Goal: Feedback & Contribution: Submit feedback/report problem

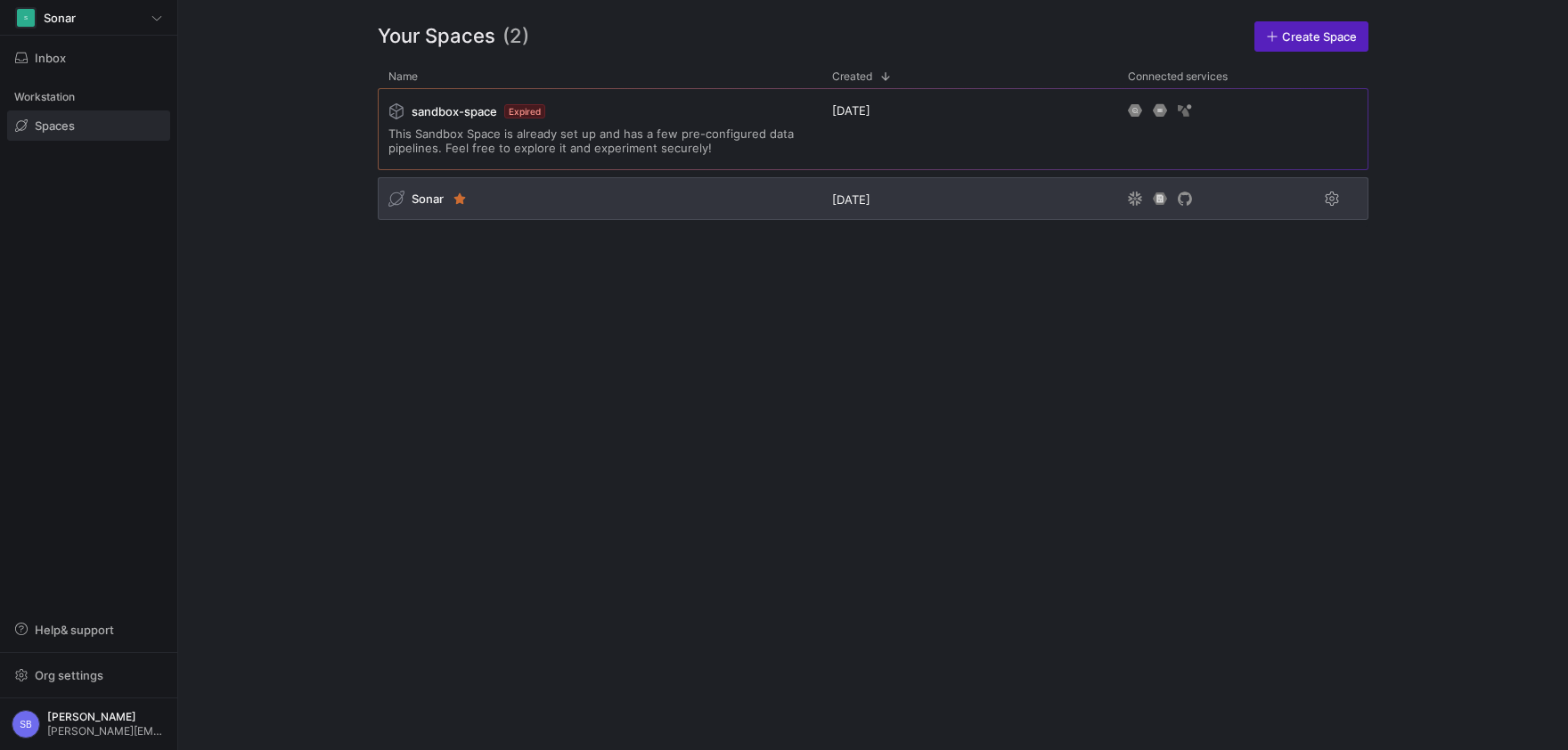
click at [412, 201] on div "Sonar" at bounding box center [416, 198] width 55 height 16
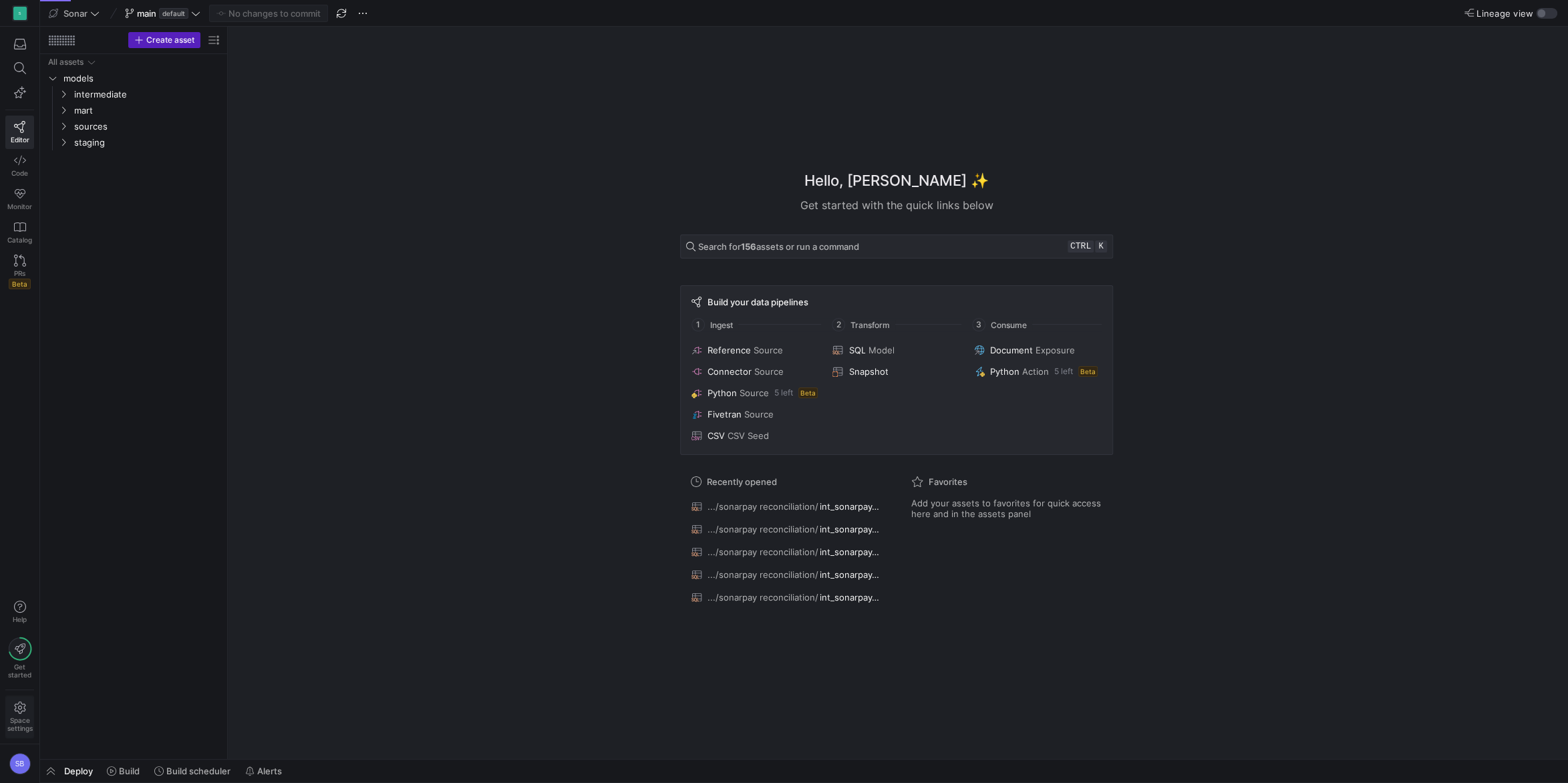
click at [25, 562] on icon at bounding box center [20, 707] width 12 height 12
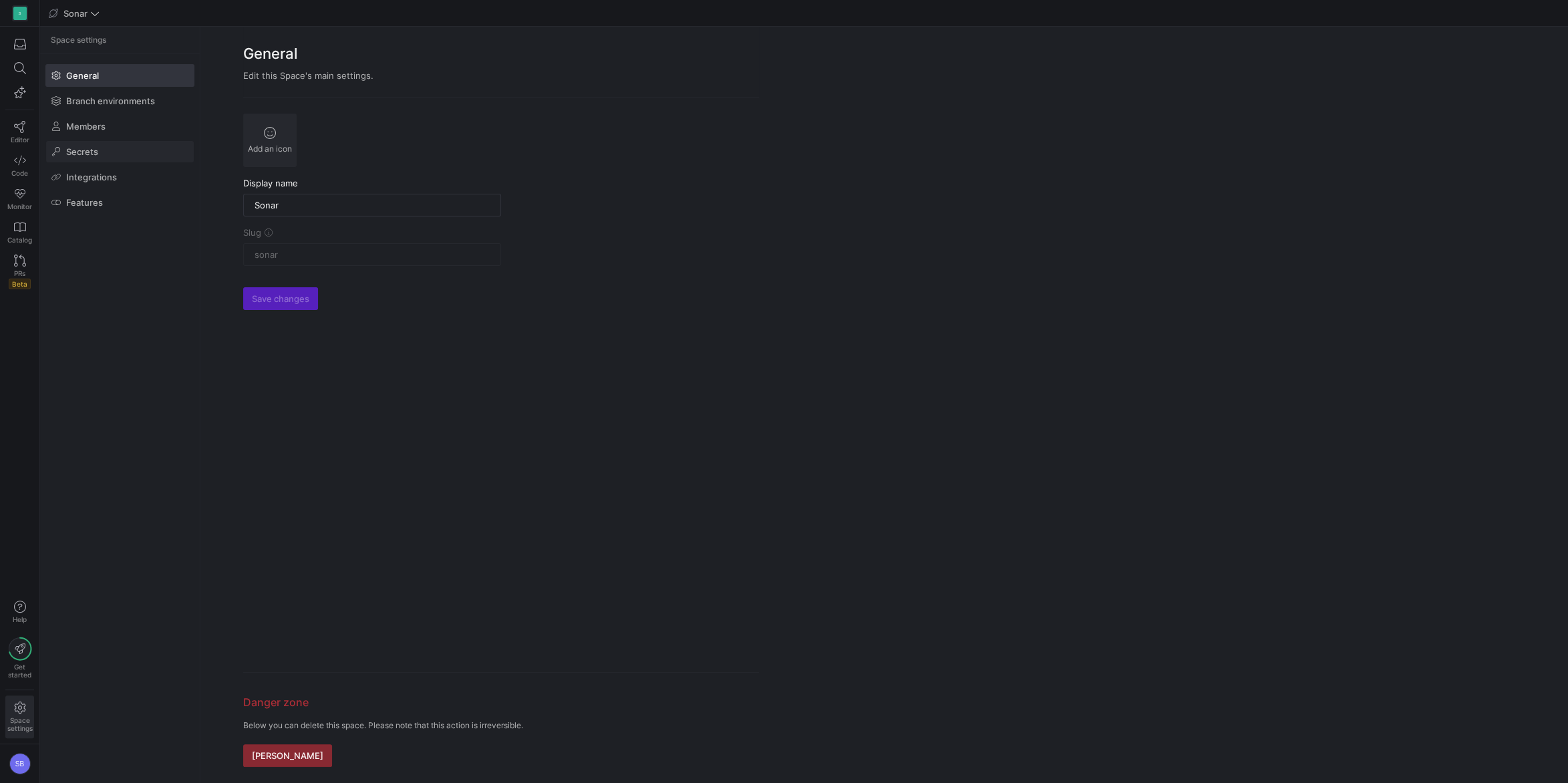
click at [113, 153] on span at bounding box center [119, 152] width 147 height 21
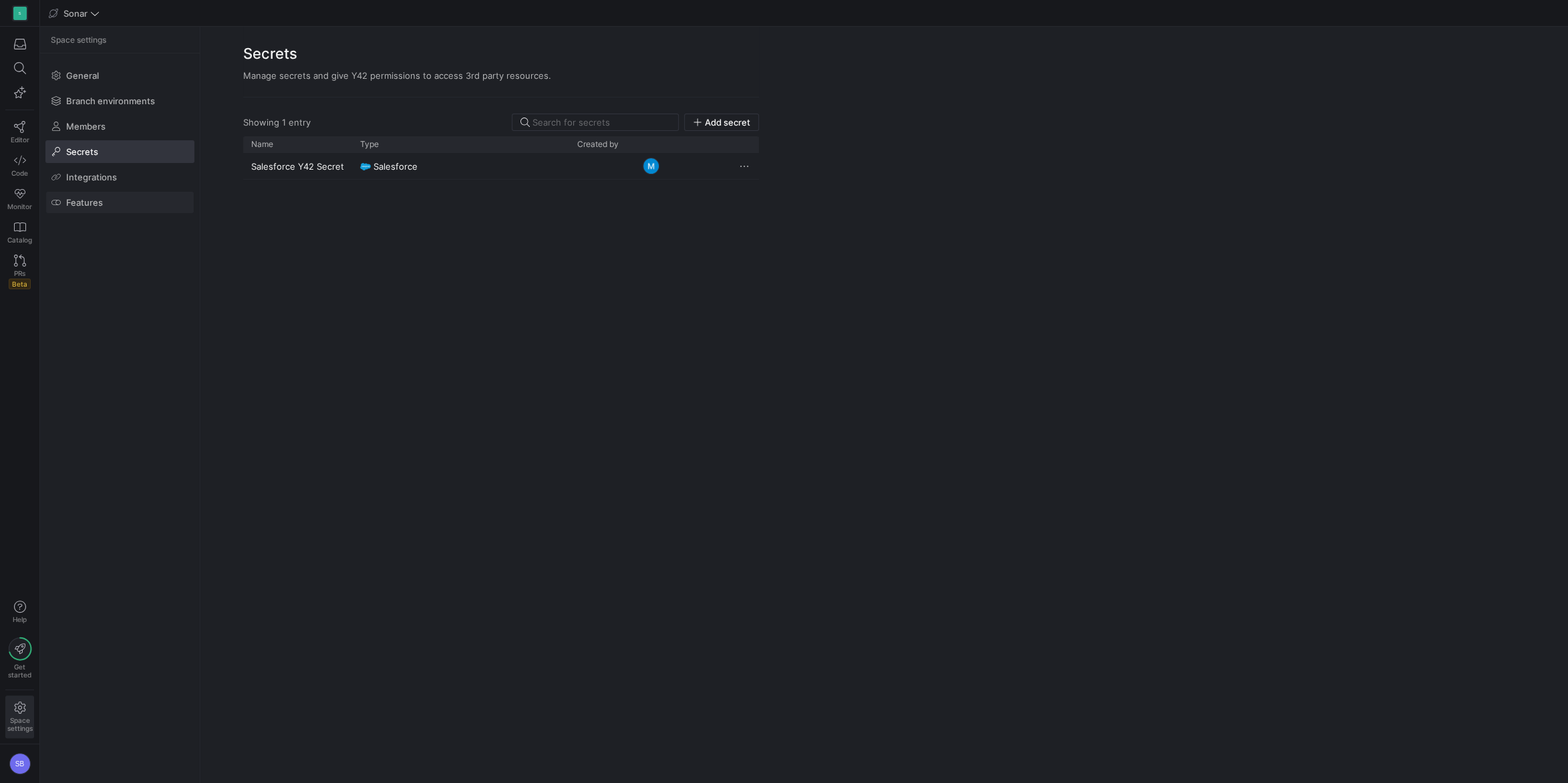
click at [109, 198] on span at bounding box center [119, 202] width 147 height 21
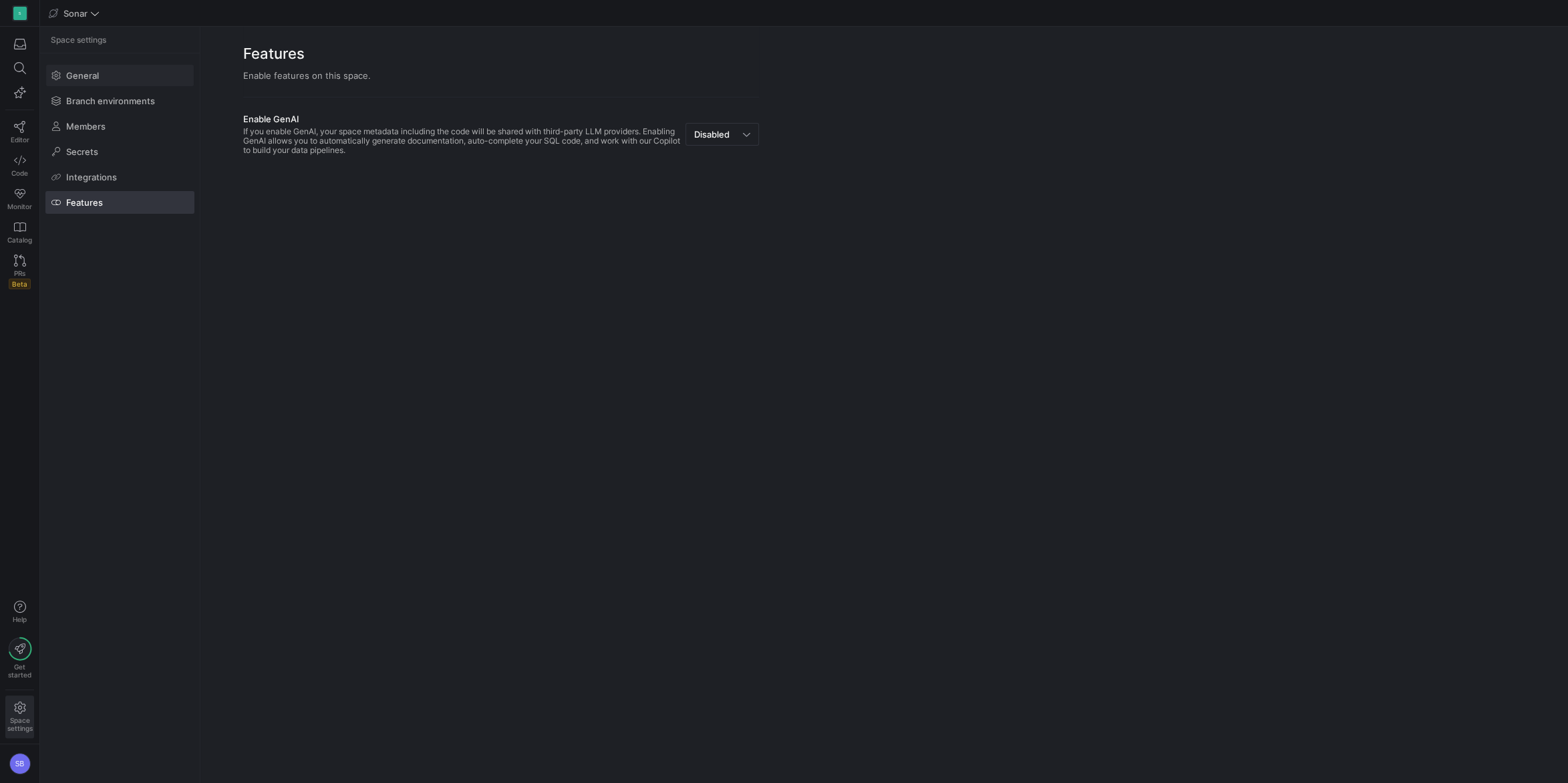
click at [108, 75] on span at bounding box center [119, 75] width 147 height 21
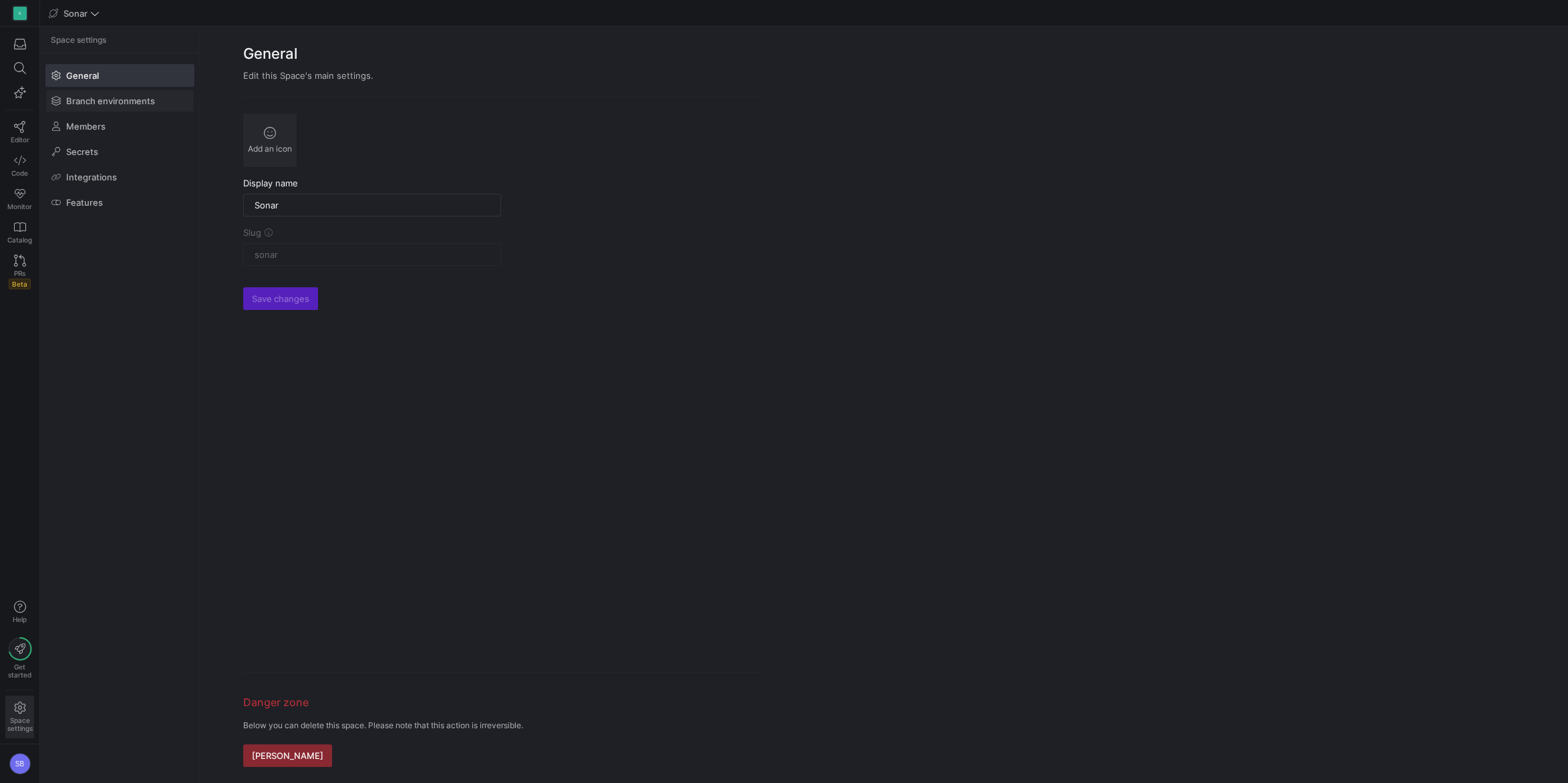
click at [103, 98] on span "Branch environments" at bounding box center [111, 101] width 89 height 11
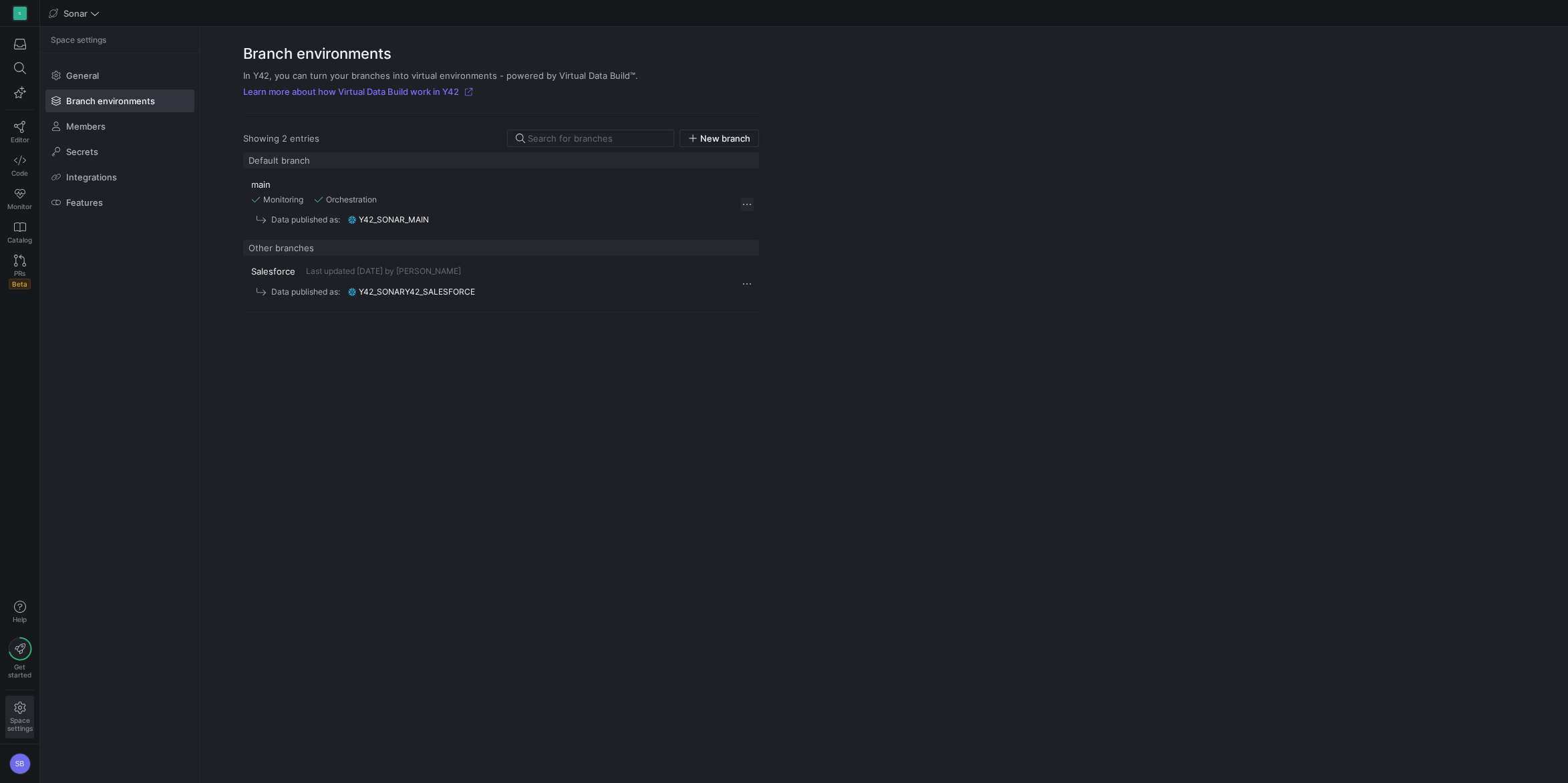
click at [747, 206] on span "Press SPACE to select this row." at bounding box center [746, 204] width 13 height 13
click at [758, 218] on span "Edit" at bounding box center [757, 221] width 16 height 11
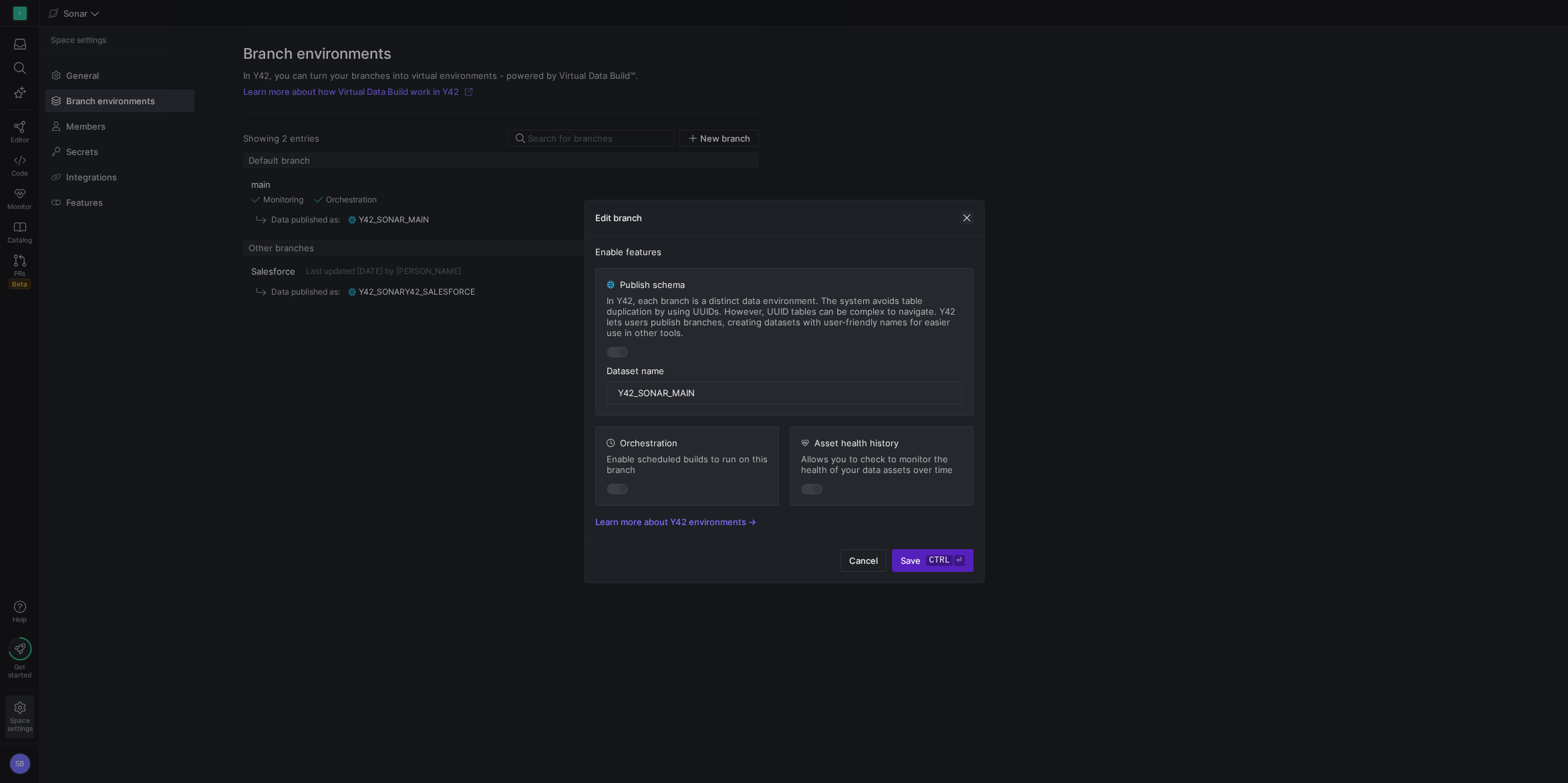
click at [965, 215] on span "button" at bounding box center [966, 218] width 13 height 13
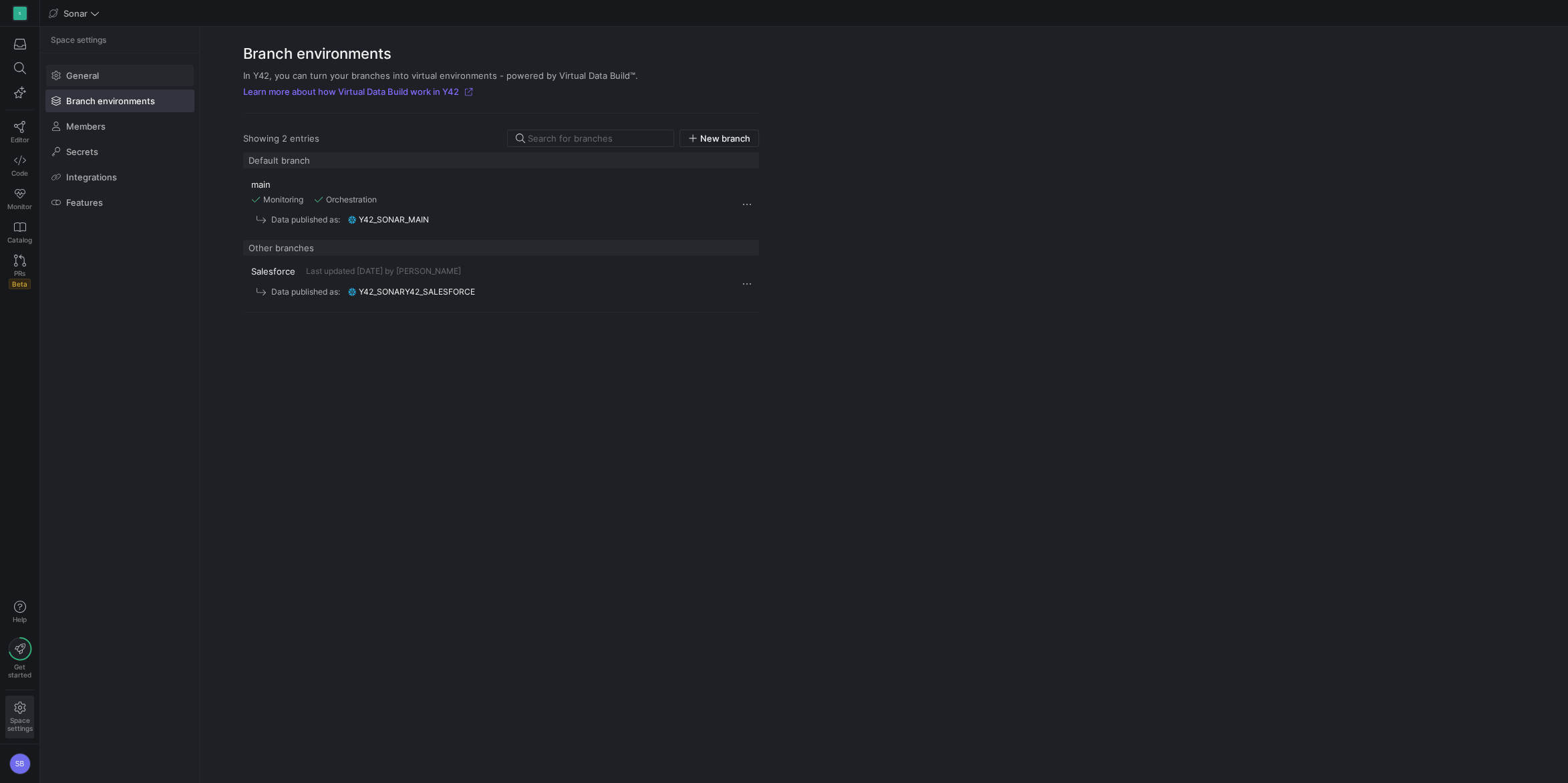
click at [102, 81] on span at bounding box center [119, 75] width 147 height 21
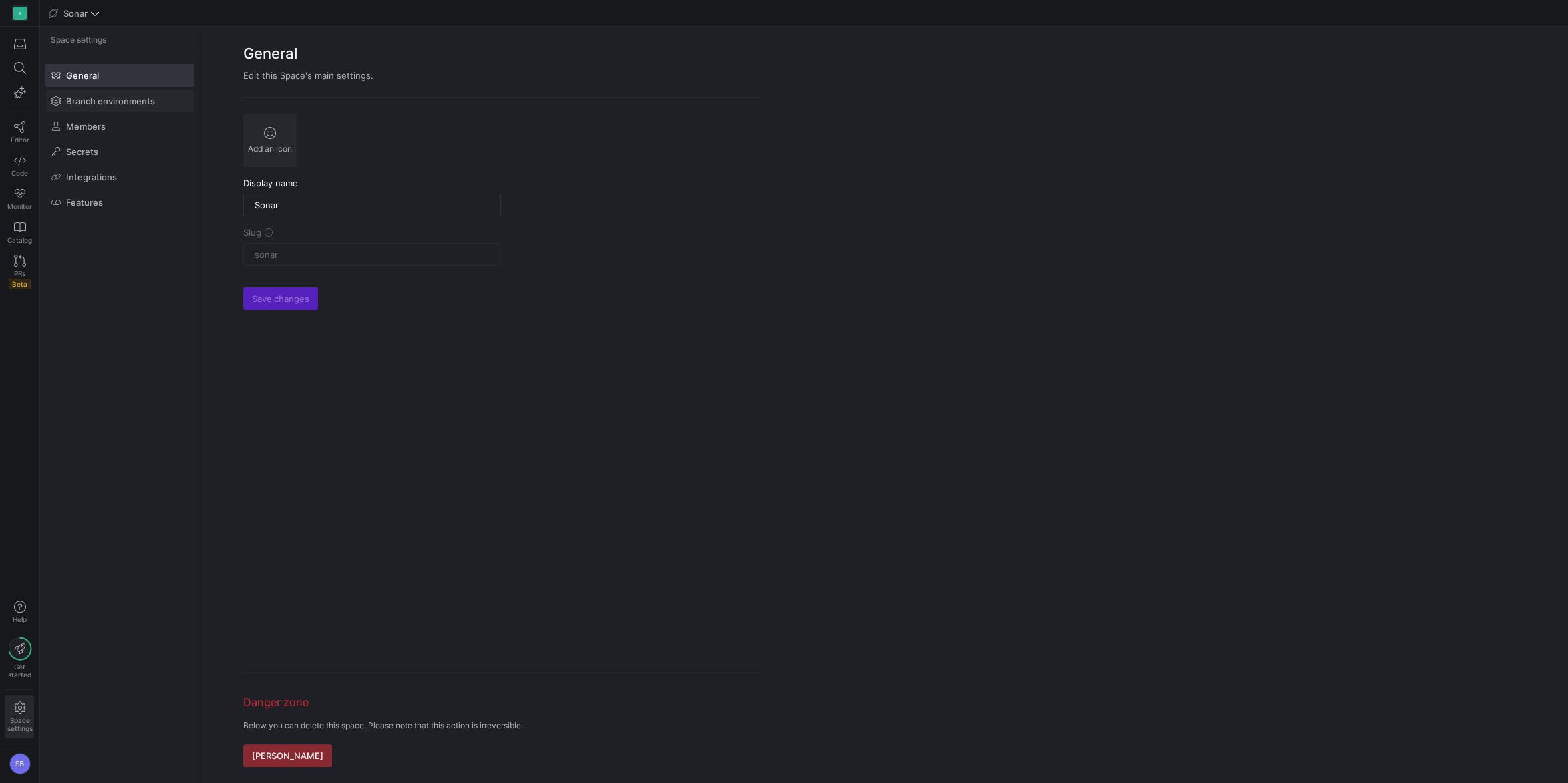
click at [85, 109] on span at bounding box center [119, 101] width 147 height 21
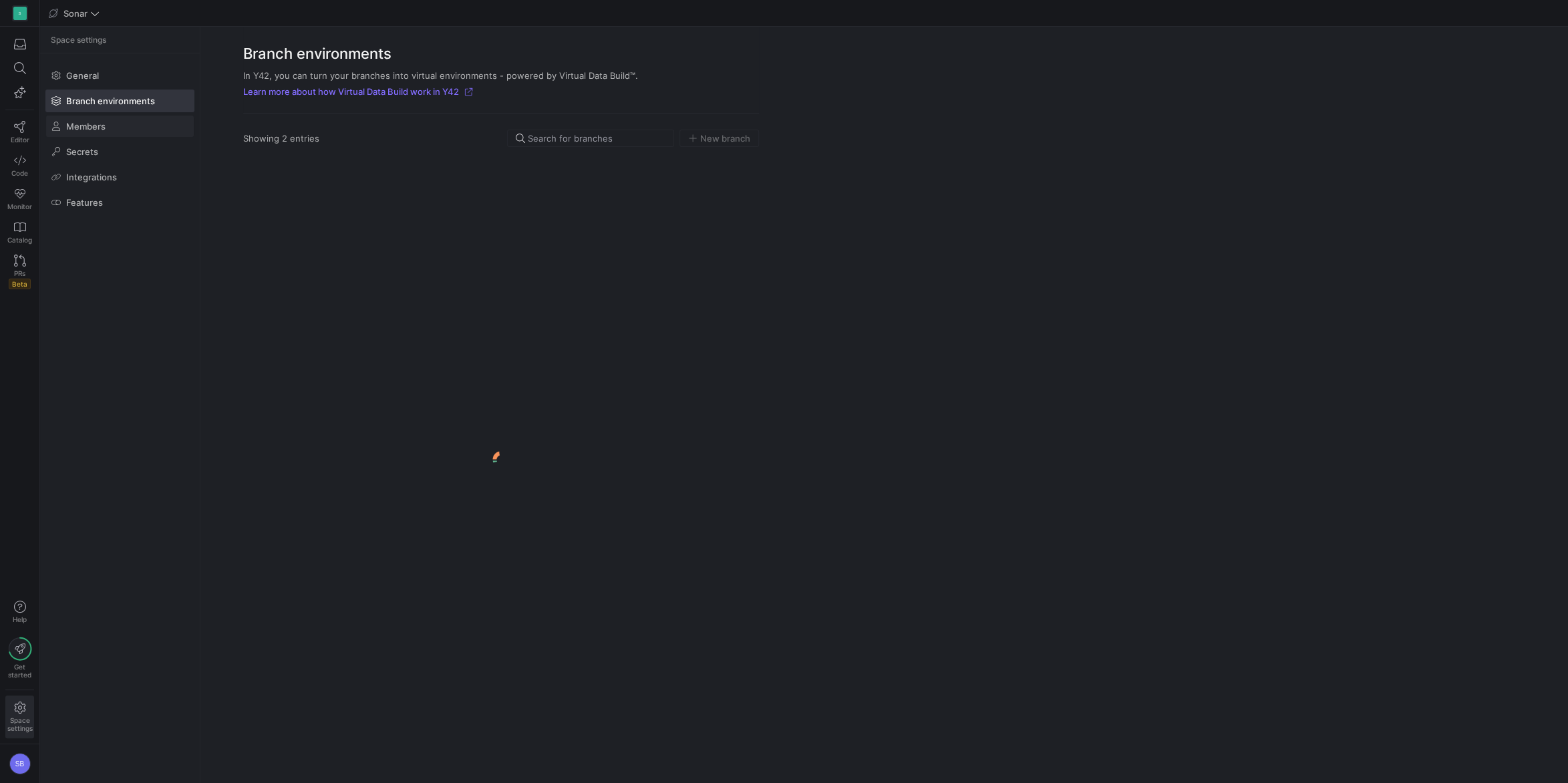
click at [90, 131] on span "Members" at bounding box center [86, 126] width 39 height 11
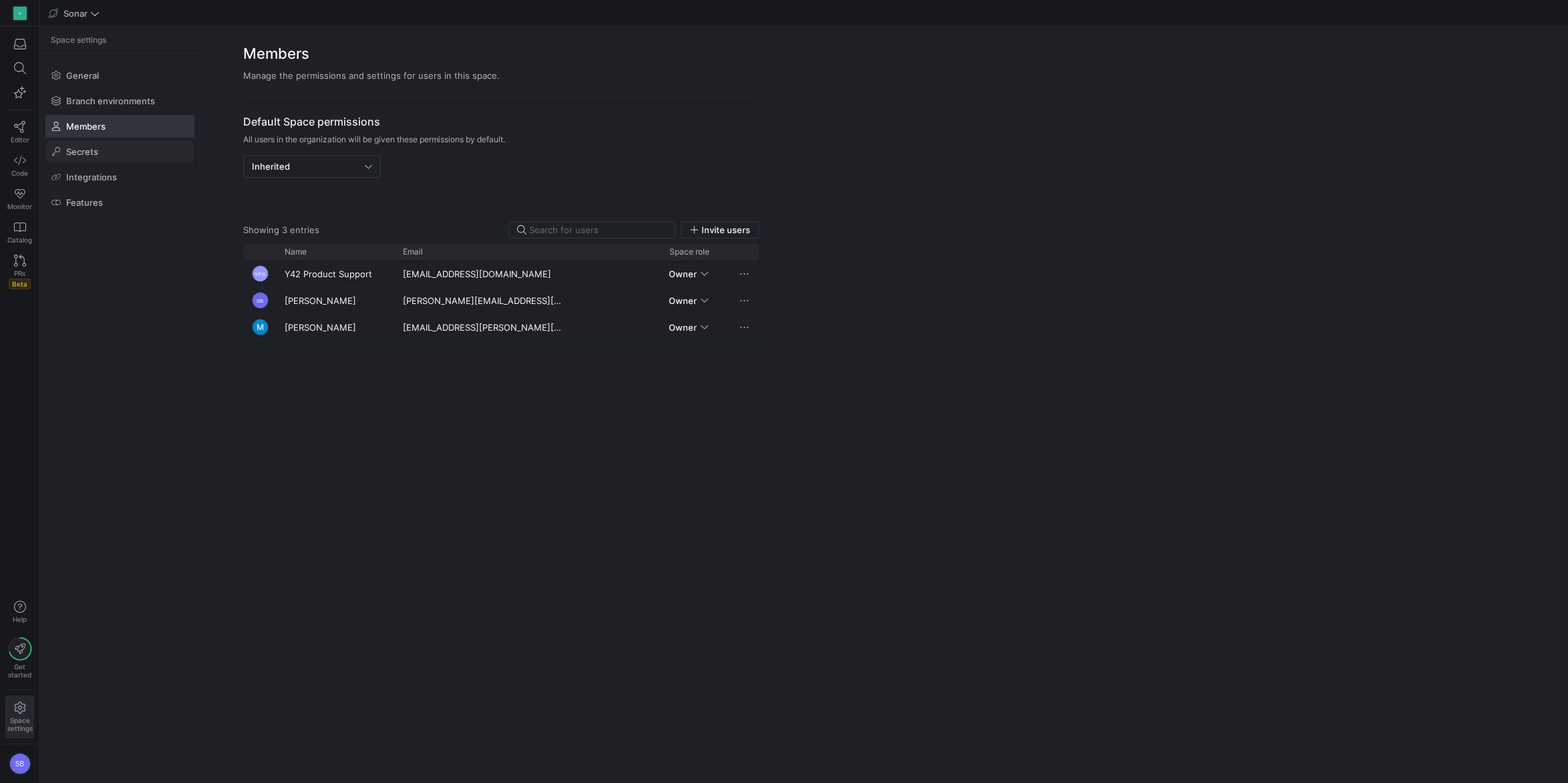
click at [99, 152] on span at bounding box center [119, 152] width 147 height 21
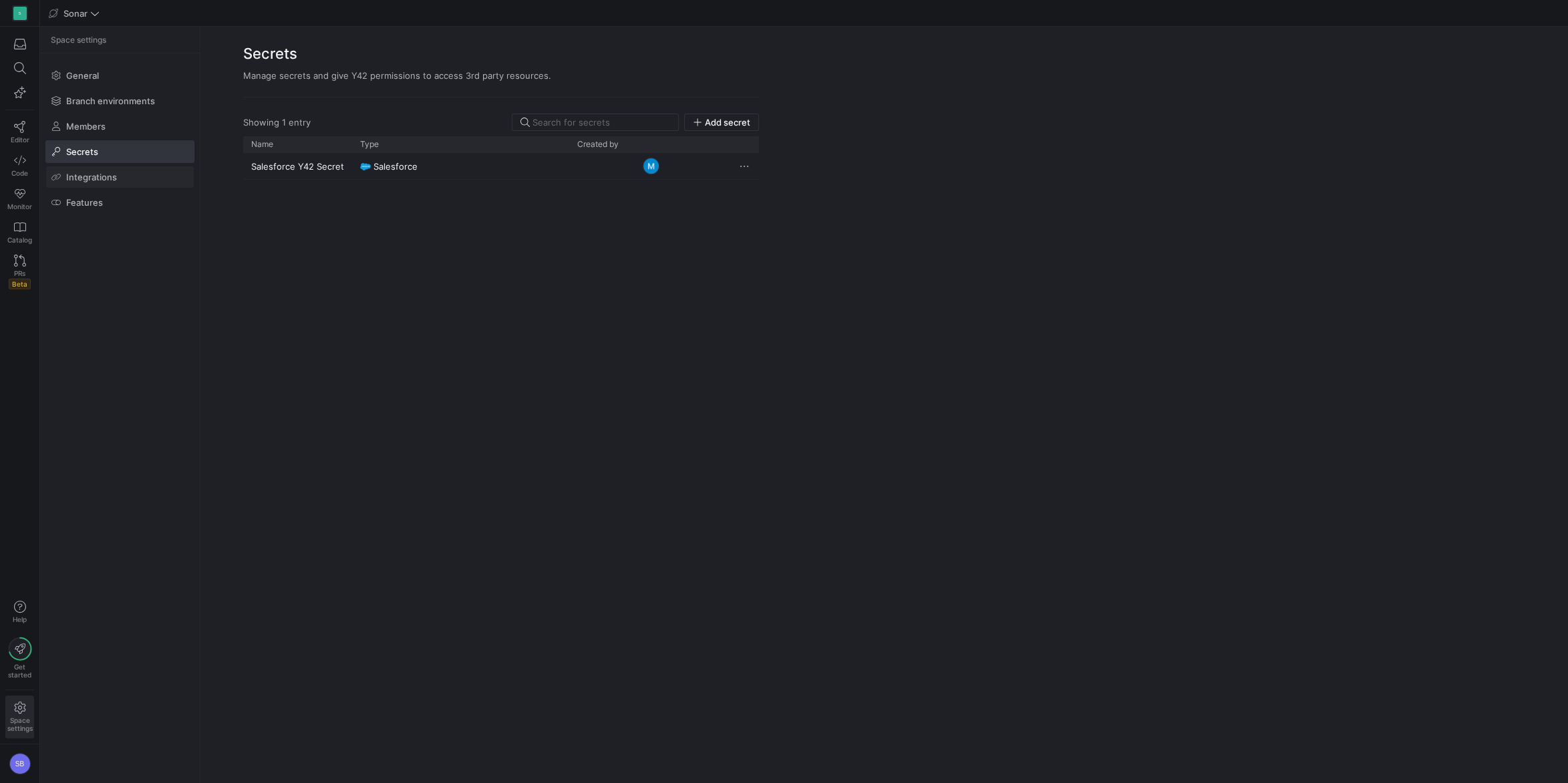
click at [123, 173] on span at bounding box center [119, 177] width 147 height 21
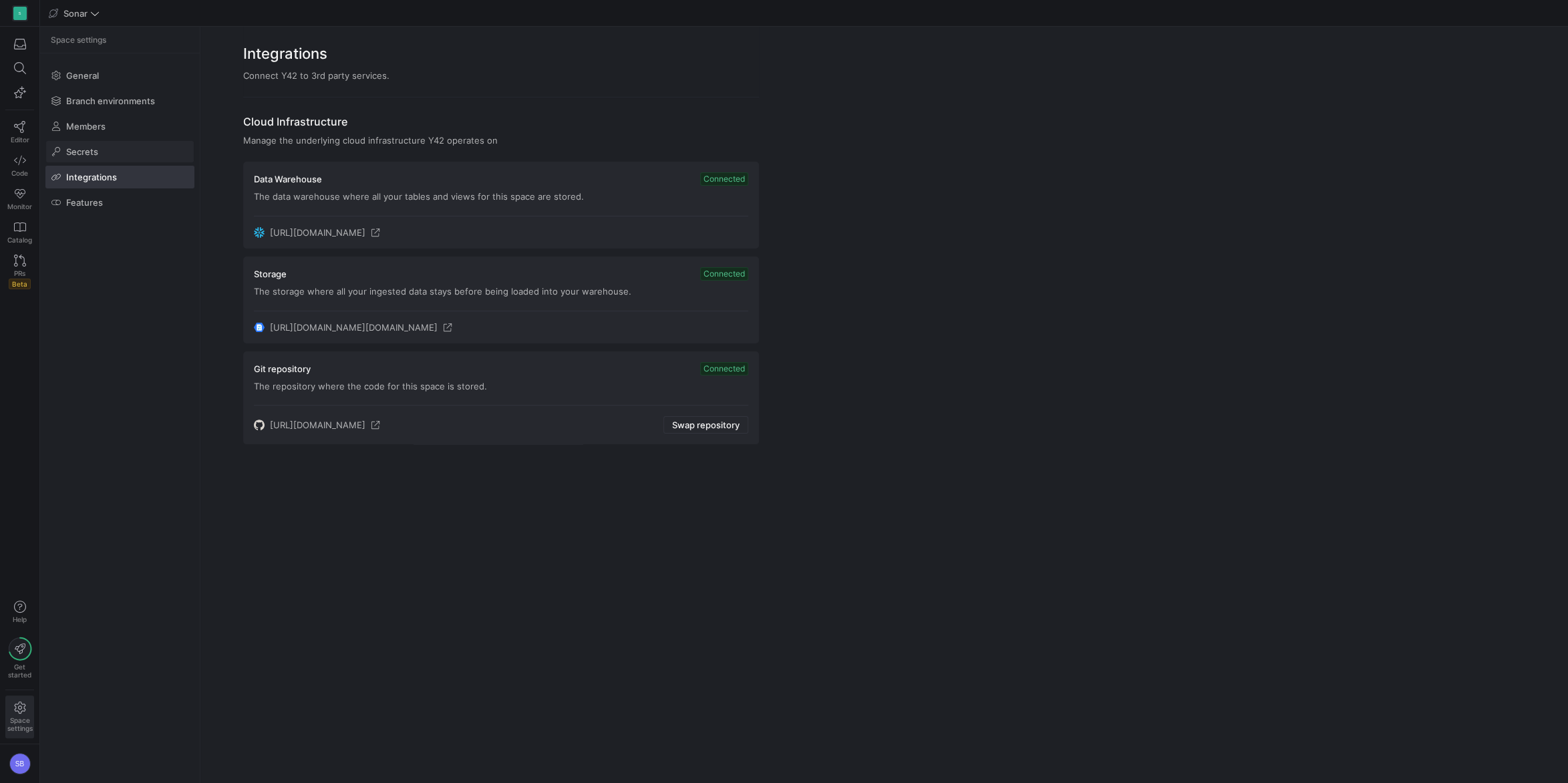
click at [118, 161] on span at bounding box center [119, 152] width 147 height 21
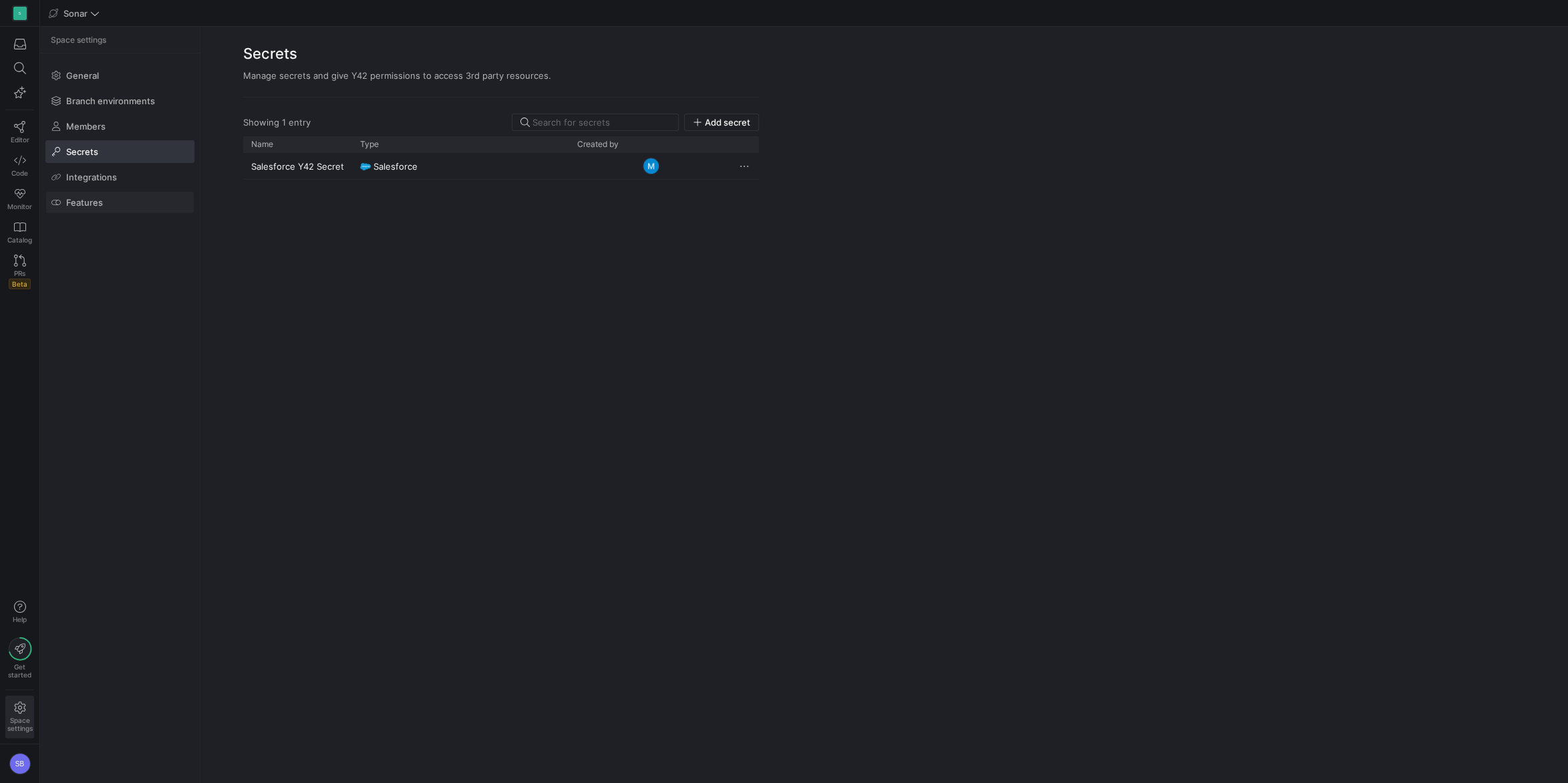
click at [112, 199] on span at bounding box center [119, 202] width 147 height 21
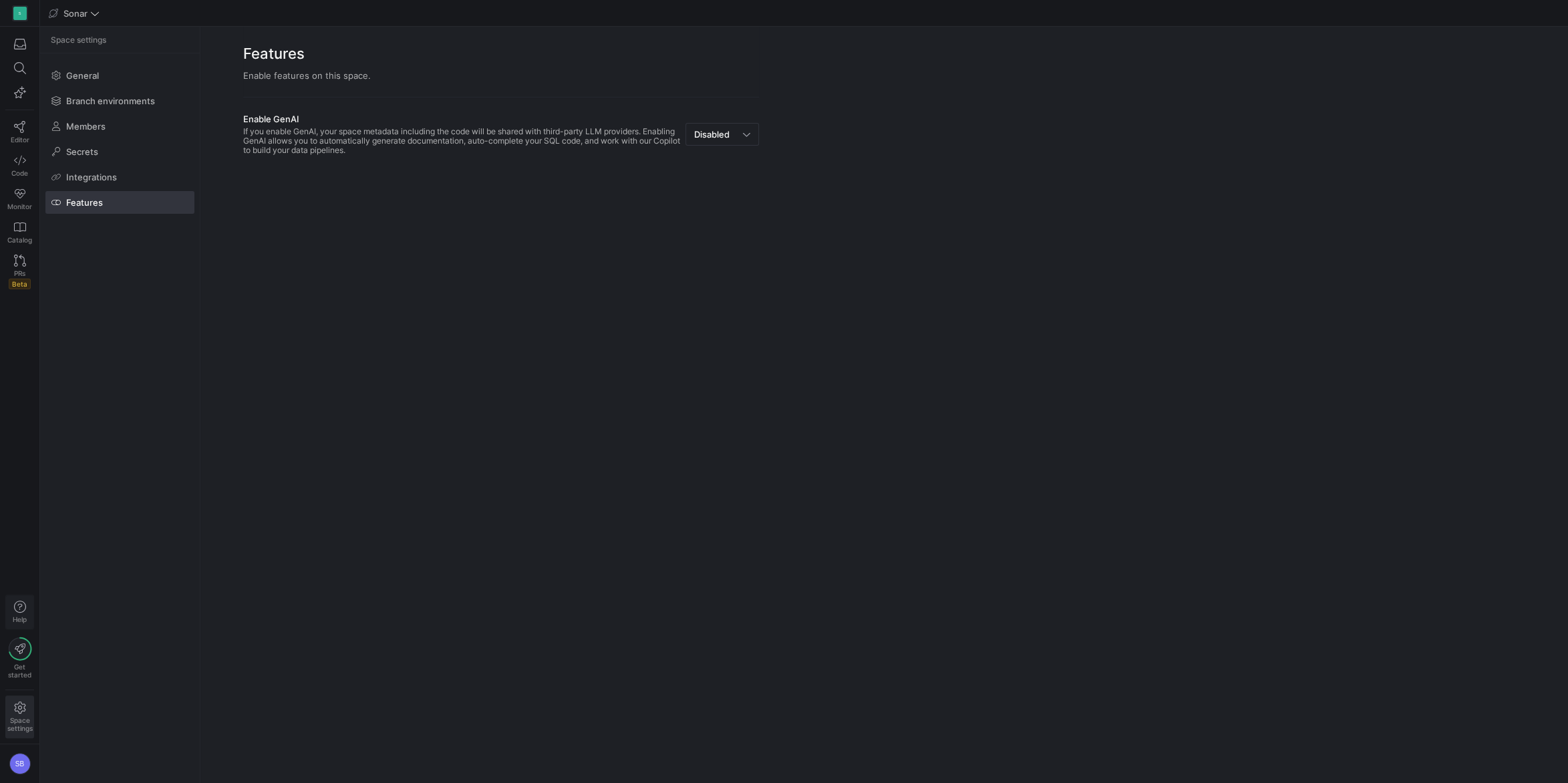
click at [17, 562] on icon "button" at bounding box center [20, 606] width 12 height 12
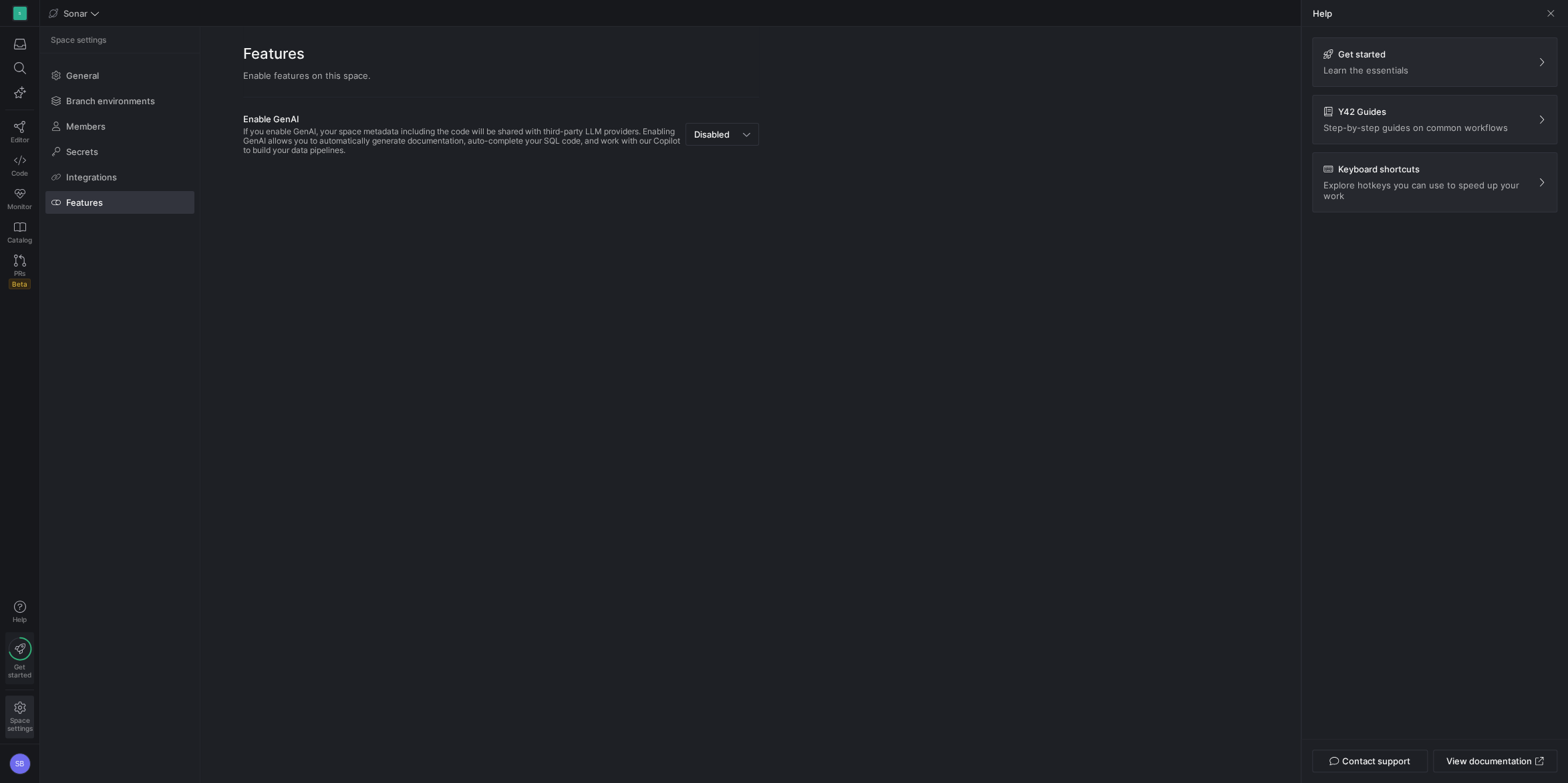
click at [31, 562] on icon at bounding box center [20, 648] width 21 height 22
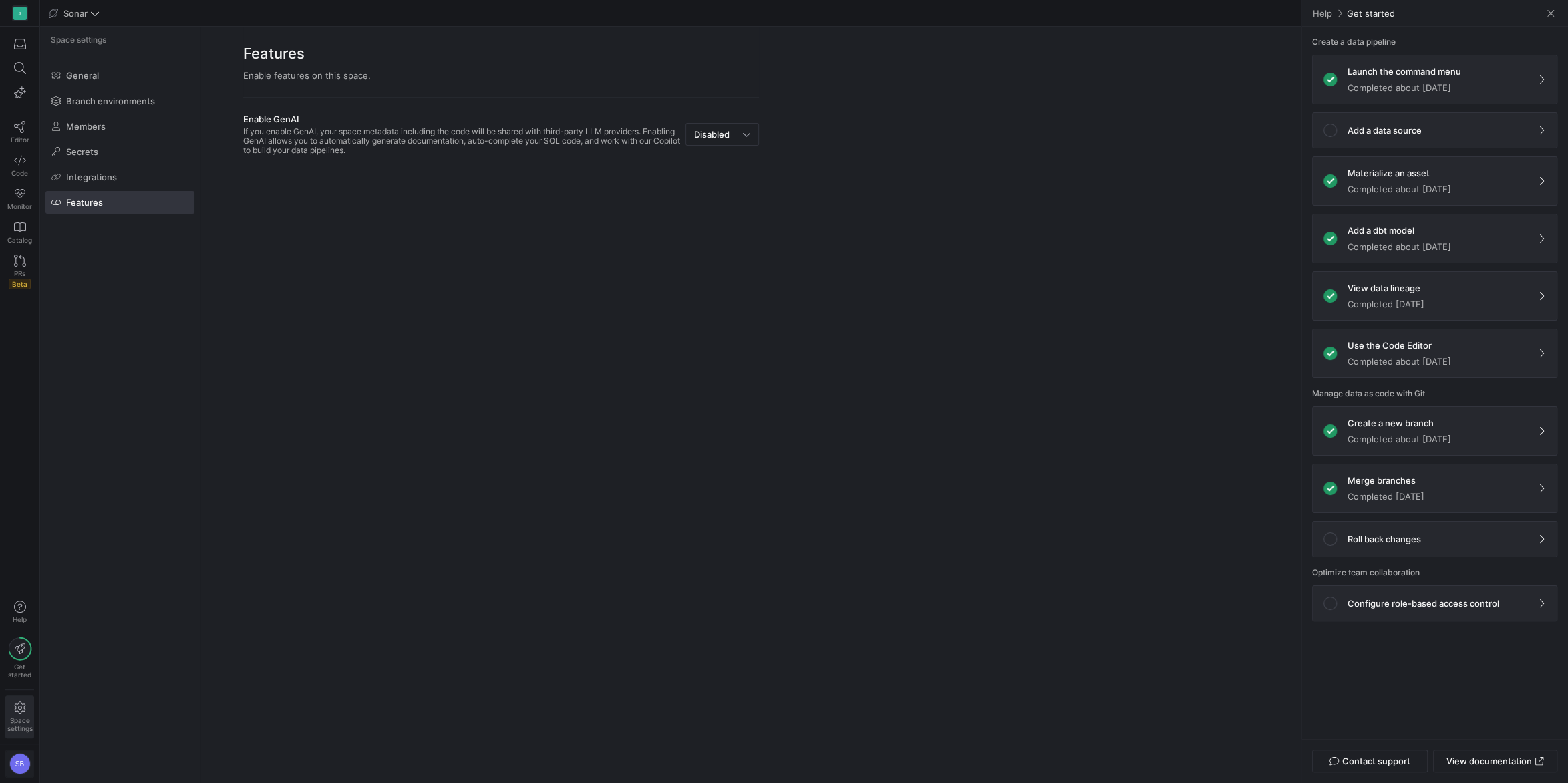
click at [23, 562] on span "button" at bounding box center [20, 763] width 27 height 27
click at [283, 562] on div at bounding box center [784, 391] width 1568 height 783
click at [19, 240] on span "Catalog" at bounding box center [19, 240] width 25 height 8
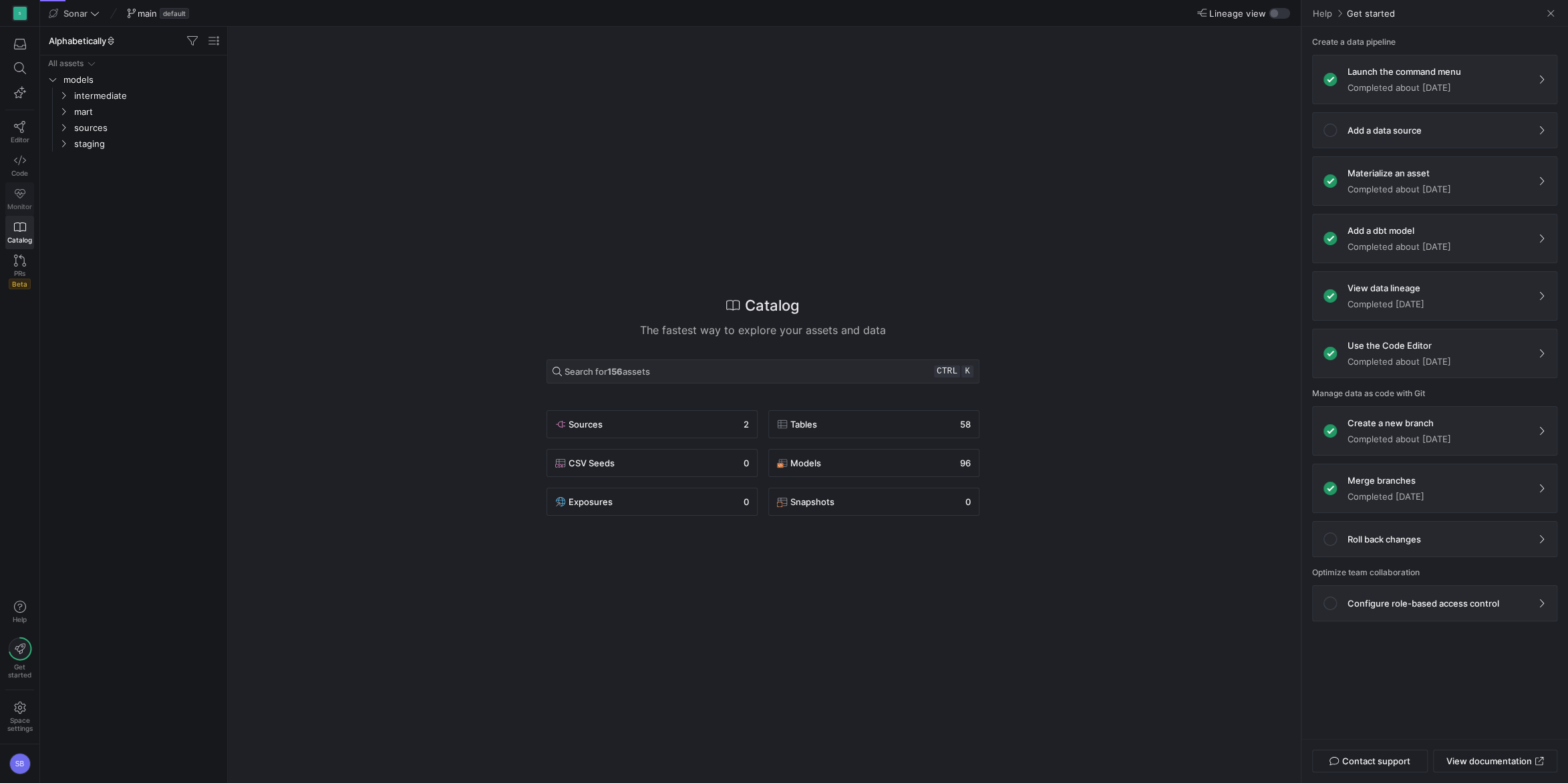
click at [16, 201] on link "Monitor" at bounding box center [20, 199] width 29 height 33
click at [19, 165] on icon at bounding box center [20, 160] width 12 height 12
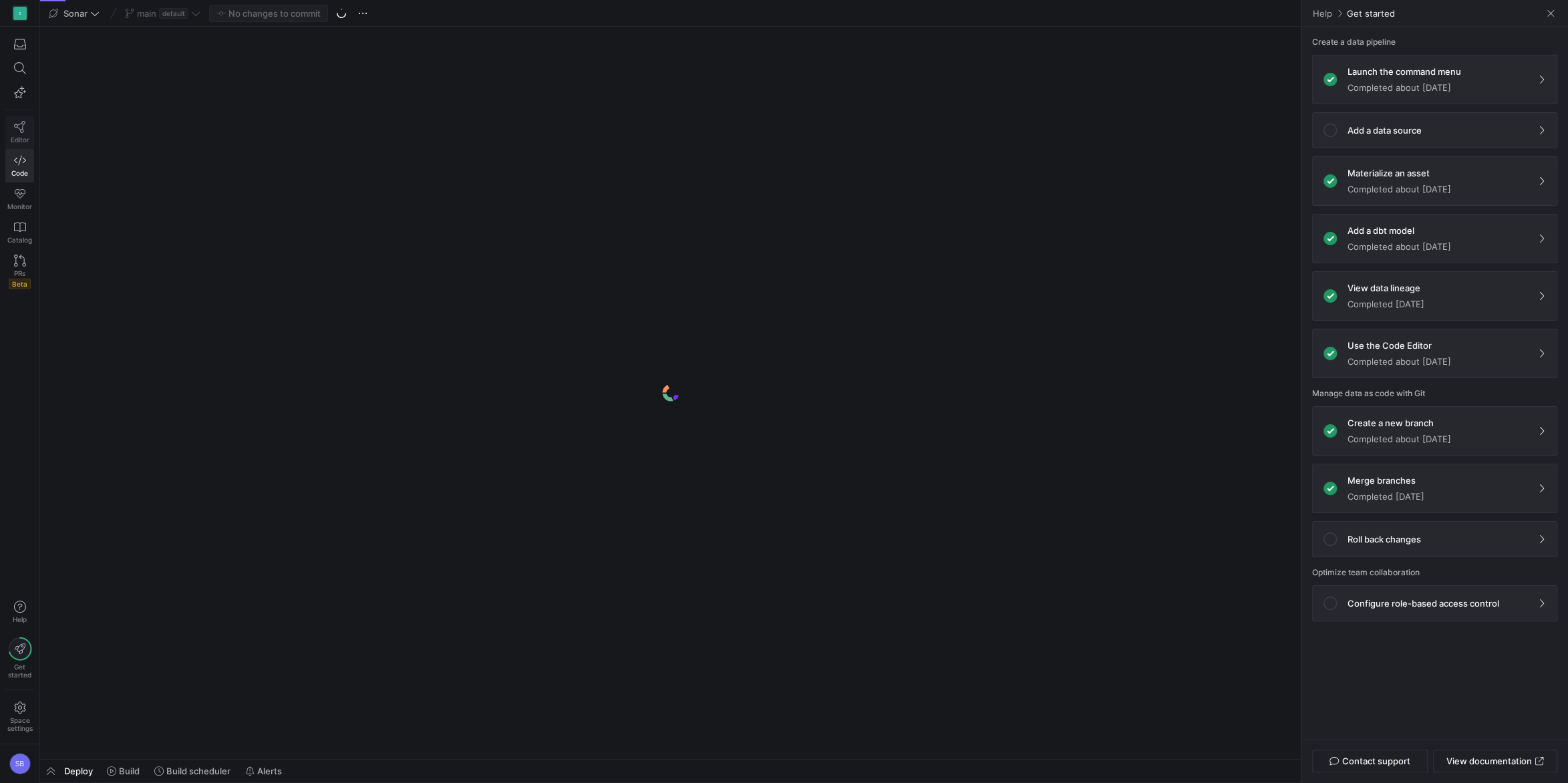
click at [20, 126] on icon at bounding box center [20, 127] width 12 height 12
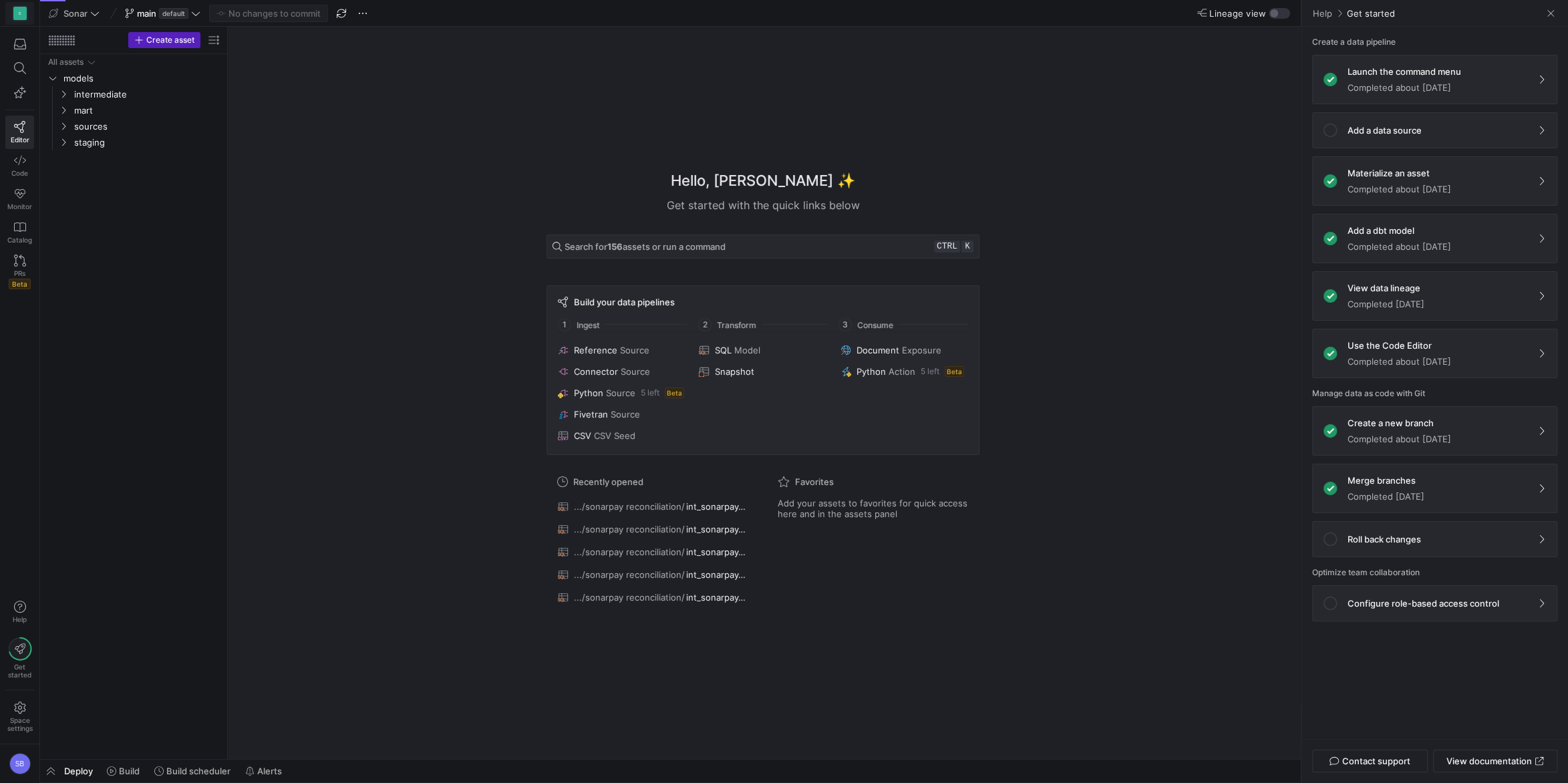
click at [16, 7] on div "S" at bounding box center [20, 13] width 13 height 13
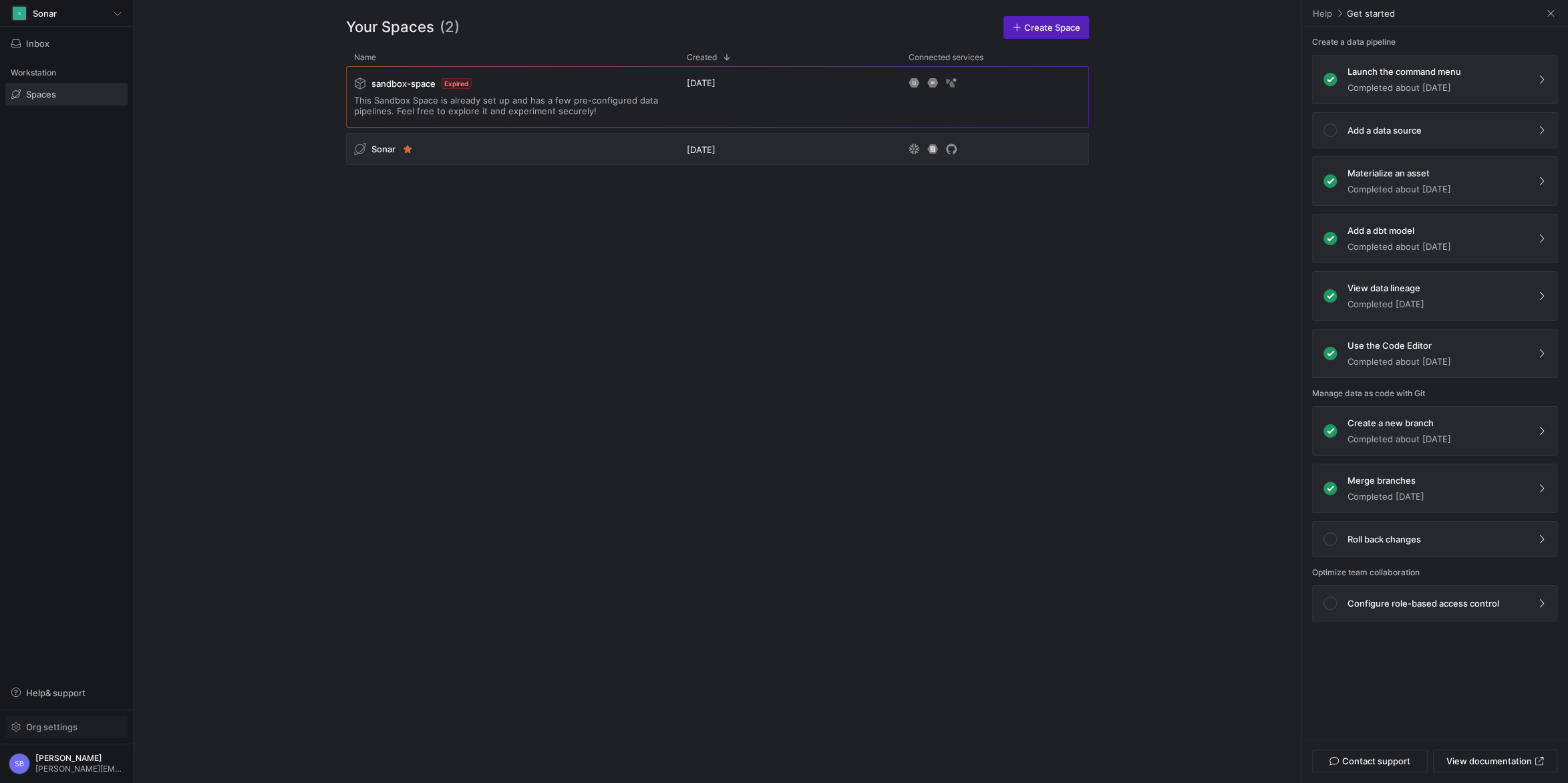
click at [58, 562] on span "Org settings" at bounding box center [51, 727] width 51 height 11
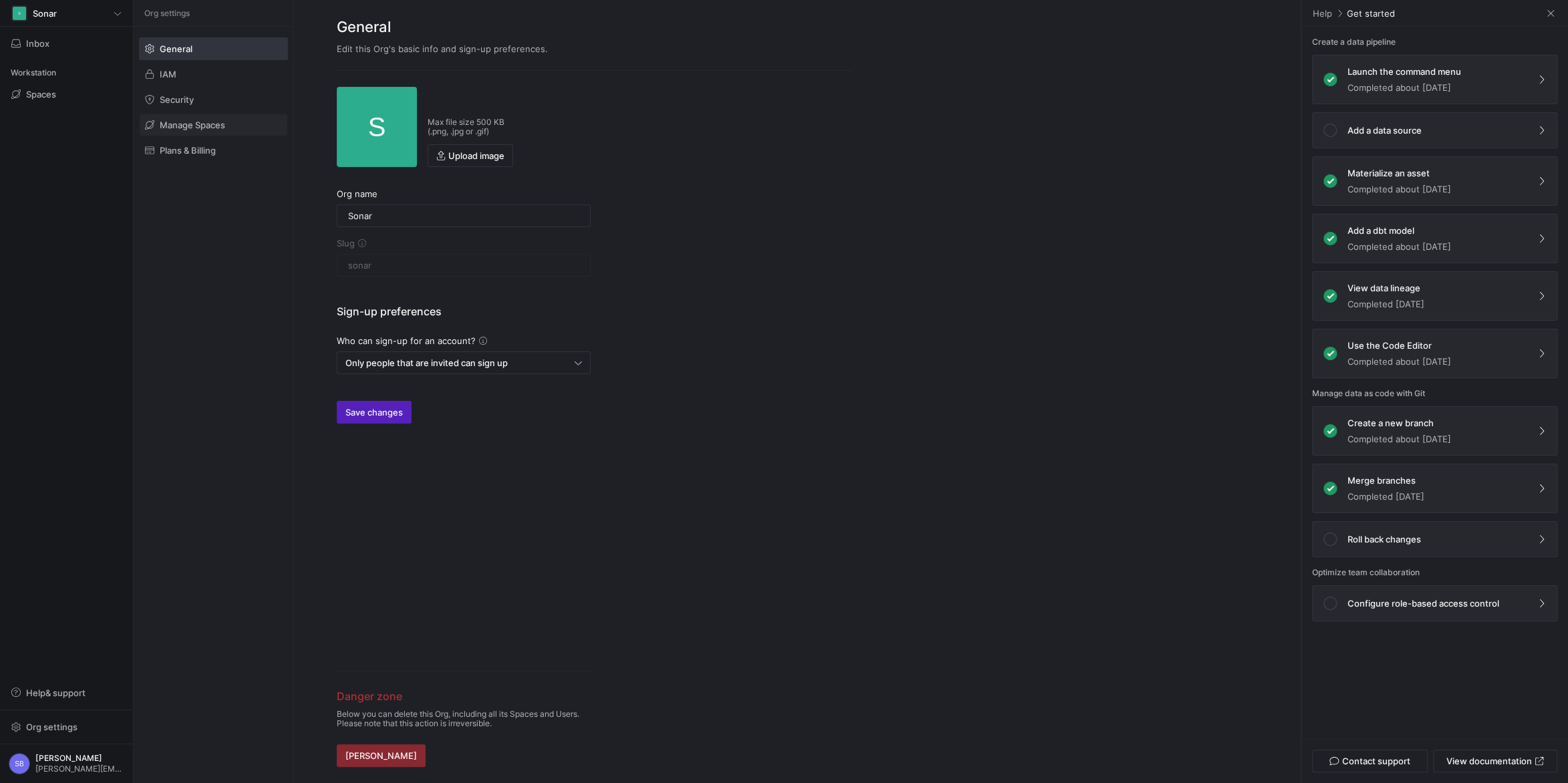
click at [222, 125] on span "Manage Spaces" at bounding box center [192, 125] width 66 height 11
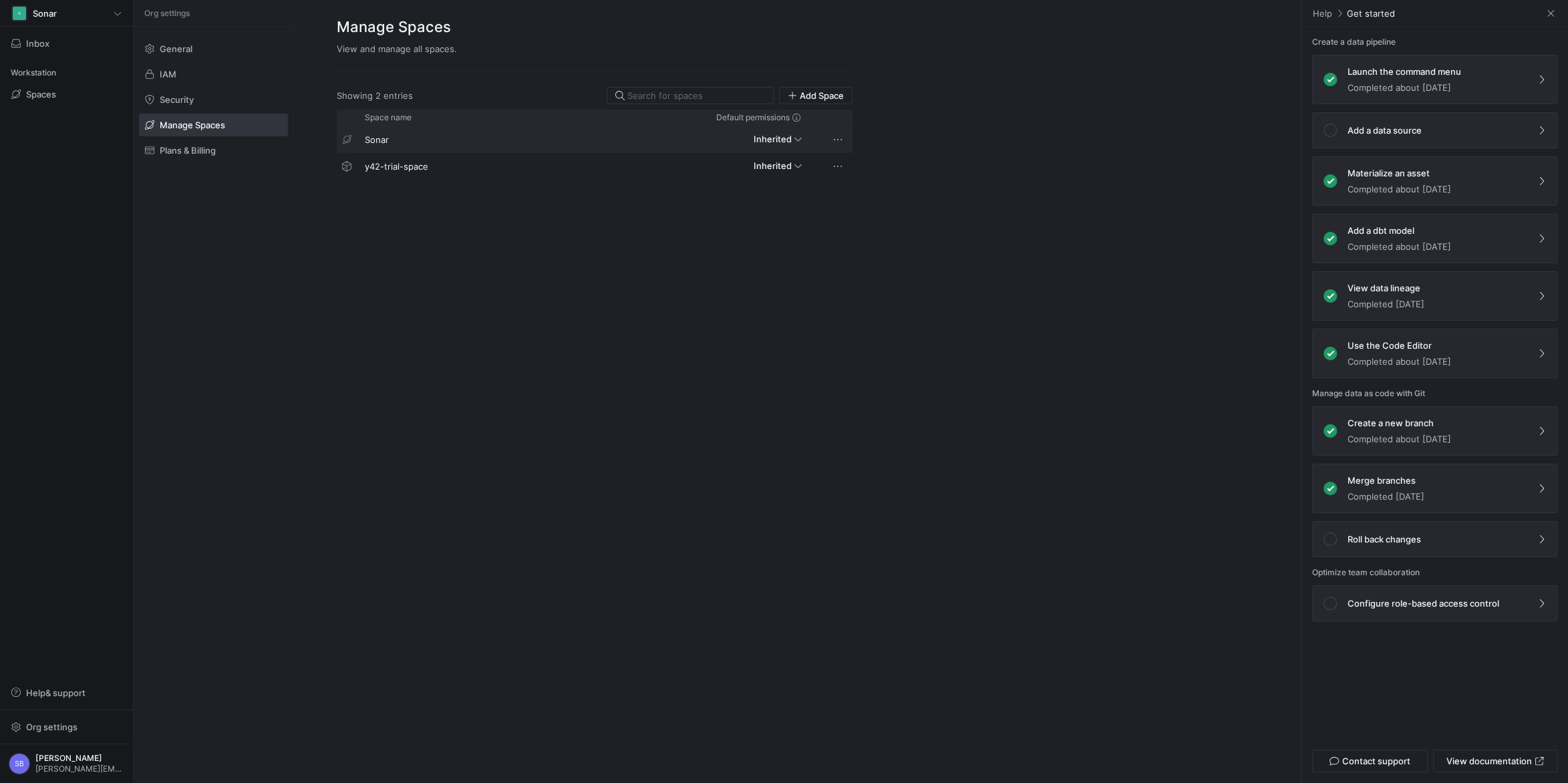
click at [834, 137] on span at bounding box center [837, 140] width 13 height 13
click at [538, 328] on div at bounding box center [784, 391] width 1568 height 783
click at [206, 100] on span at bounding box center [213, 99] width 147 height 21
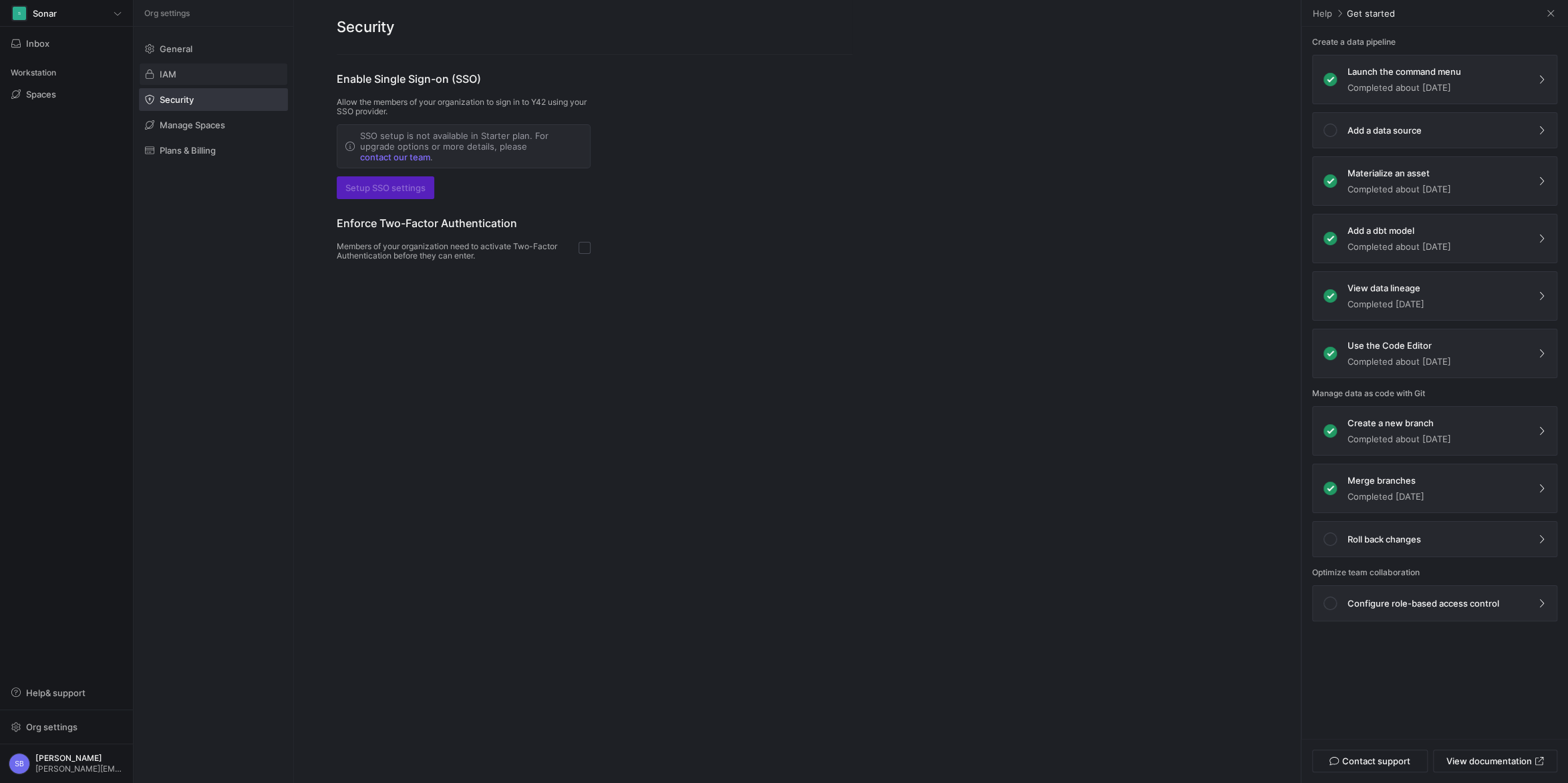
click at [176, 75] on span at bounding box center [213, 74] width 147 height 21
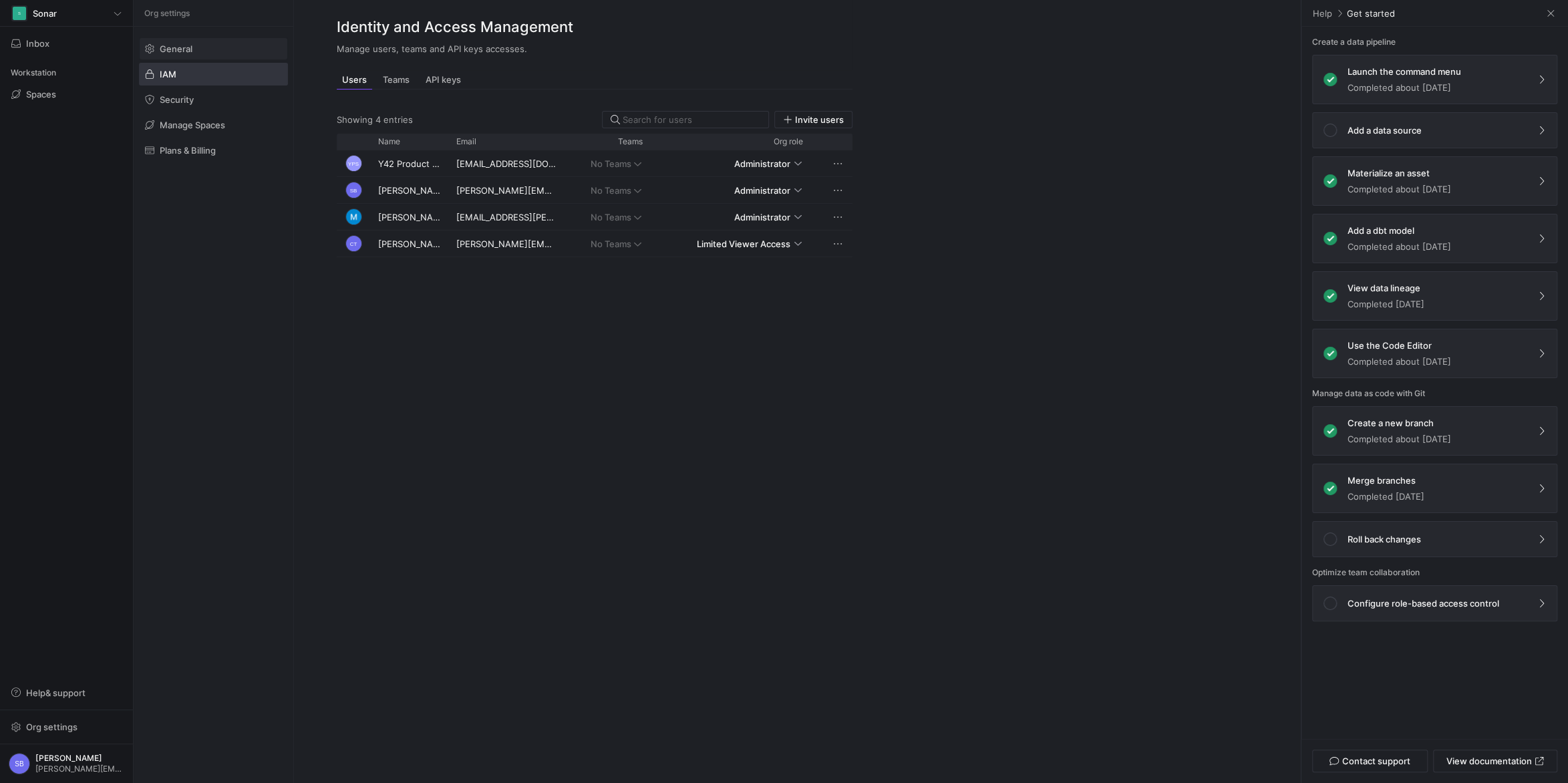
click at [183, 50] on span "General" at bounding box center [176, 49] width 32 height 11
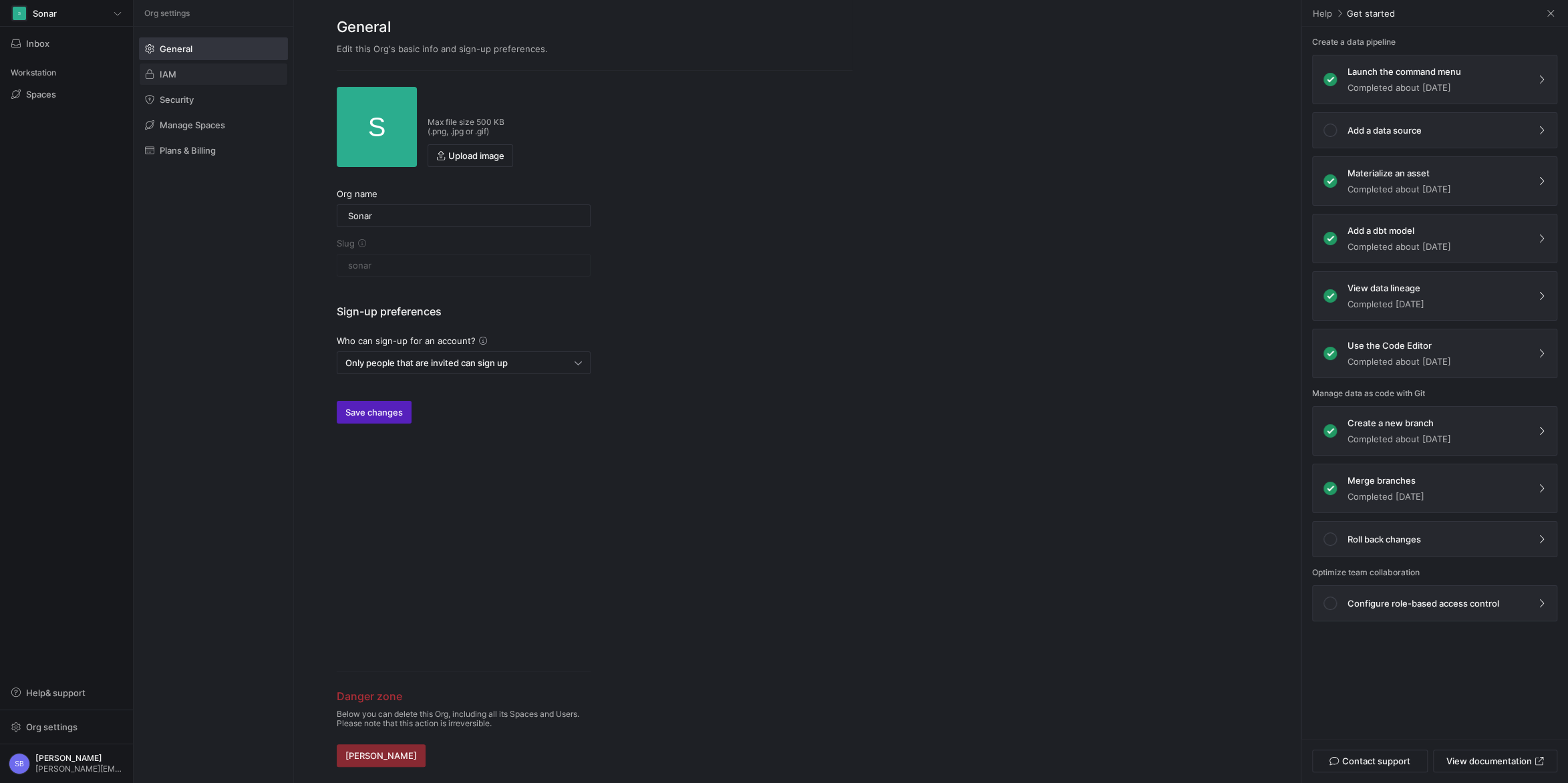
click at [187, 70] on span at bounding box center [213, 74] width 147 height 21
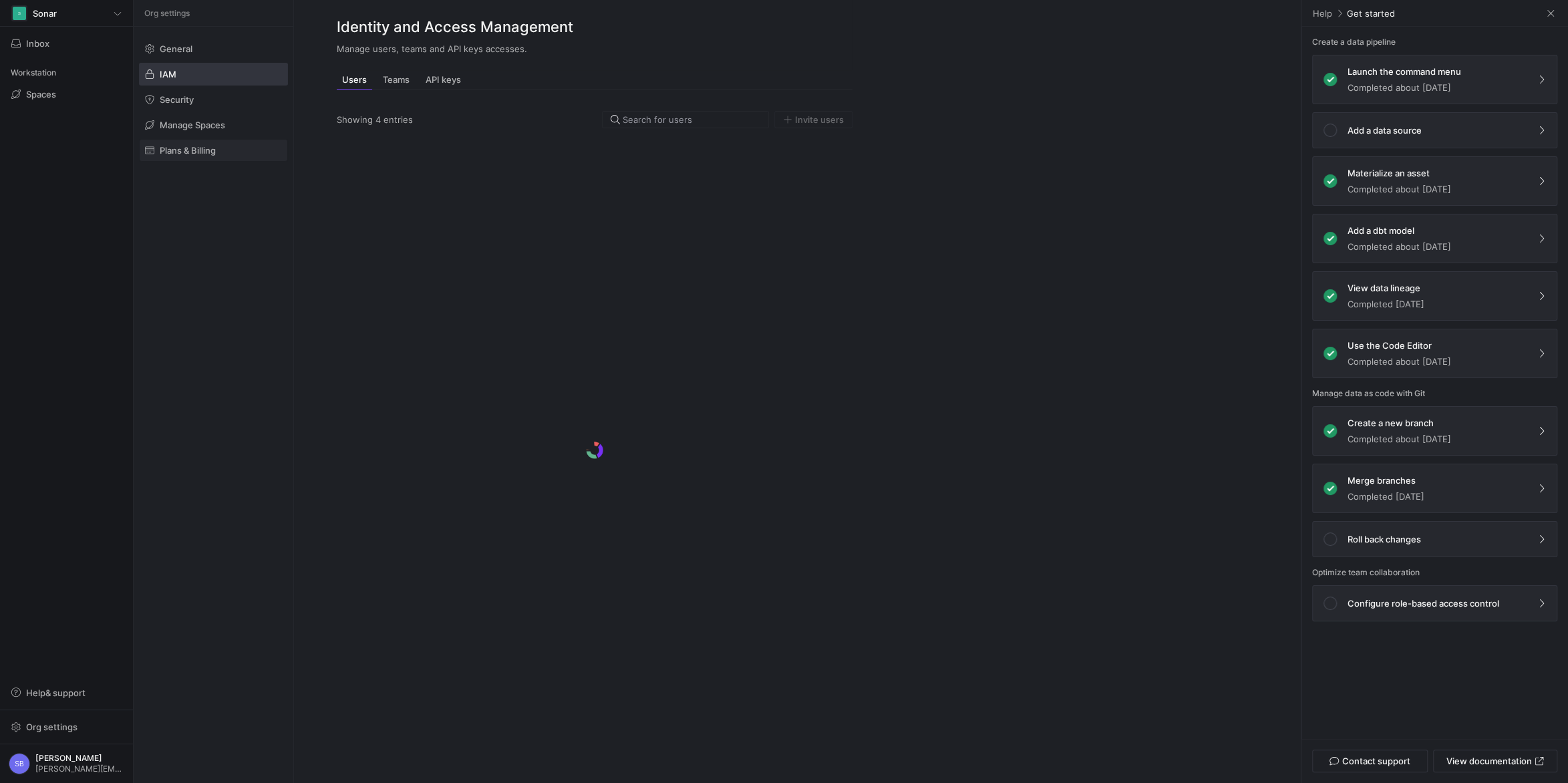
click at [187, 147] on span "Plans & Billing" at bounding box center [188, 150] width 56 height 11
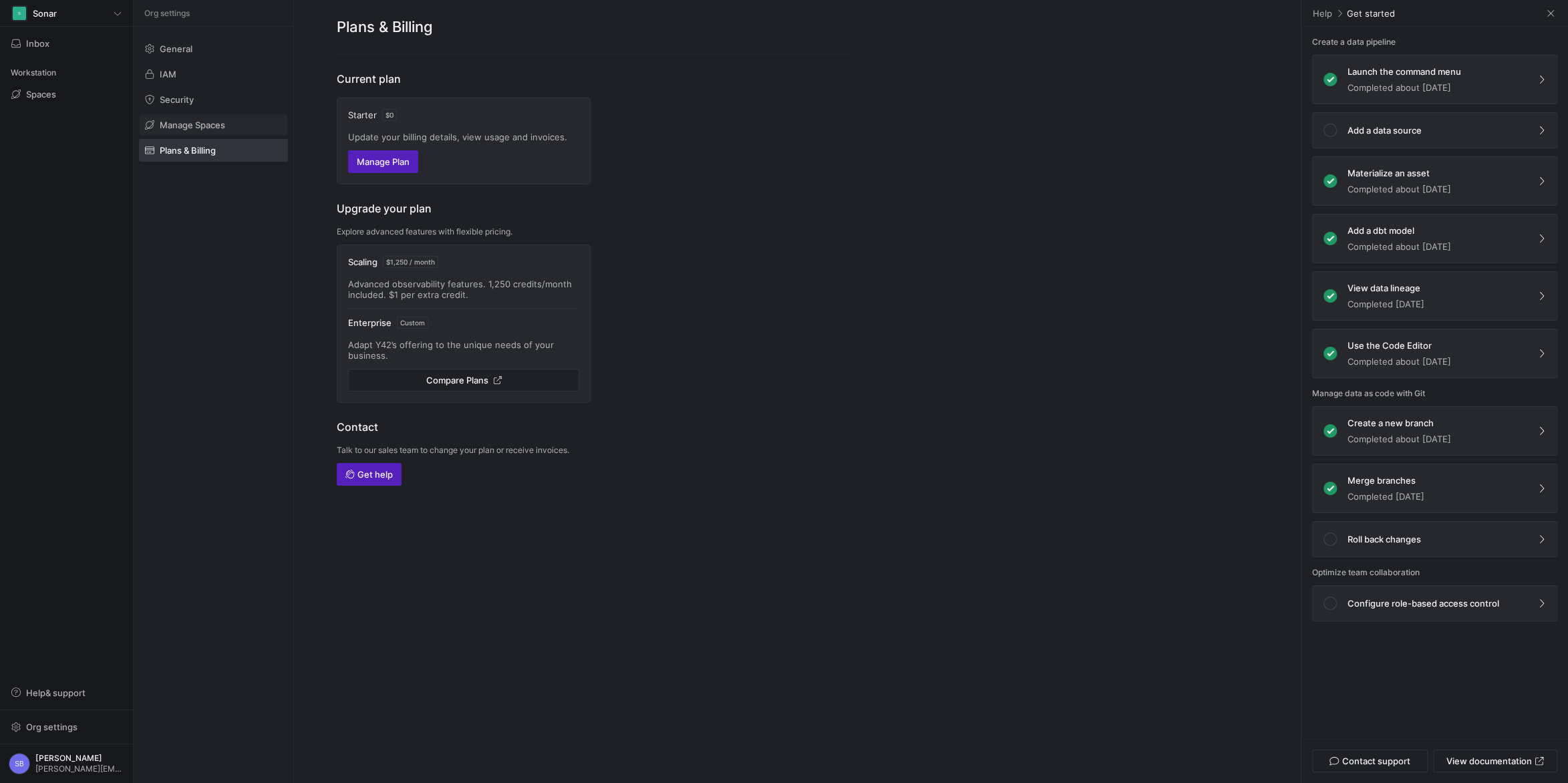
click at [180, 122] on span "Manage Spaces" at bounding box center [192, 125] width 66 height 11
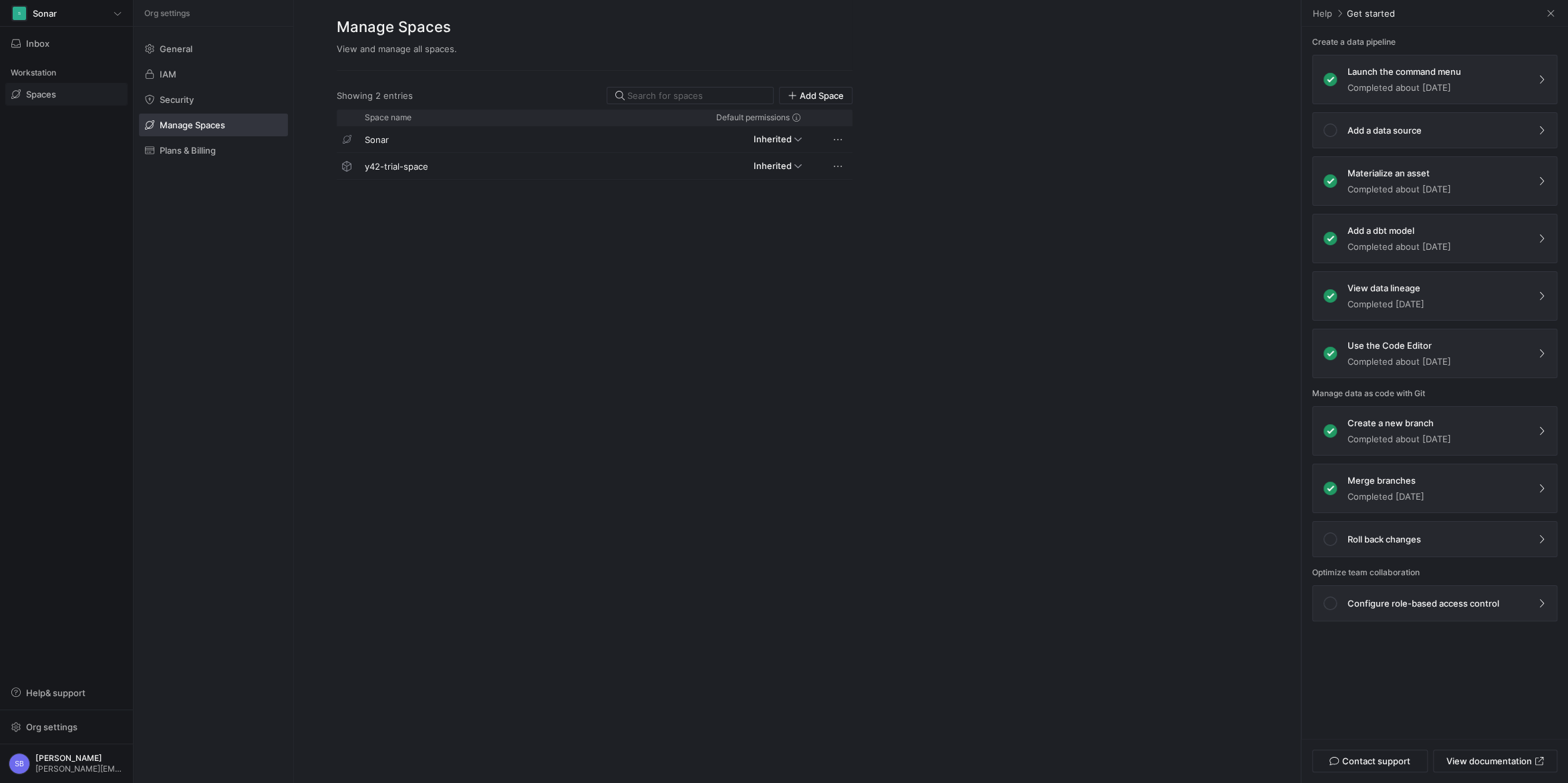
click at [58, 93] on span at bounding box center [67, 94] width 121 height 21
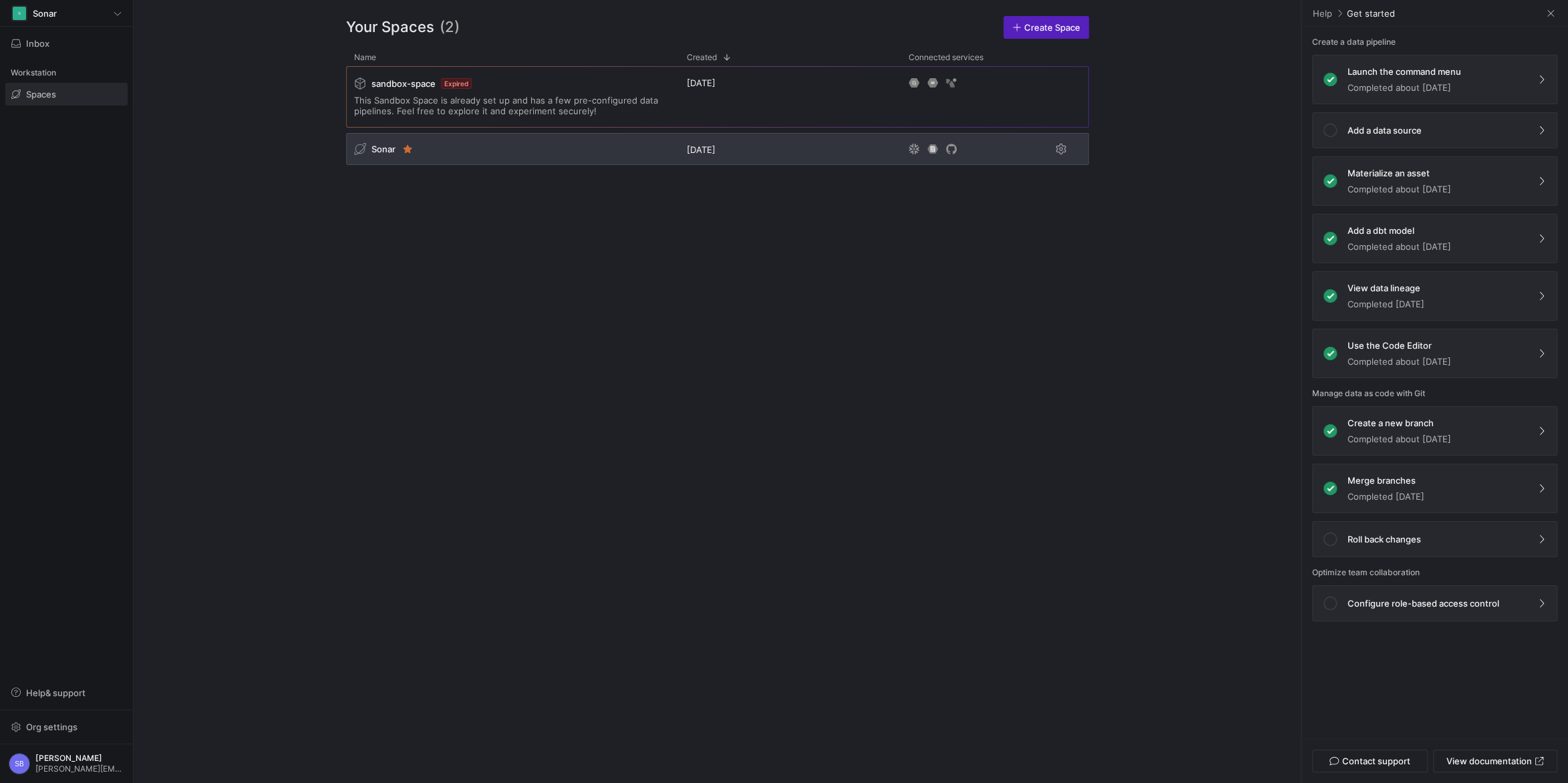
click at [383, 147] on span "Sonar" at bounding box center [383, 149] width 24 height 11
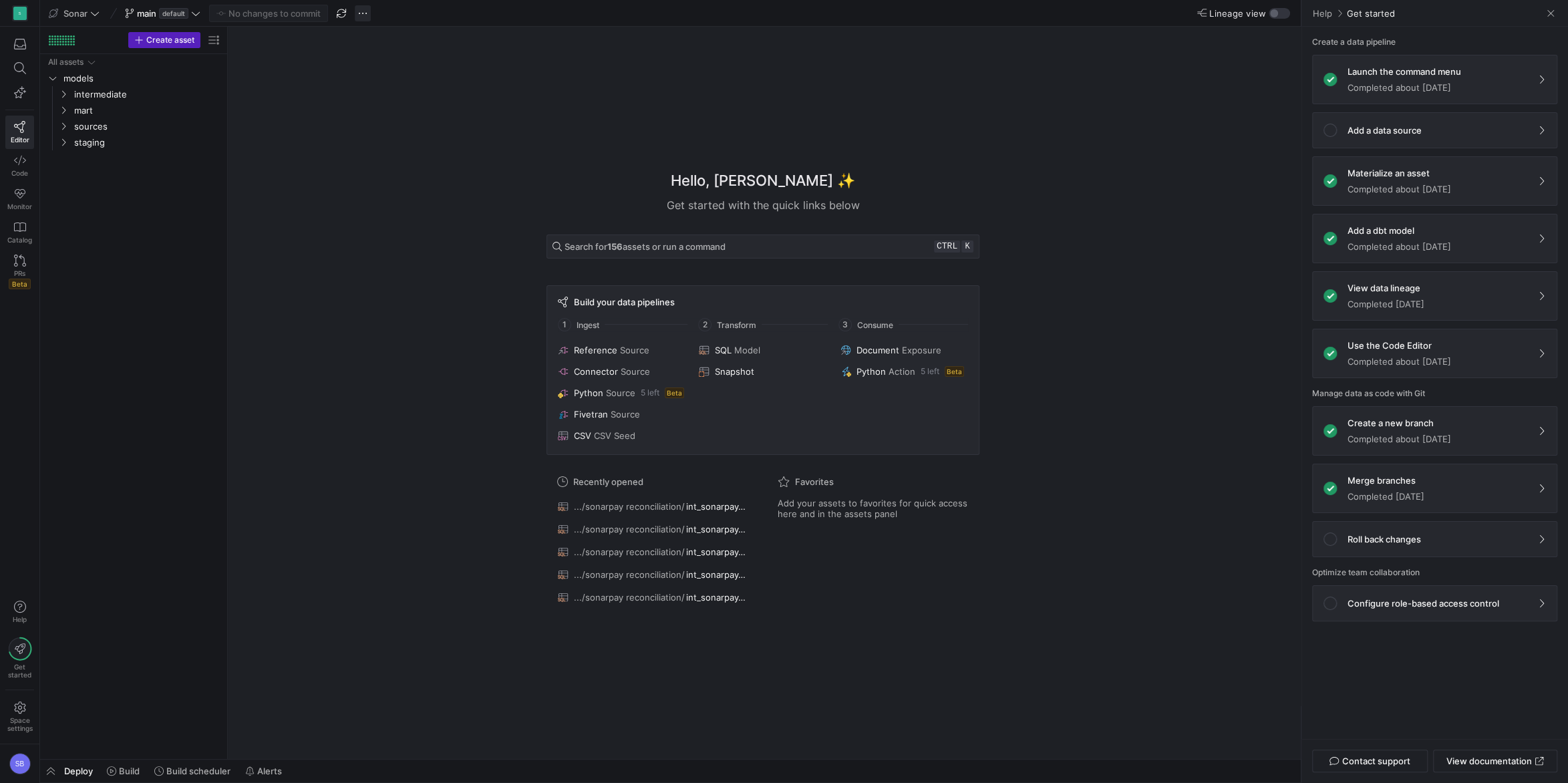
click at [364, 12] on span "button" at bounding box center [362, 13] width 16 height 16
click at [199, 327] on div at bounding box center [784, 391] width 1568 height 783
click at [1175, 8] on span at bounding box center [1550, 13] width 13 height 13
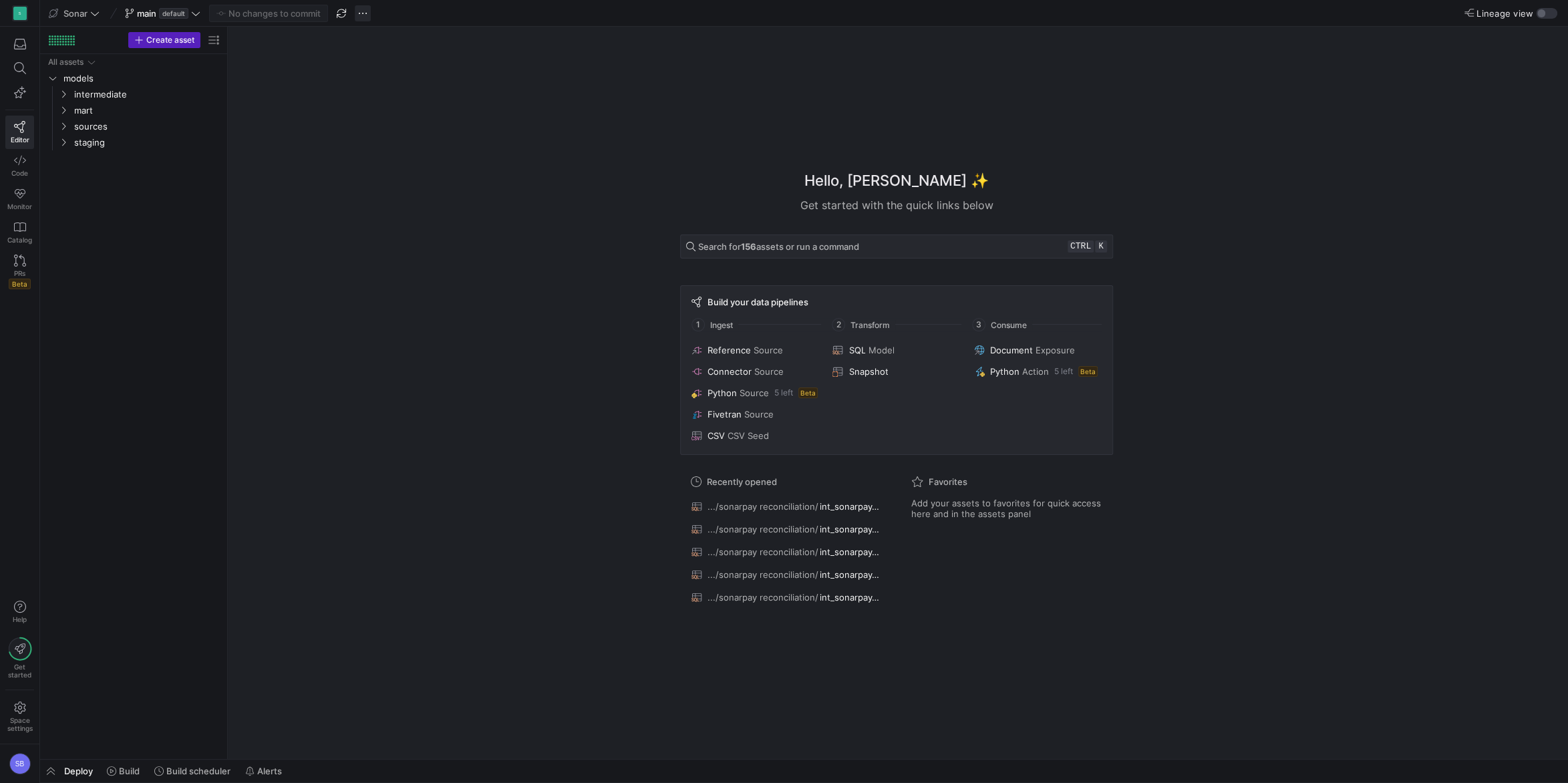
click at [364, 17] on span "button" at bounding box center [362, 13] width 16 height 16
click at [179, 233] on div at bounding box center [784, 391] width 1568 height 783
click at [19, 562] on div "SB" at bounding box center [20, 763] width 21 height 21
click at [19, 562] on div at bounding box center [784, 391] width 1568 height 783
click at [23, 562] on icon at bounding box center [20, 648] width 11 height 11
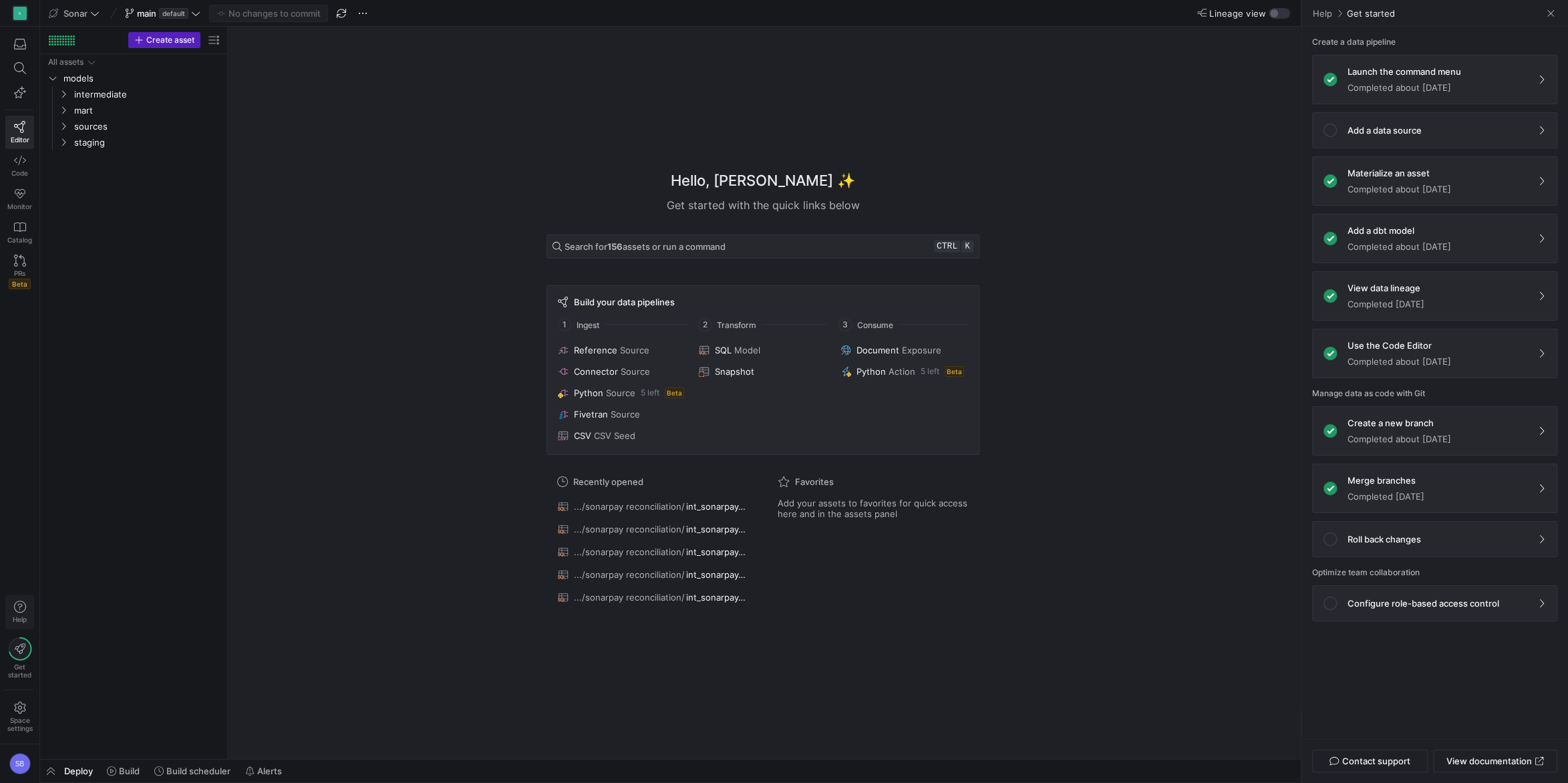
click at [21, 562] on icon "button" at bounding box center [20, 606] width 12 height 12
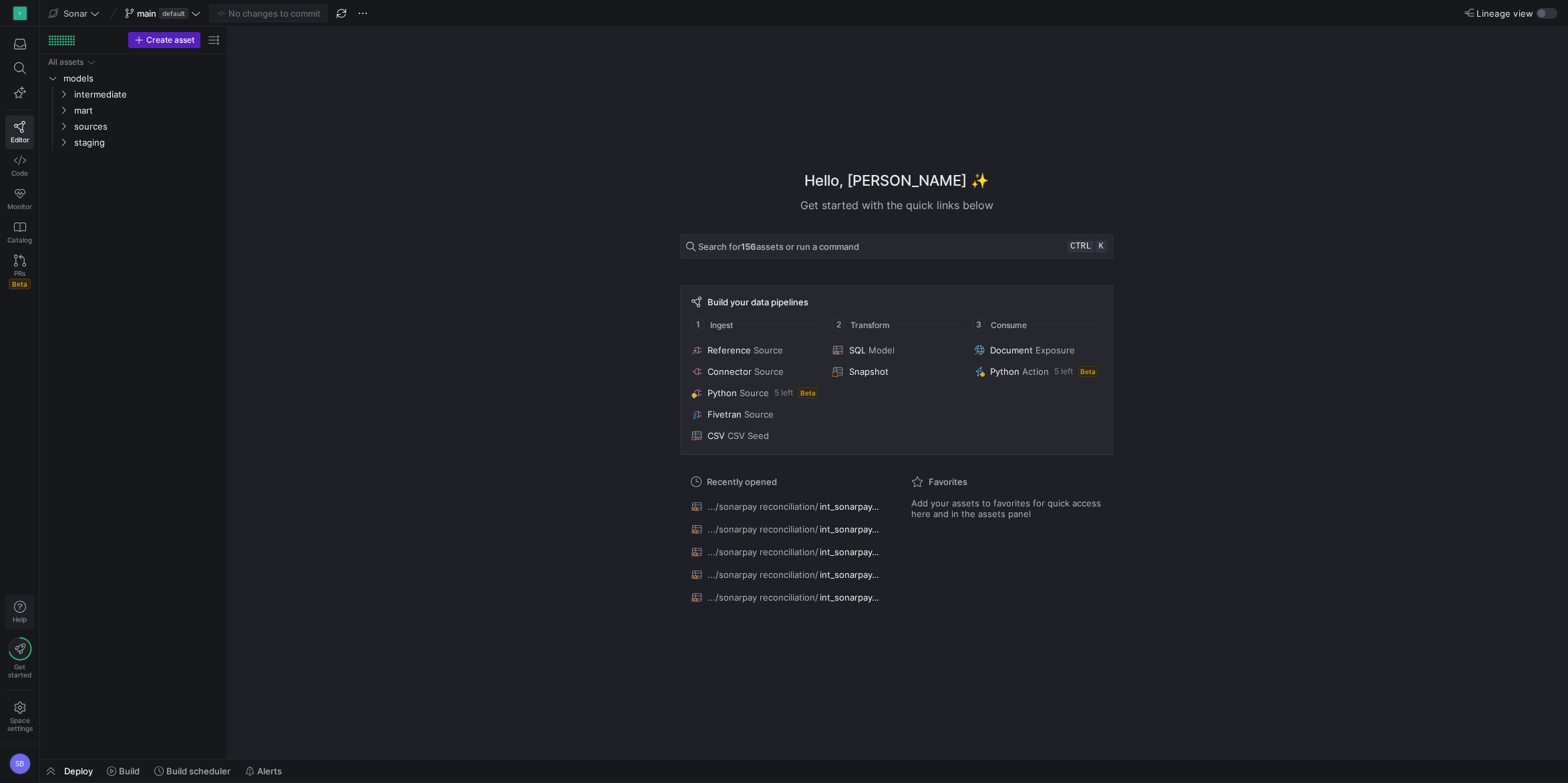
click at [12, 562] on span "Help" at bounding box center [20, 612] width 17 height 23
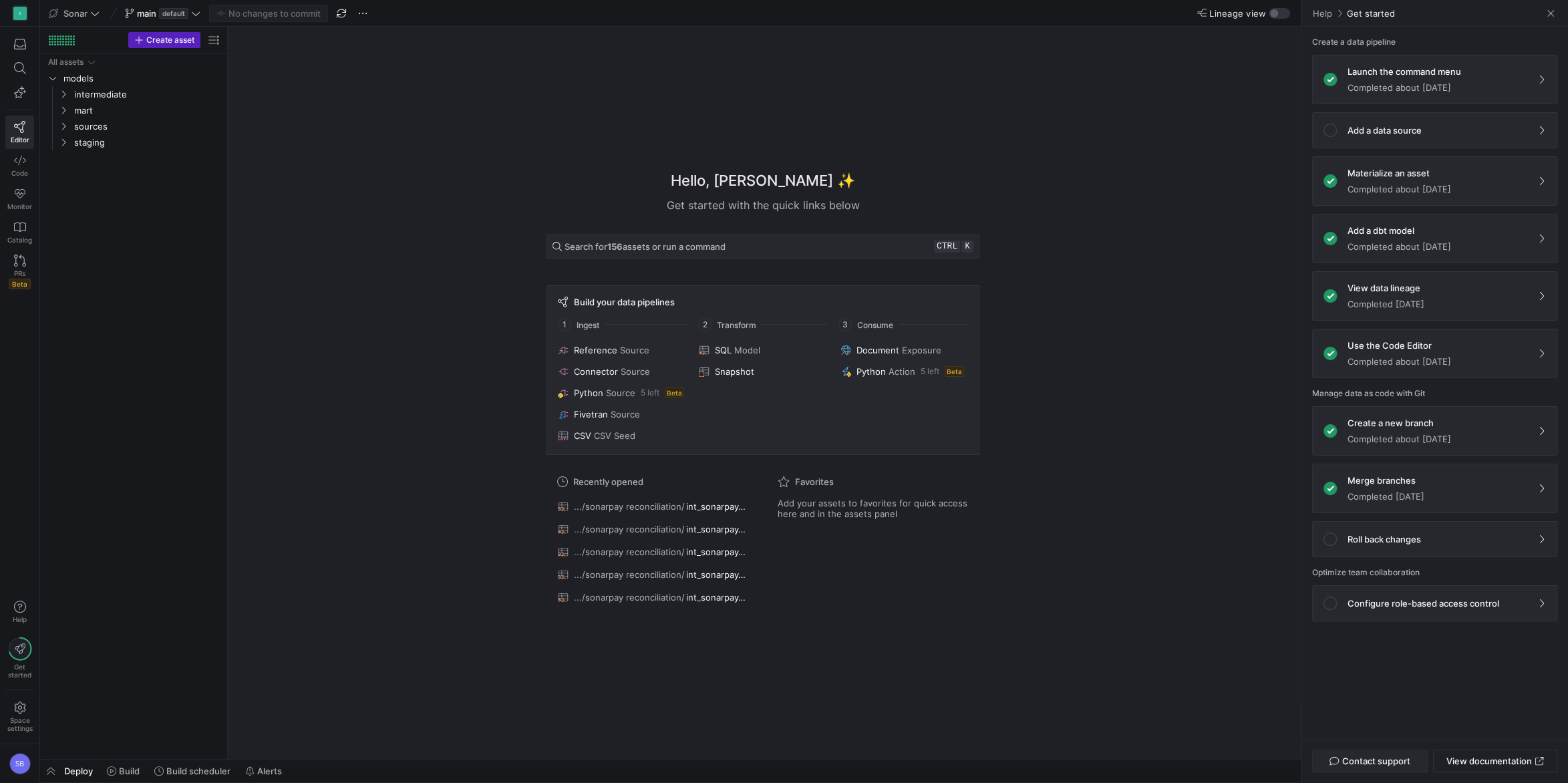
click at [1175, 562] on span "button" at bounding box center [1370, 760] width 114 height 21
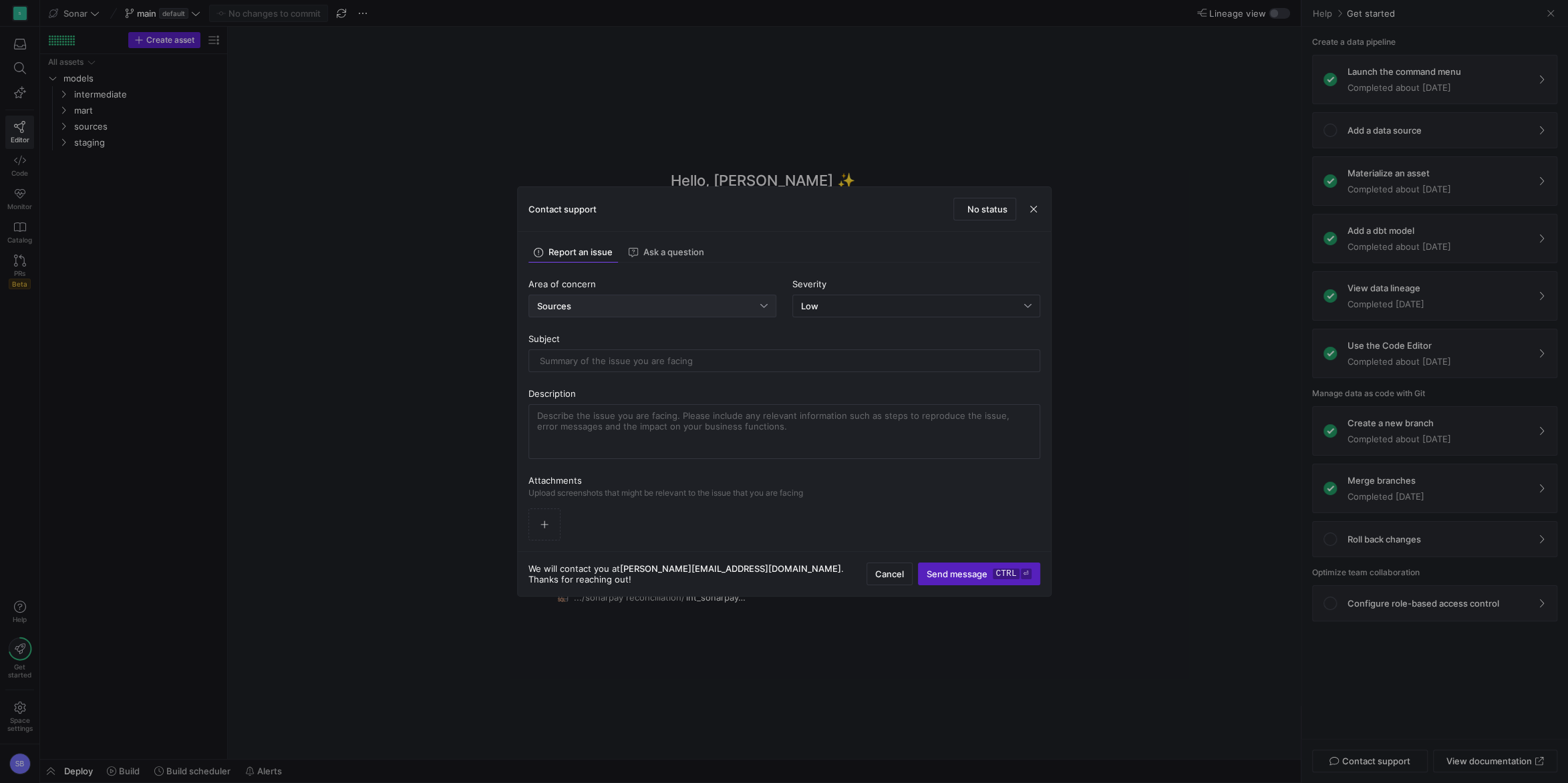
click at [732, 316] on div "Sources" at bounding box center [653, 306] width 248 height 23
click at [595, 481] on span "Others" at bounding box center [653, 476] width 238 height 11
click at [849, 311] on div "Low" at bounding box center [913, 306] width 223 height 11
click at [842, 369] on div "High System impaired" at bounding box center [920, 373] width 238 height 11
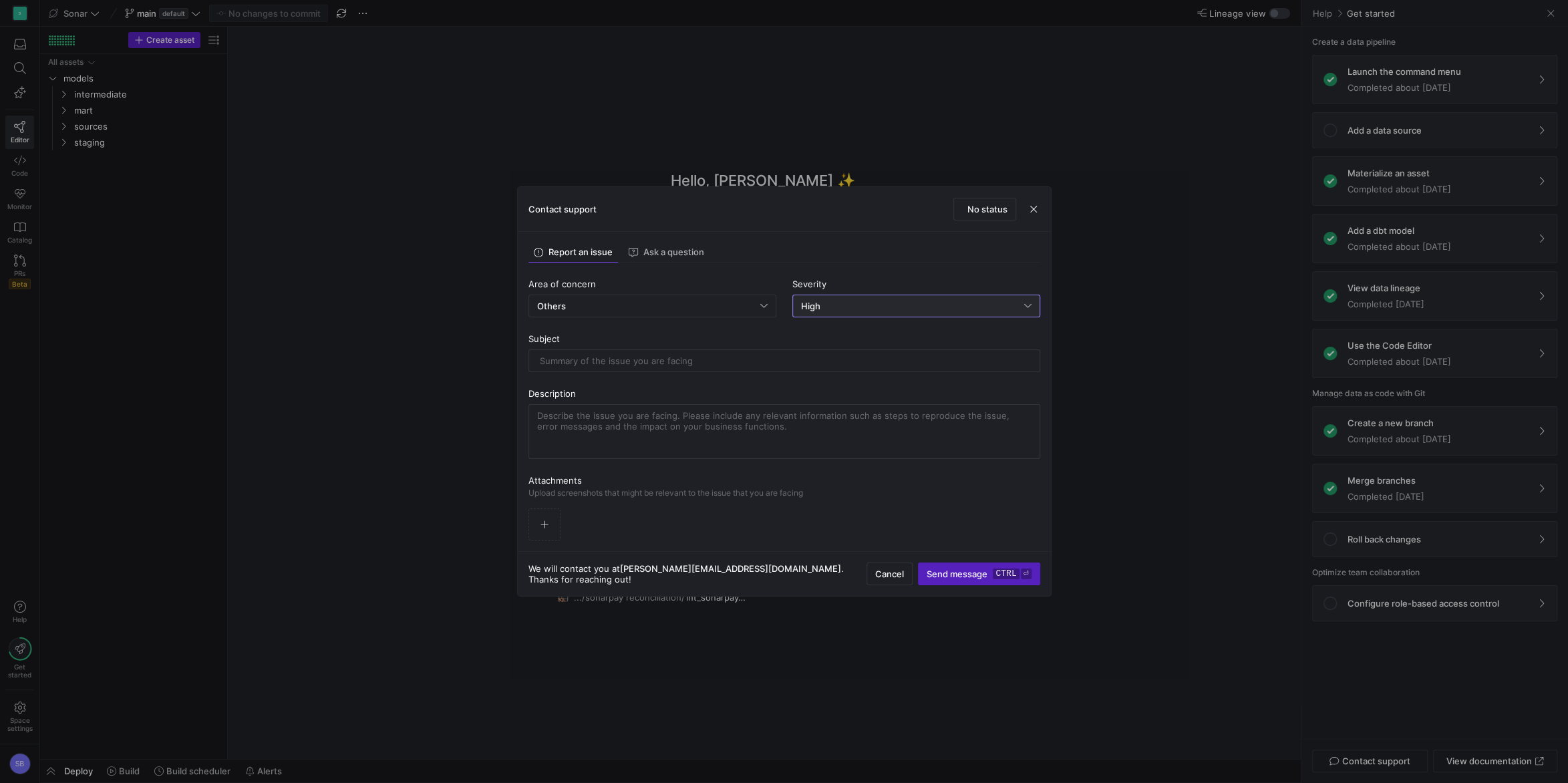
click at [865, 305] on div "High" at bounding box center [913, 306] width 223 height 11
click at [861, 350] on div "Normal Partial service failure" at bounding box center [920, 352] width 238 height 11
click at [768, 364] on input "text" at bounding box center [784, 360] width 489 height 11
click at [982, 213] on span "No status" at bounding box center [987, 209] width 40 height 11
click at [622, 357] on input "text" at bounding box center [784, 360] width 489 height 11
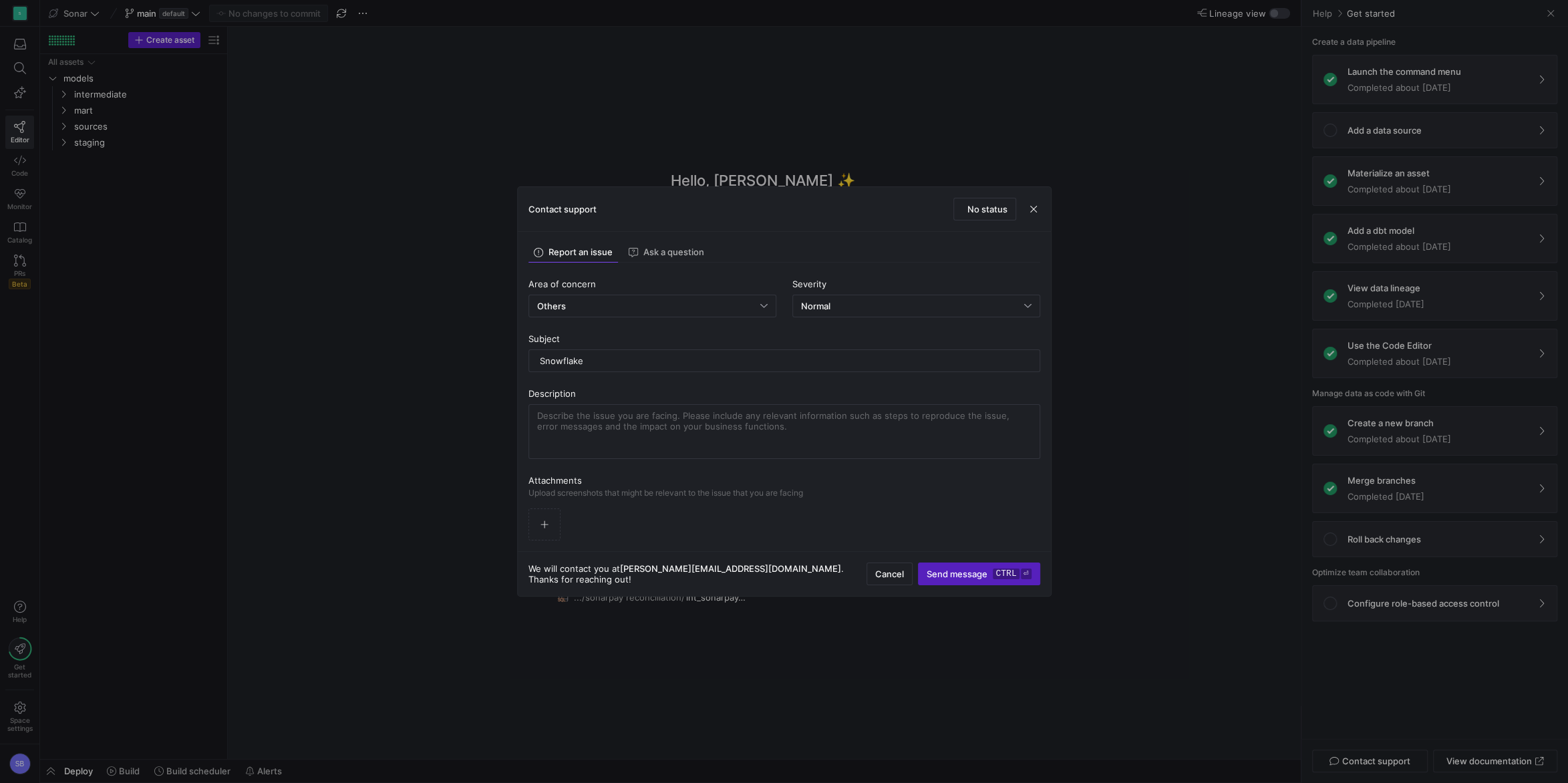
click at [917, 290] on div "Severity Normal" at bounding box center [916, 297] width 248 height 39
click at [918, 301] on div "Normal" at bounding box center [913, 306] width 223 height 11
click at [910, 327] on div "Low Request for information" at bounding box center [920, 331] width 238 height 11
click at [697, 357] on input "Snowflake" at bounding box center [784, 360] width 489 height 11
type input "Snowflake - LEGACY_SERVICE depcrecation"
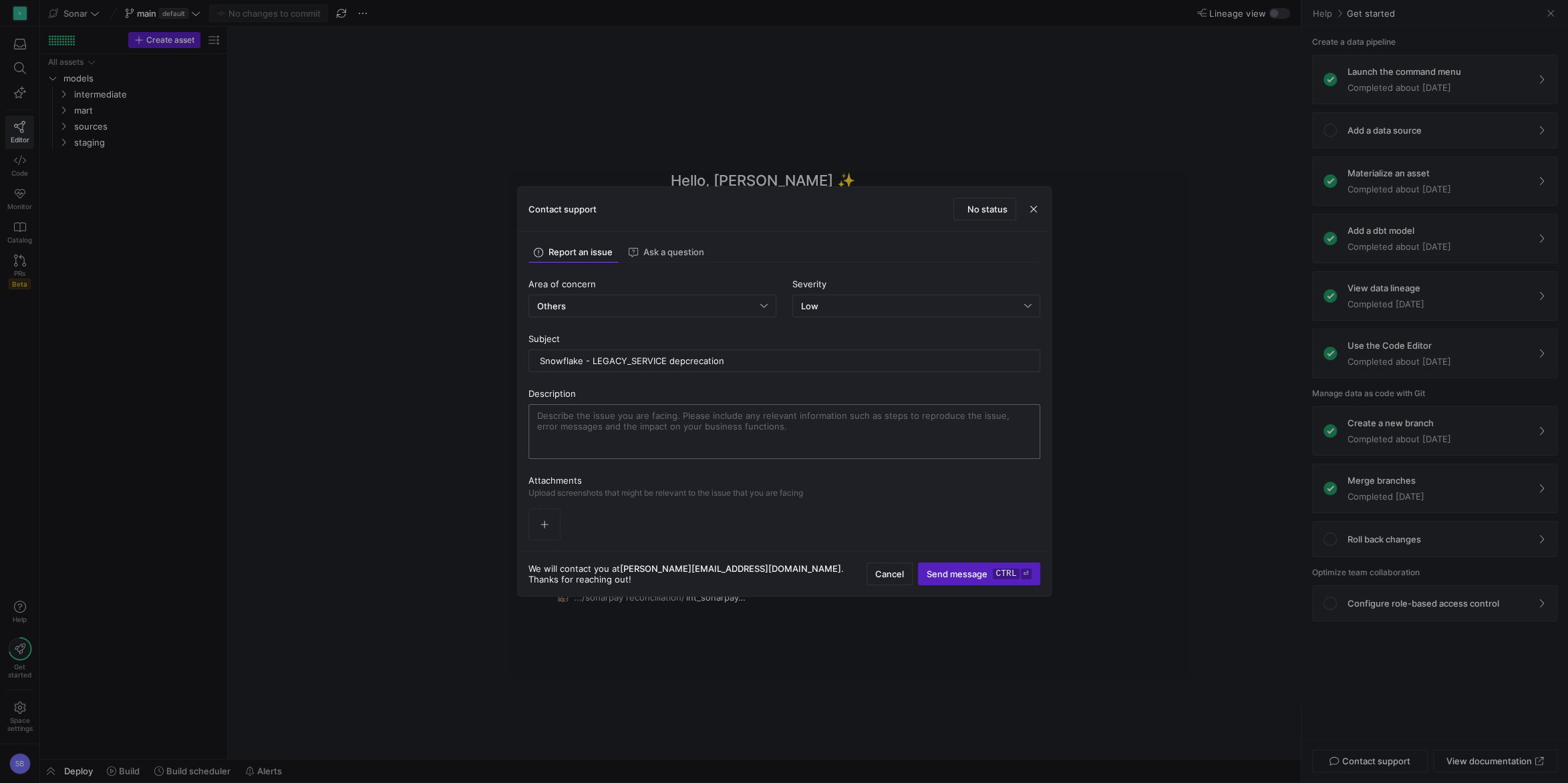
click at [665, 419] on textarea at bounding box center [784, 431] width 494 height 43
click at [1032, 211] on span "button" at bounding box center [1033, 209] width 13 height 13
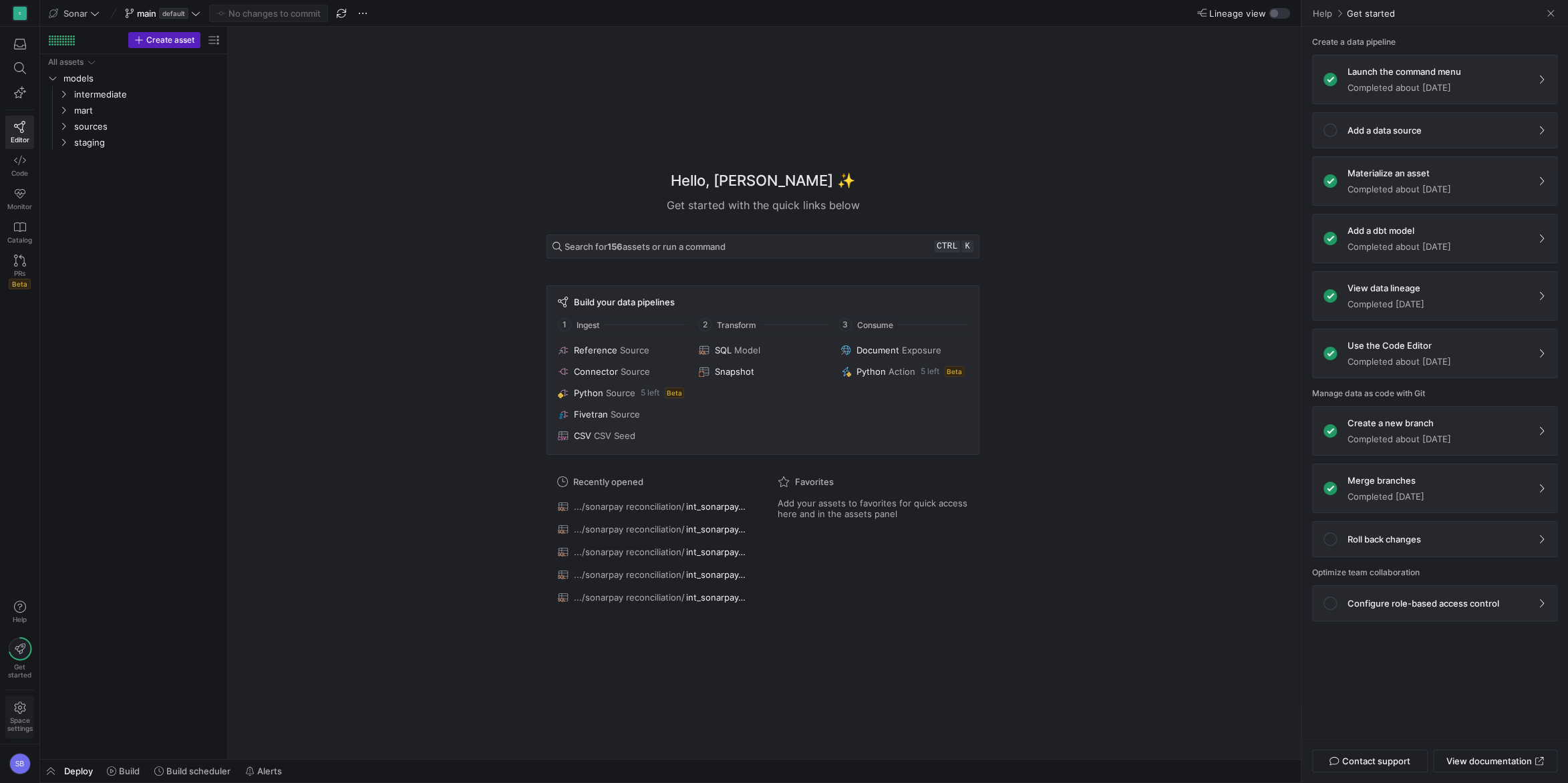
click at [8, 562] on span "Space settings" at bounding box center [20, 717] width 25 height 31
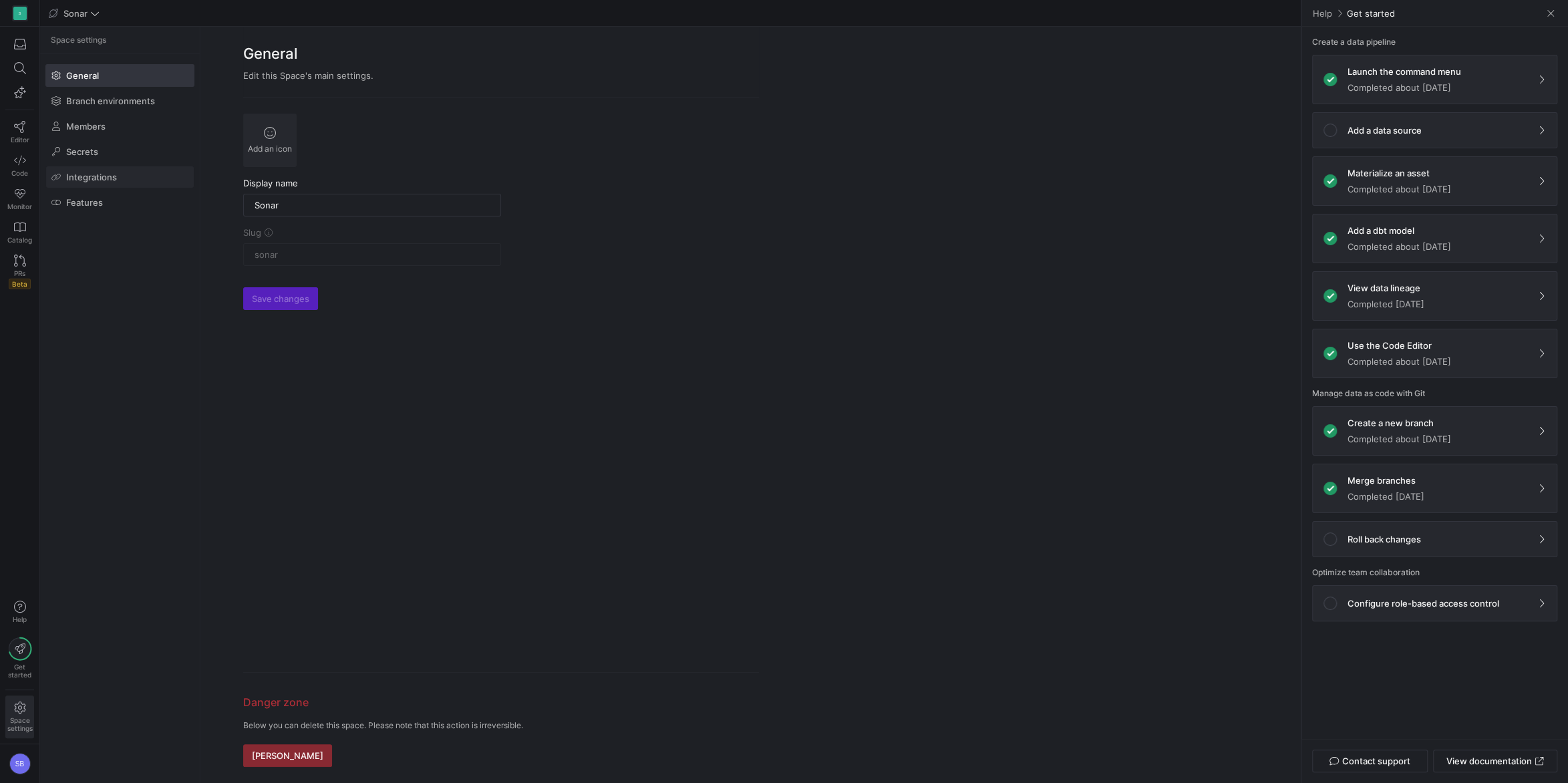
click at [94, 179] on span "Integrations" at bounding box center [92, 177] width 51 height 11
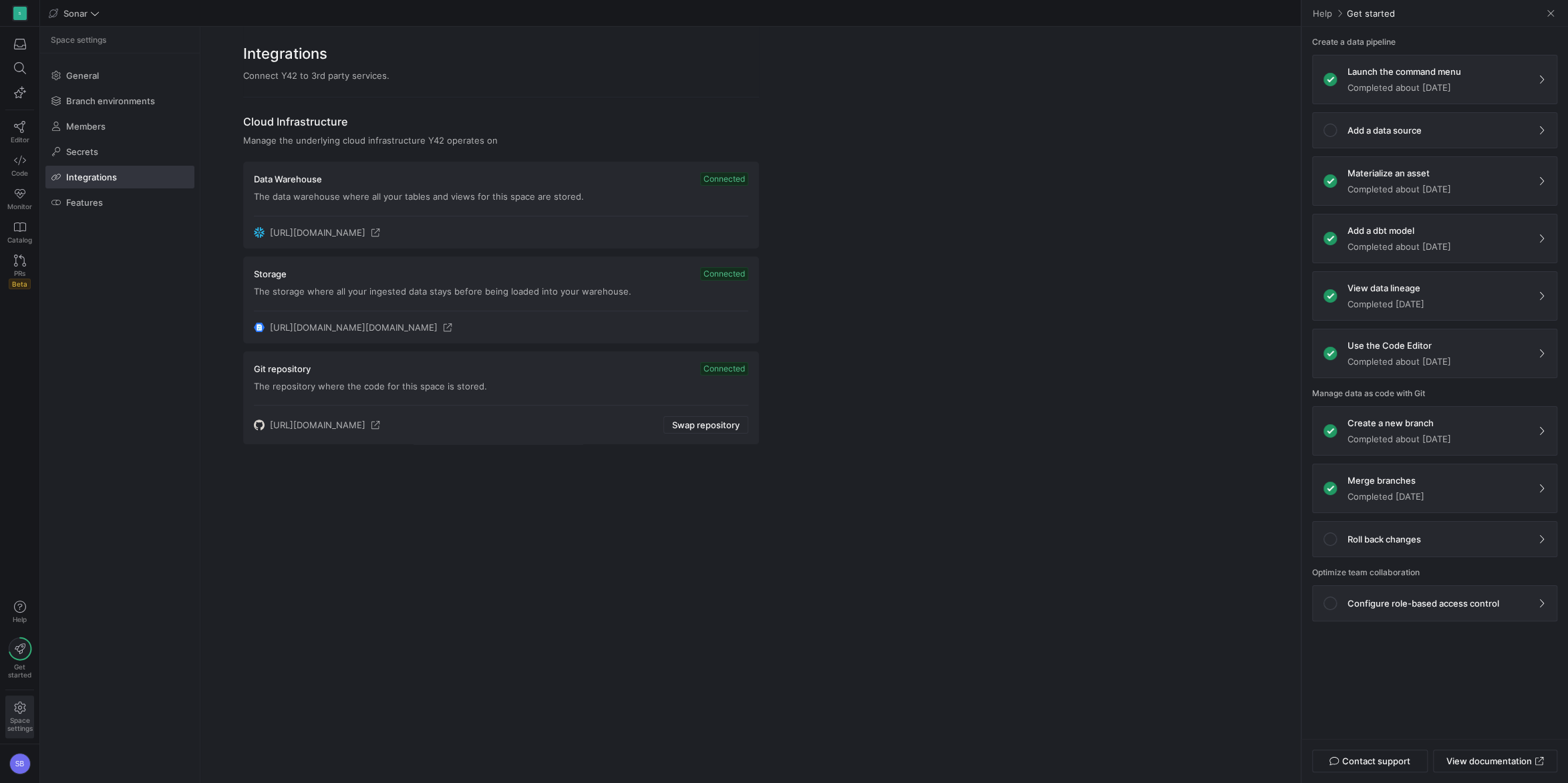
click at [270, 273] on h3 "Storage" at bounding box center [270, 273] width 32 height 11
click at [380, 233] on icon at bounding box center [375, 232] width 9 height 9
click at [712, 175] on span "Connected" at bounding box center [724, 179] width 48 height 13
click at [1175, 11] on span at bounding box center [1550, 13] width 13 height 13
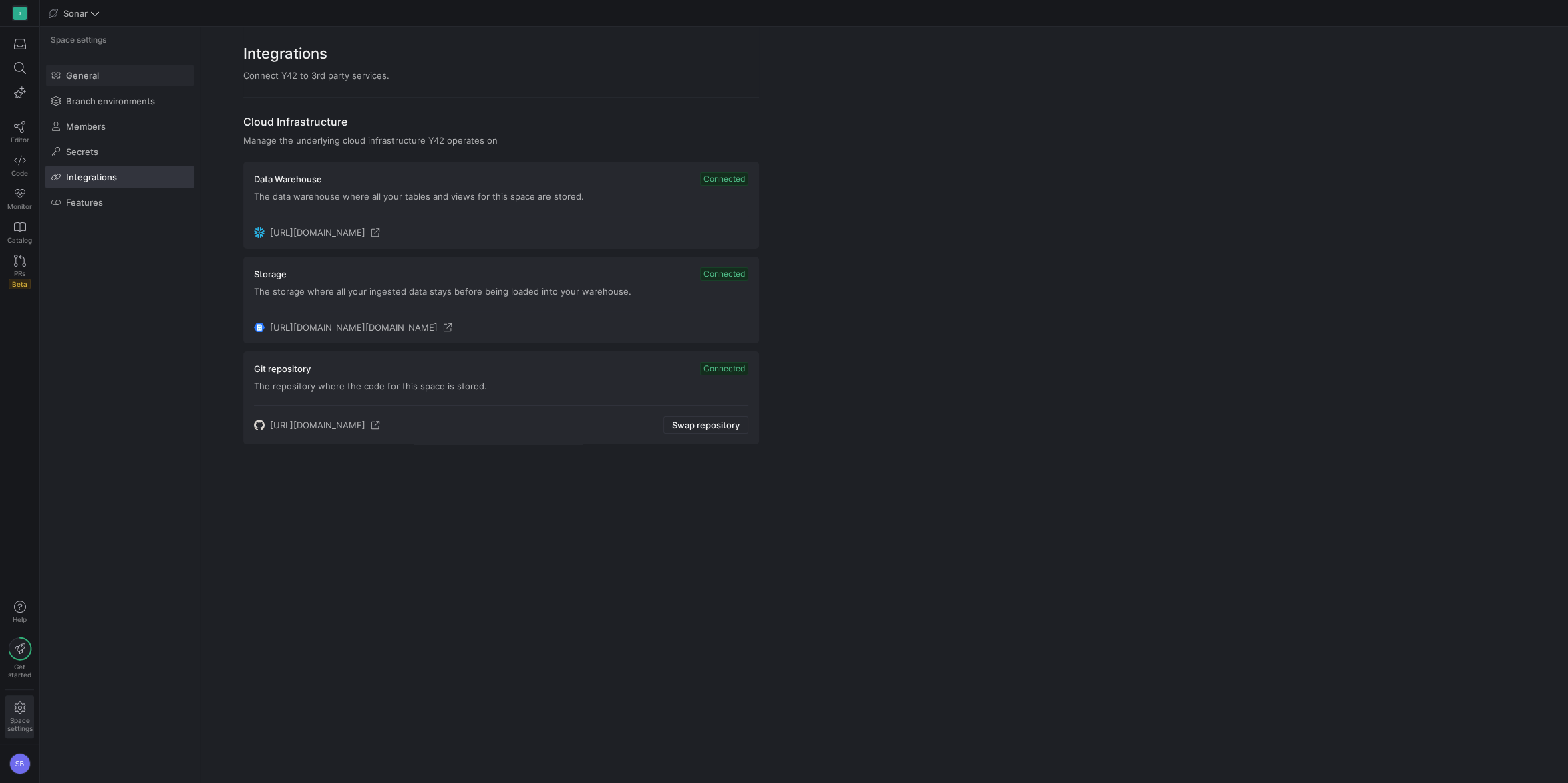
click at [111, 75] on span at bounding box center [119, 75] width 147 height 21
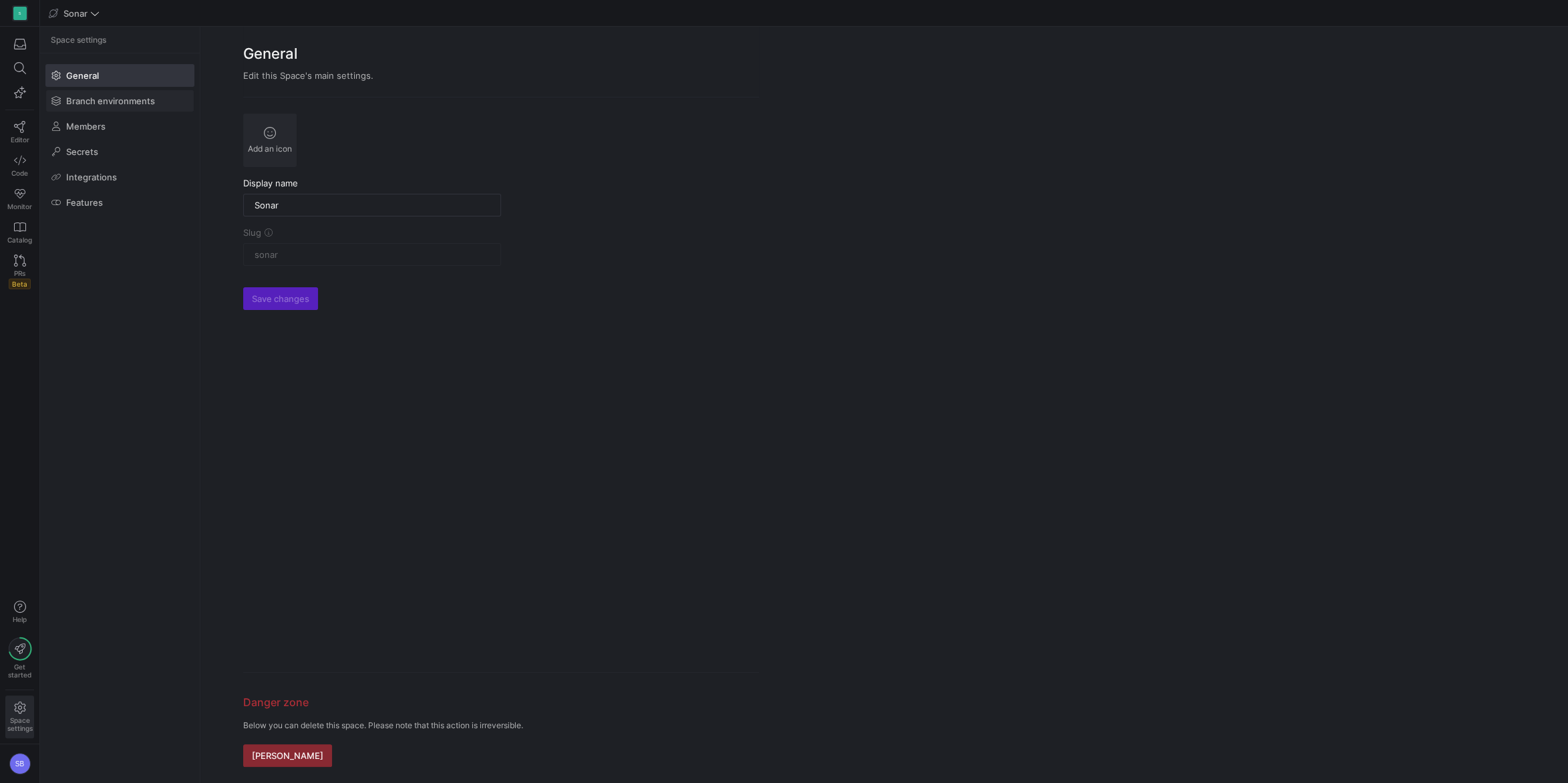
click at [116, 98] on span "Branch environments" at bounding box center [111, 101] width 89 height 11
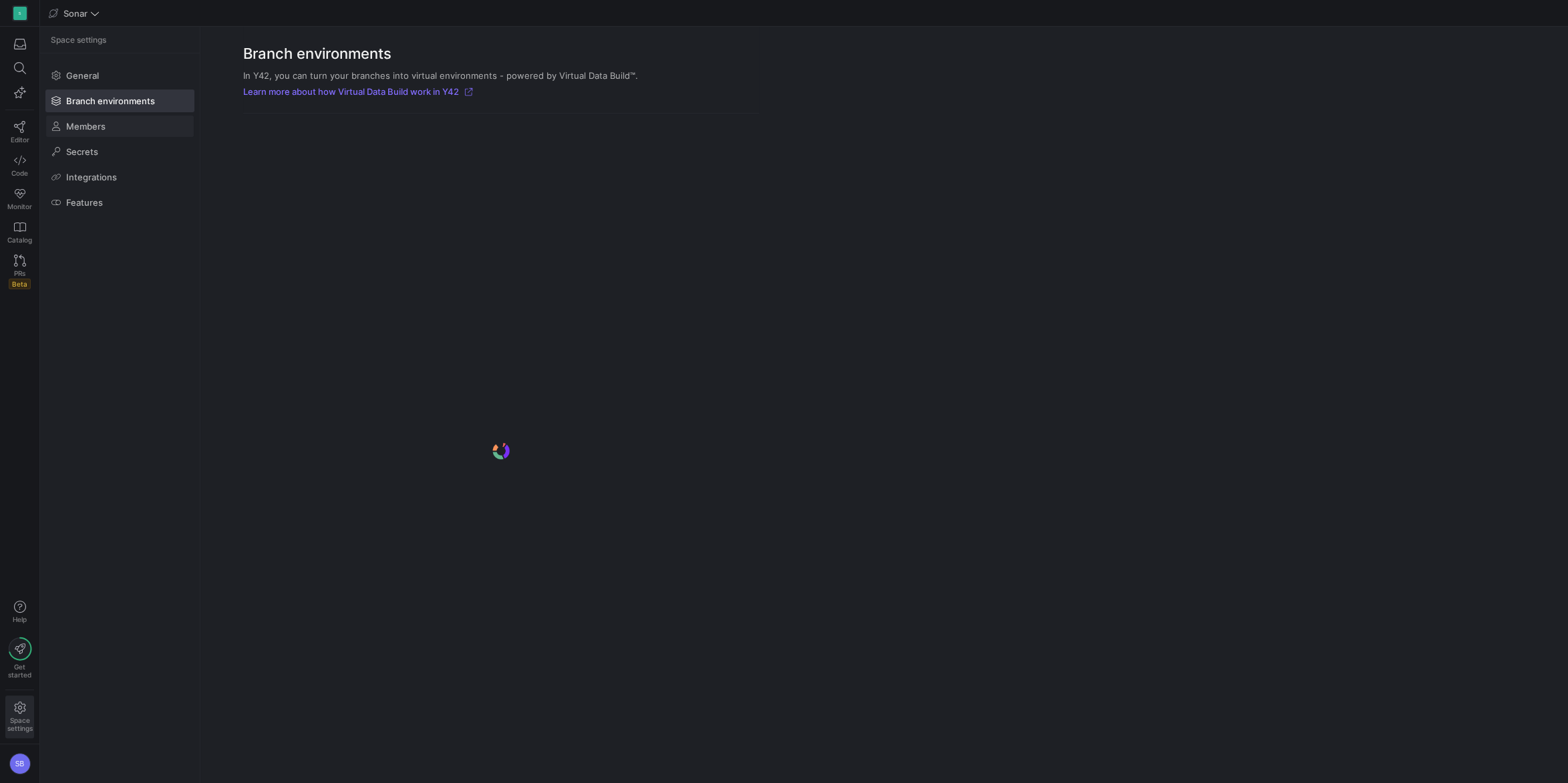
click at [112, 118] on span at bounding box center [119, 126] width 147 height 21
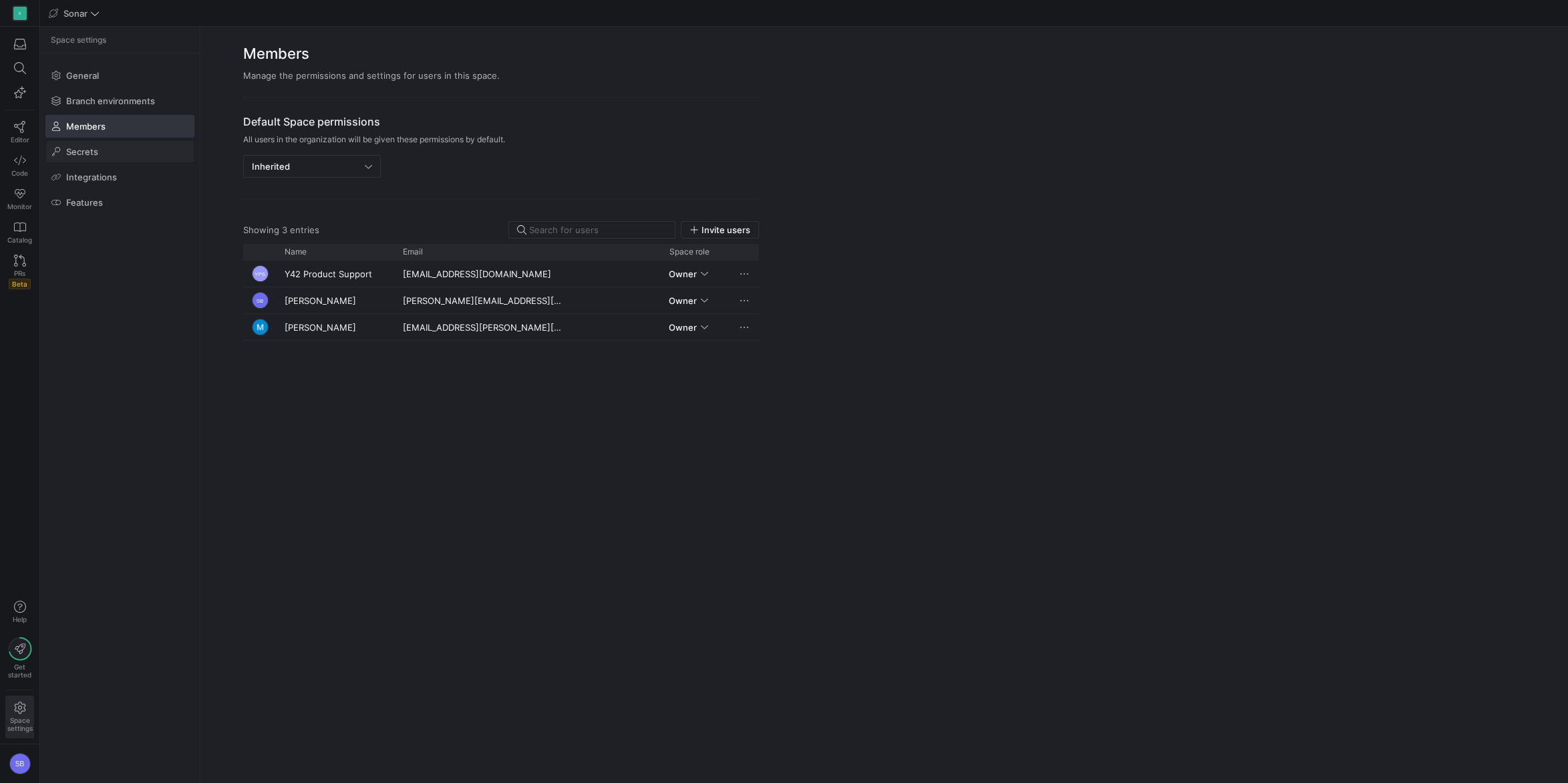
click at [103, 148] on span at bounding box center [119, 152] width 147 height 21
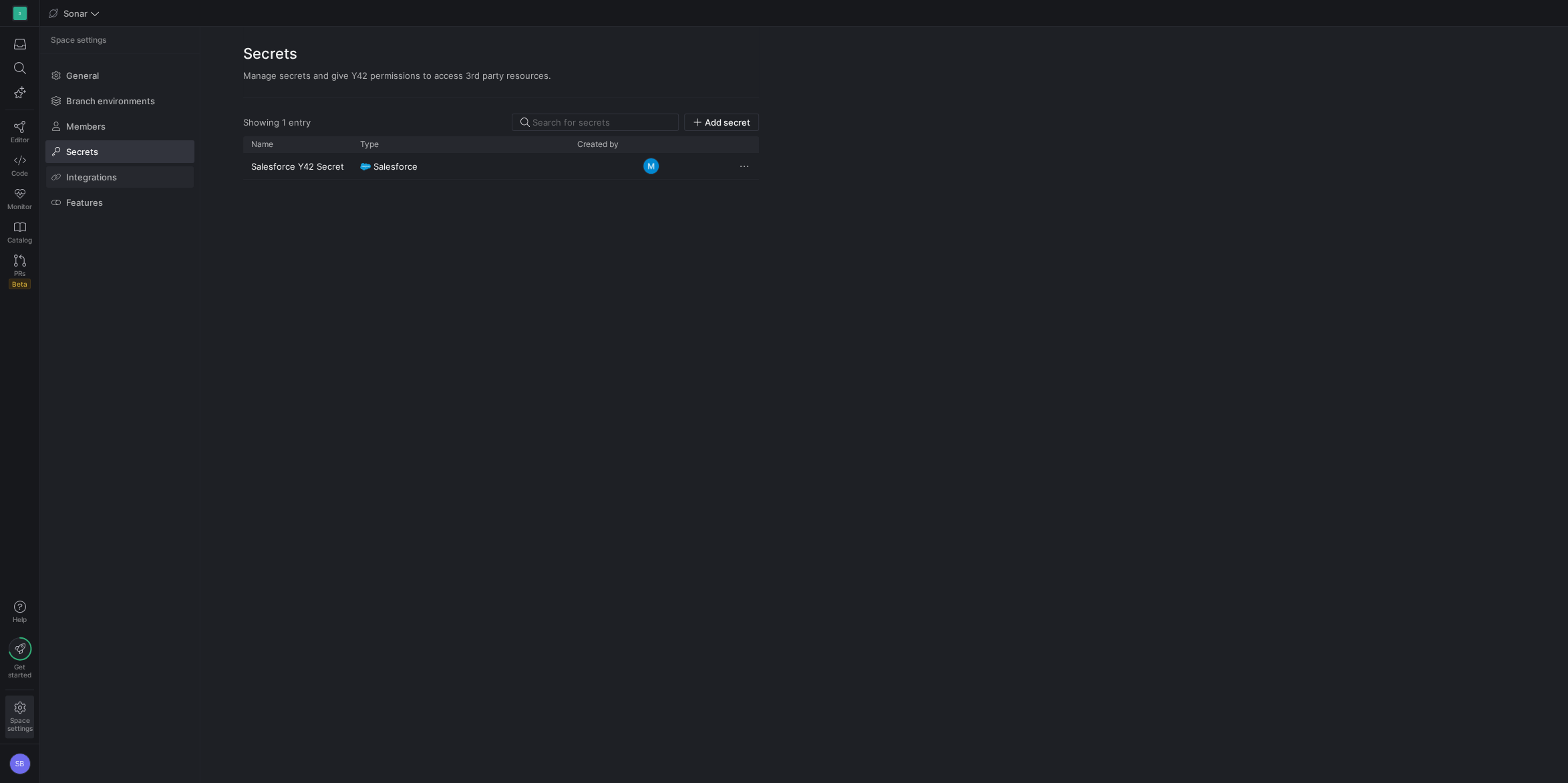
click at [100, 175] on span "Integrations" at bounding box center [92, 177] width 51 height 11
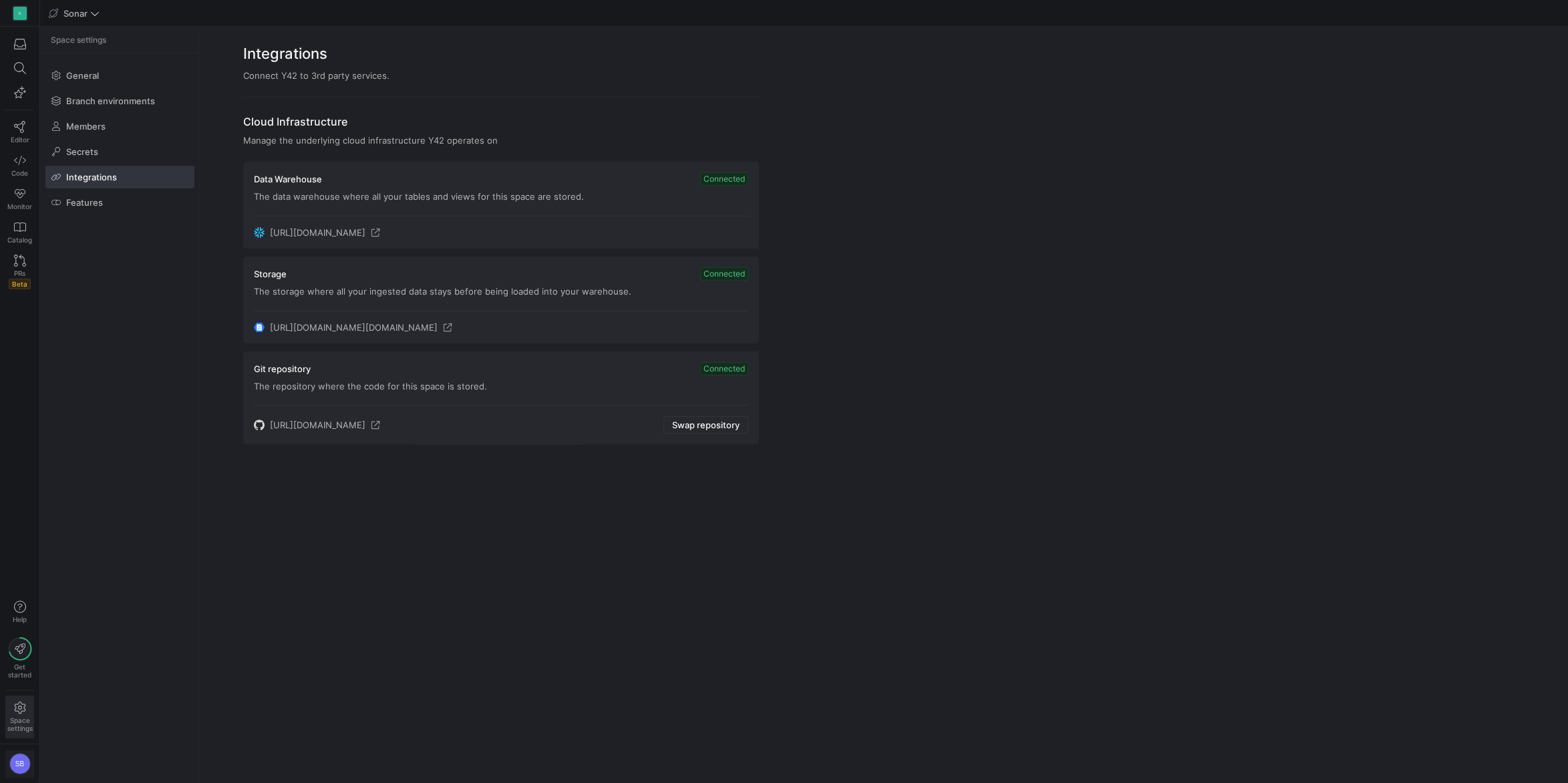
click at [29, 562] on div "SB" at bounding box center [20, 763] width 21 height 21
click at [19, 562] on div at bounding box center [784, 391] width 1568 height 783
click at [20, 562] on icon "button" at bounding box center [20, 606] width 12 height 12
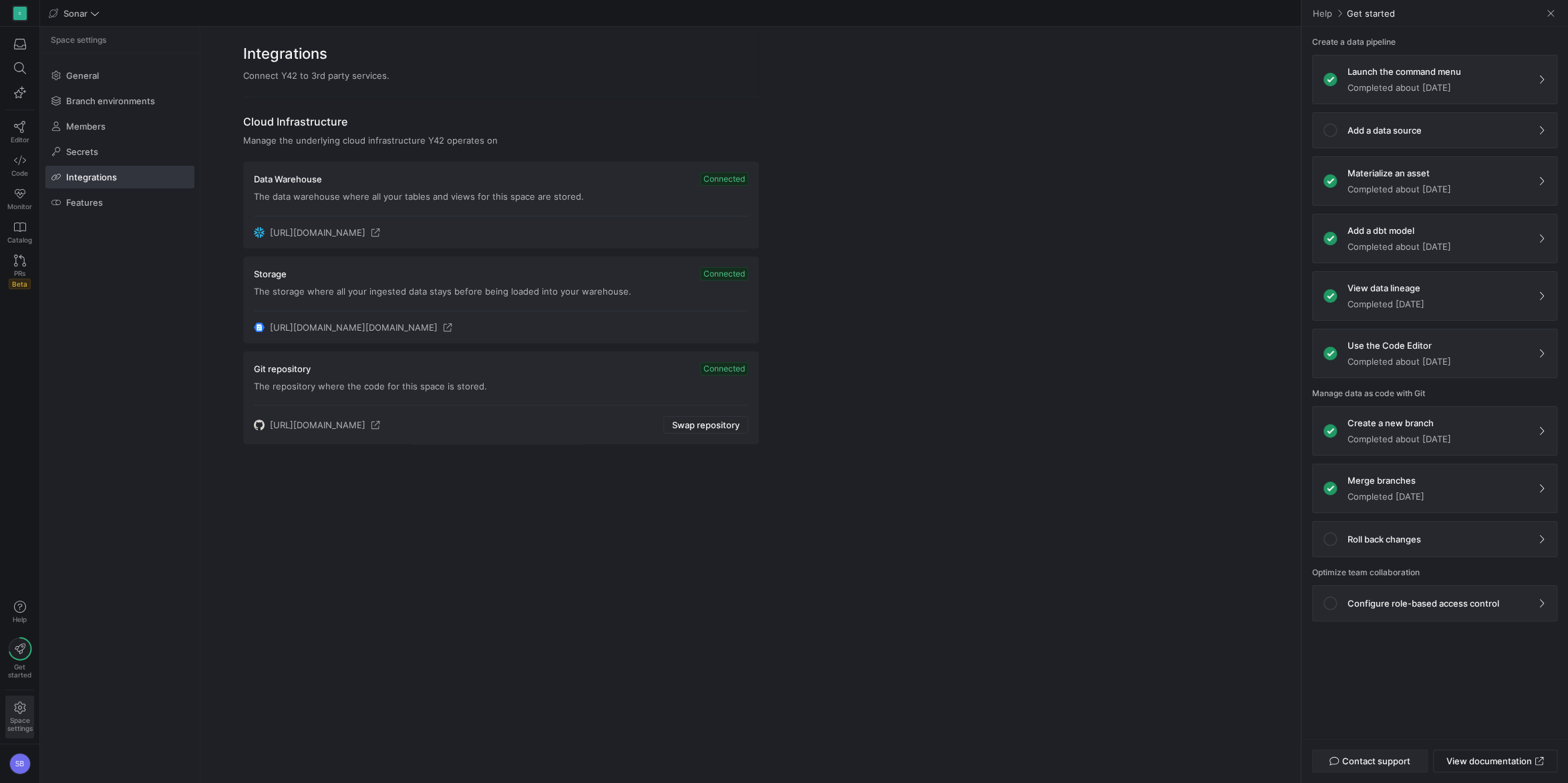
click at [1175, 562] on span "button" at bounding box center [1370, 760] width 114 height 21
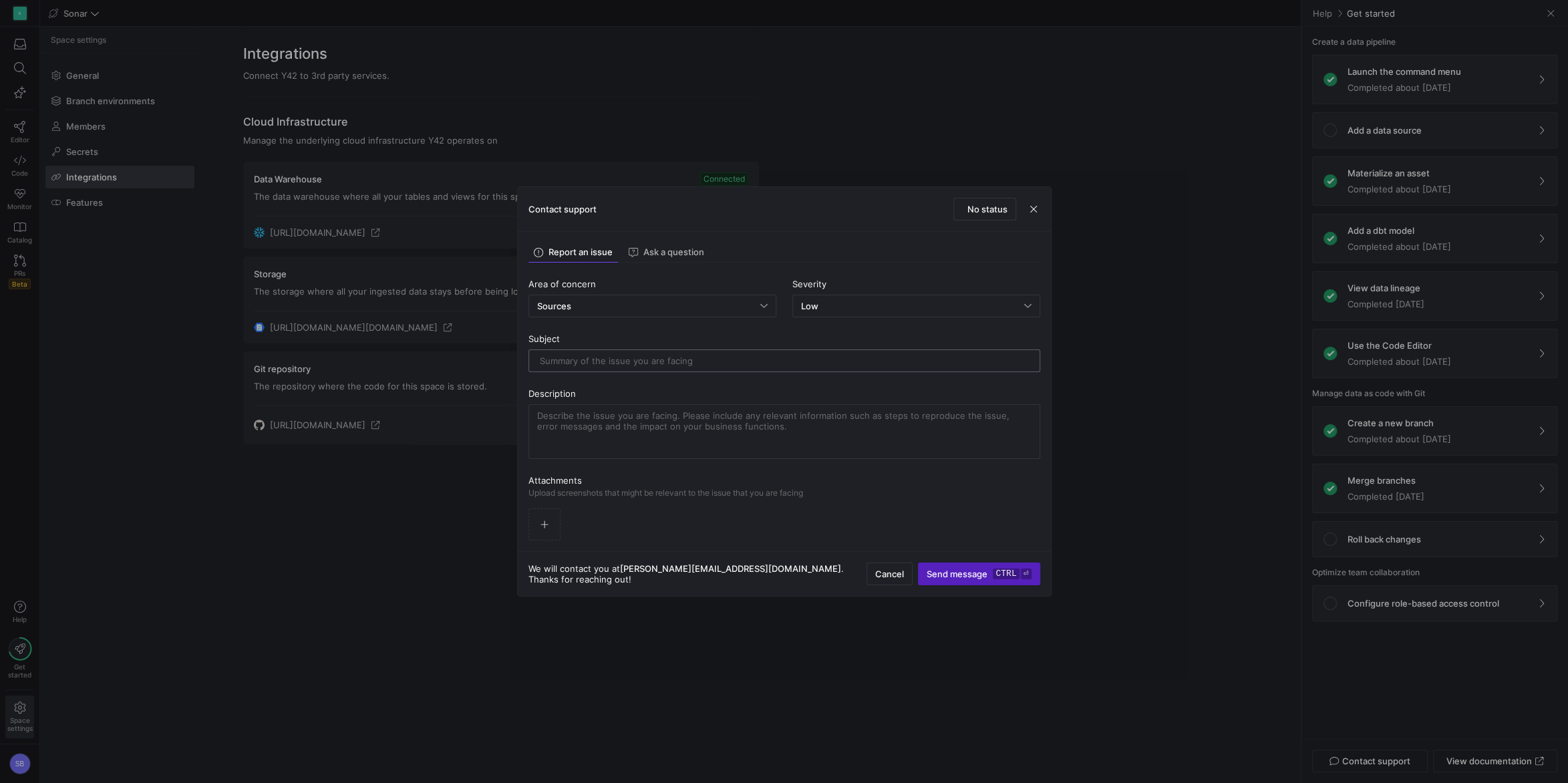
click at [592, 357] on input "text" at bounding box center [784, 360] width 489 height 11
click at [748, 307] on div "Sources" at bounding box center [648, 306] width 223 height 11
click at [572, 474] on span "Others" at bounding box center [653, 476] width 238 height 11
click at [566, 357] on input "Sn" at bounding box center [784, 360] width 489 height 11
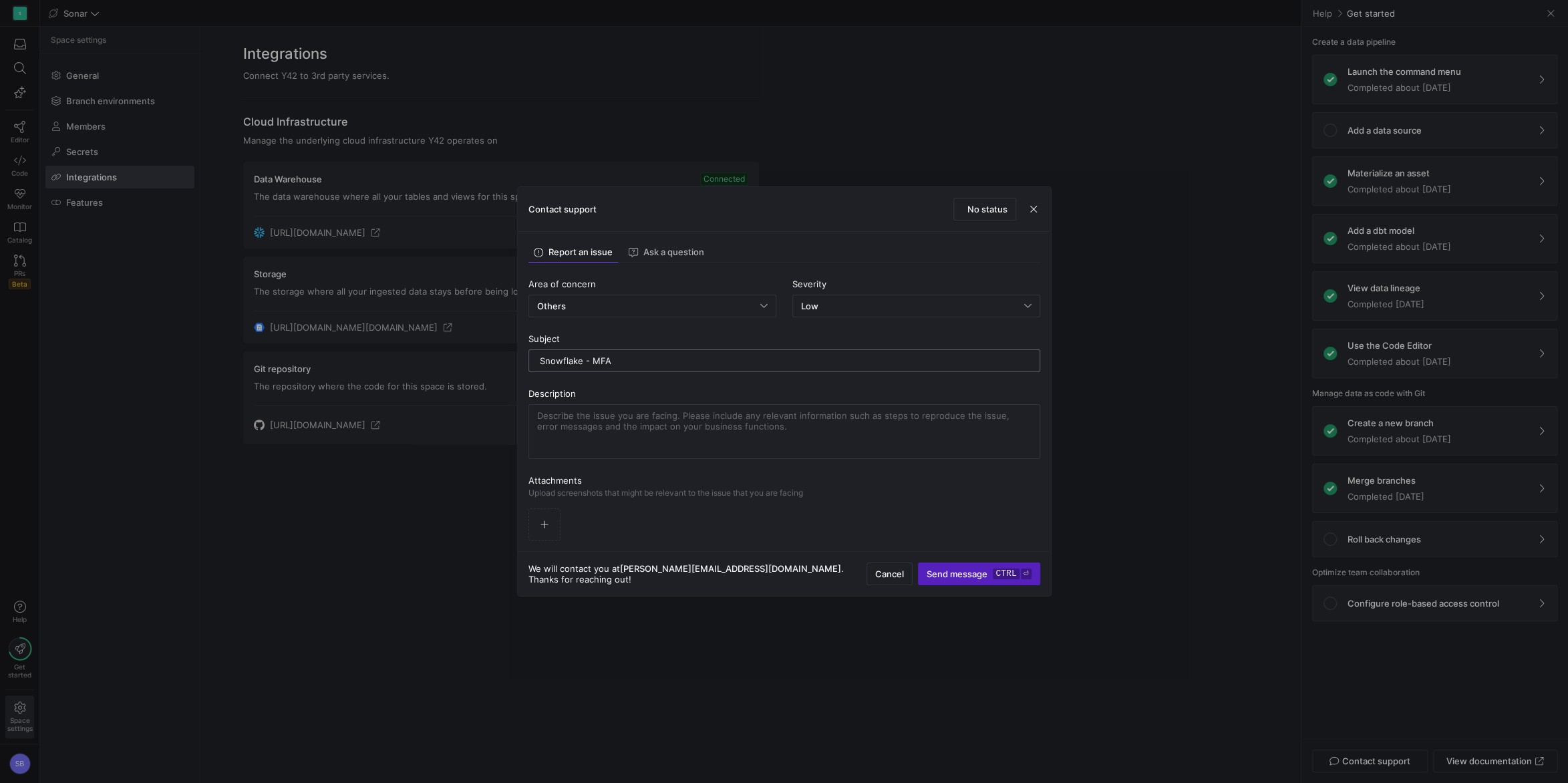
click at [599, 353] on div "Snowflake - MFA" at bounding box center [784, 361] width 489 height 21
click at [599, 357] on input "Snowflake - MFA" at bounding box center [784, 360] width 489 height 11
click at [599, 359] on input "Snowflake - MFA" at bounding box center [784, 360] width 489 height 11
click at [605, 357] on input "Snowflake - MFA" at bounding box center [784, 360] width 489 height 11
click at [598, 357] on input "Snowflake - MFA" at bounding box center [784, 360] width 489 height 11
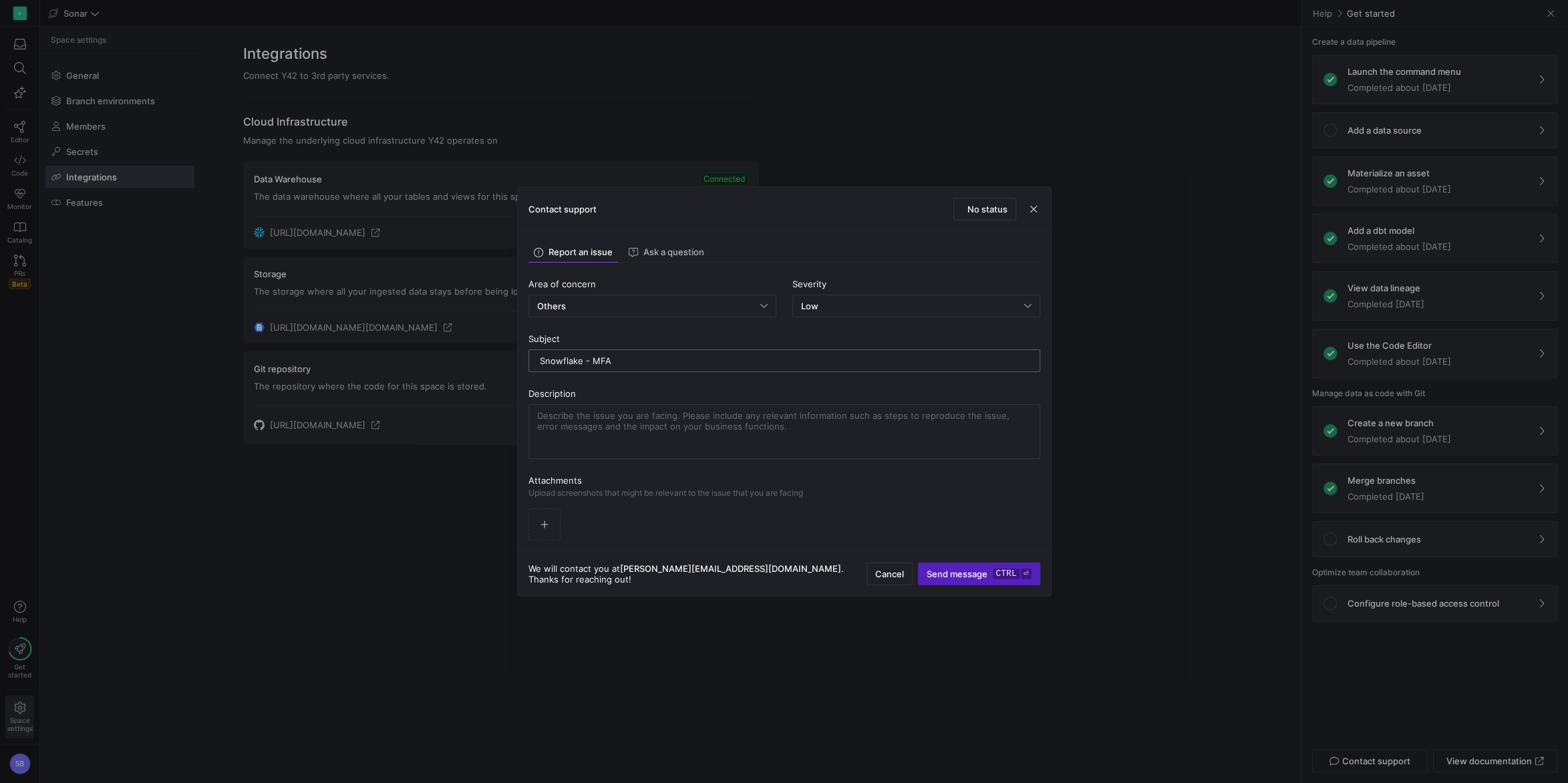
click at [600, 364] on input "Snowflake - MFA" at bounding box center [784, 360] width 489 height 11
type input "Snowflake - Deprecation of single-factor sign-ins"
click at [663, 428] on textarea at bounding box center [784, 431] width 494 height 43
click at [584, 420] on textarea "Hi Guys, Our space is setup using Snowflake and Azure blob storage" at bounding box center [784, 431] width 494 height 43
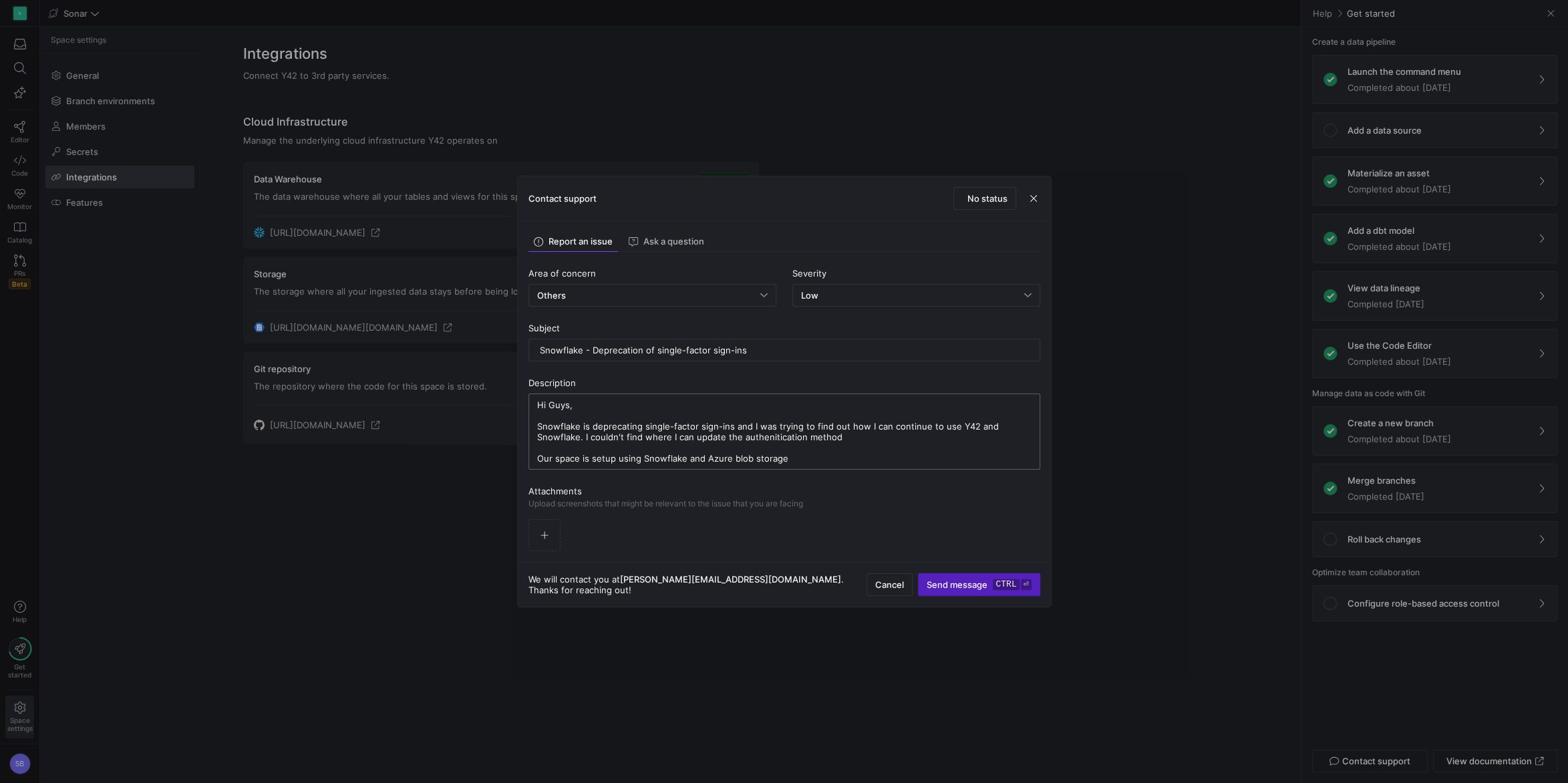
click at [710, 438] on textarea "Hi Guys, Snowflake is deprecating single-factor sign-ins and I was trying to fi…" at bounding box center [784, 431] width 494 height 64
click at [814, 438] on textarea "Hi Guys, Snowflake is deprecating single-factor sign-ins and I was trying to fi…" at bounding box center [784, 431] width 494 height 64
click at [805, 457] on textarea "Hi Guys, Snowflake is deprecating single-factor sign-ins and I was trying to fi…" at bounding box center [784, 431] width 494 height 64
click at [793, 443] on textarea "Hi Guys, Snowflake is deprecating single-factor sign-ins and I was trying to fi…" at bounding box center [784, 431] width 494 height 64
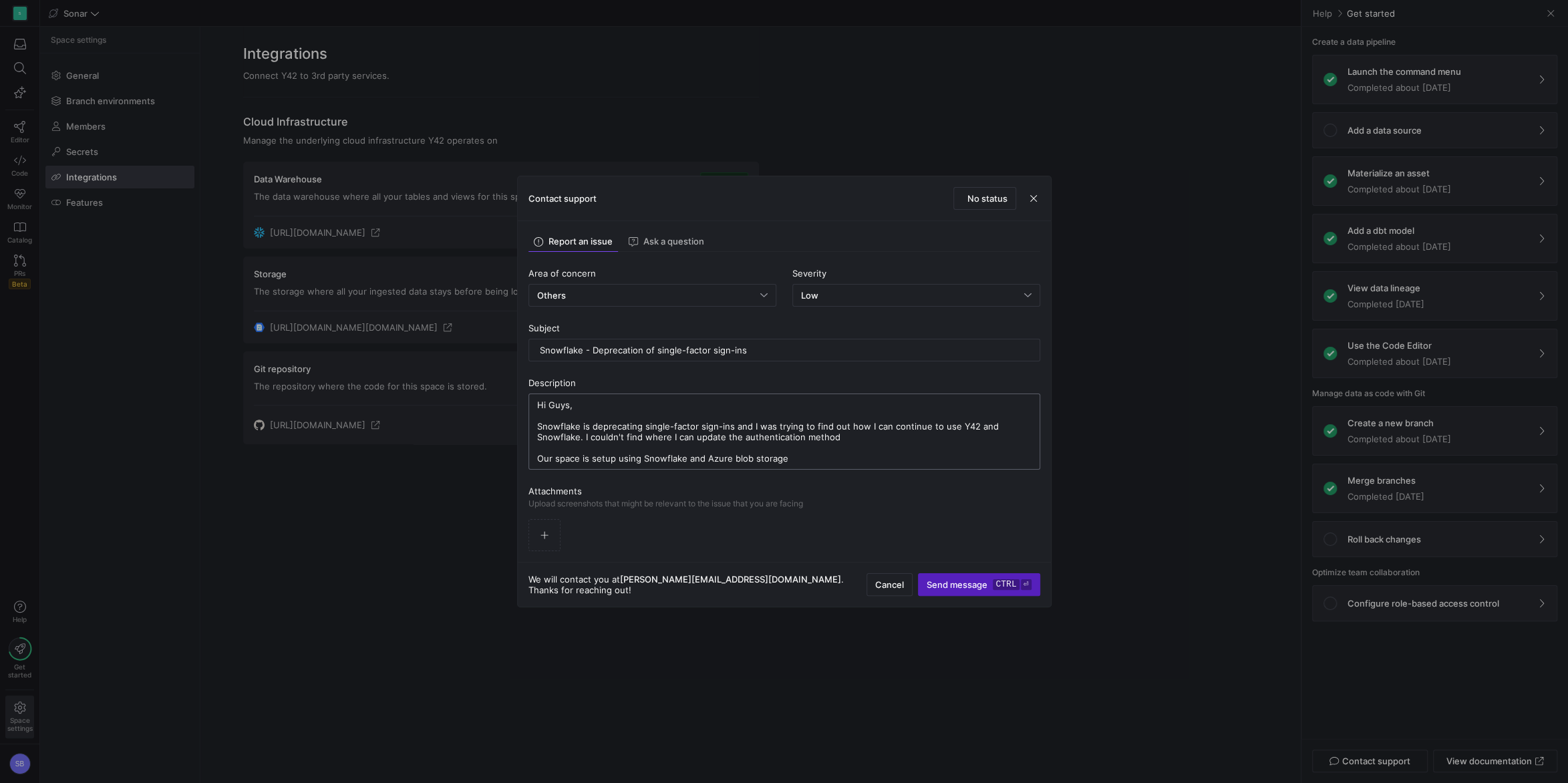
click at [793, 436] on textarea "Hi Guys, Snowflake is deprecating single-factor sign-ins and I was trying to fi…" at bounding box center [784, 431] width 494 height 64
click at [1029, 426] on textarea "Hi Guys, Snowflake is deprecating single-factor sign-ins and I was trying to fi…" at bounding box center [784, 431] width 494 height 64
click at [862, 451] on textarea "Hi Guys, Snowflake is deprecating single-factor sign-ins and I was trying to fi…" at bounding box center [784, 431] width 494 height 64
click at [864, 458] on textarea "Hi Guys, Snowflake is deprecating single-factor sign-ins and I was trying to fi…" at bounding box center [784, 431] width 494 height 64
click at [1019, 438] on textarea "Hi Guys, Snowflake is deprecating single-factor sign-ins and I was trying to fi…" at bounding box center [784, 431] width 494 height 64
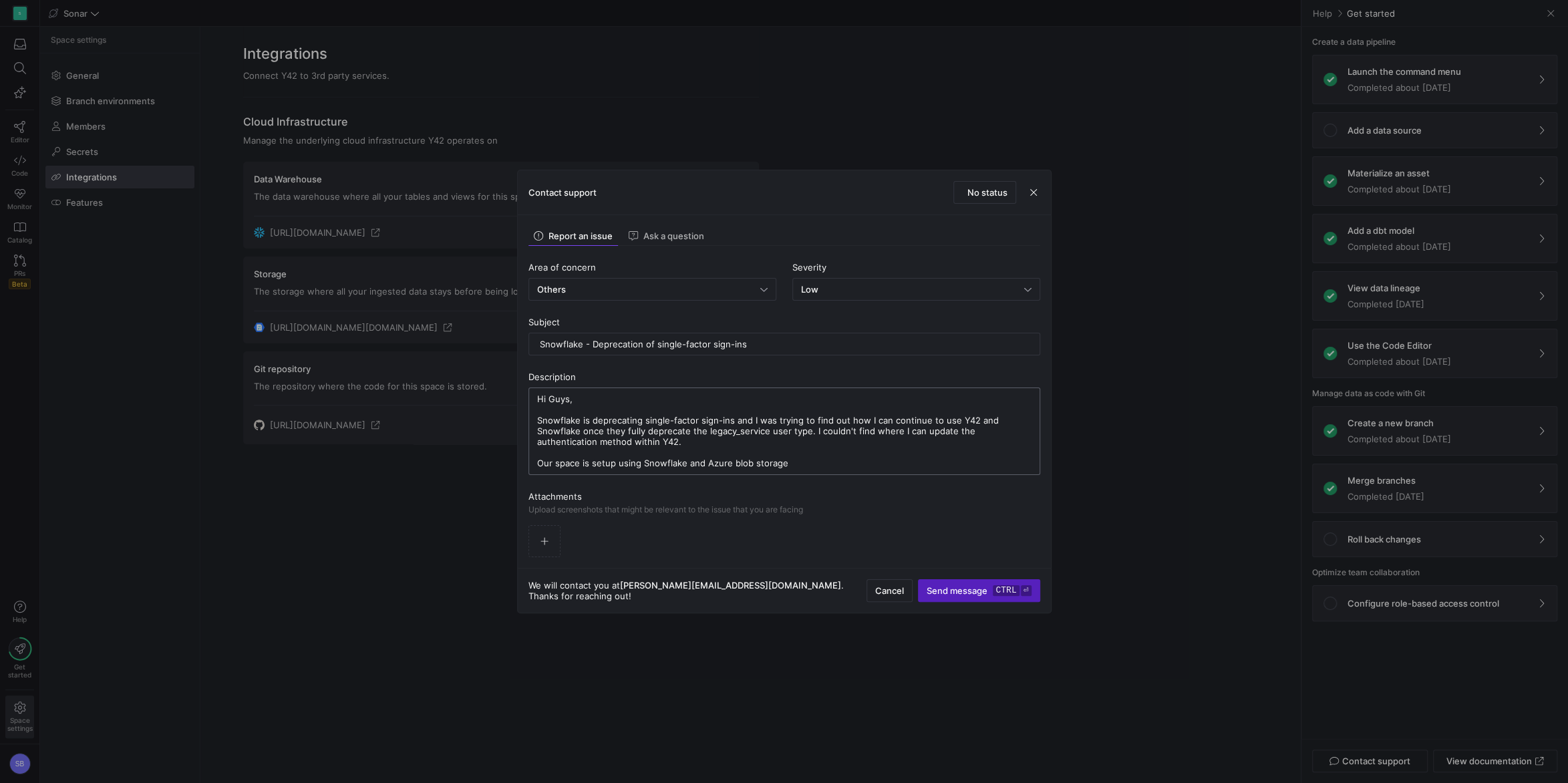
click at [853, 460] on textarea "Hi Guys, Snowflake is deprecating single-factor sign-ins and I was trying to fi…" at bounding box center [784, 431] width 494 height 75
click at [927, 465] on textarea "Hi Guys, Snowflake is deprecating single-factor sign-ins and I was trying to fi…" at bounding box center [784, 431] width 494 height 75
paste textarea "[URL][DOMAIN_NAME]"
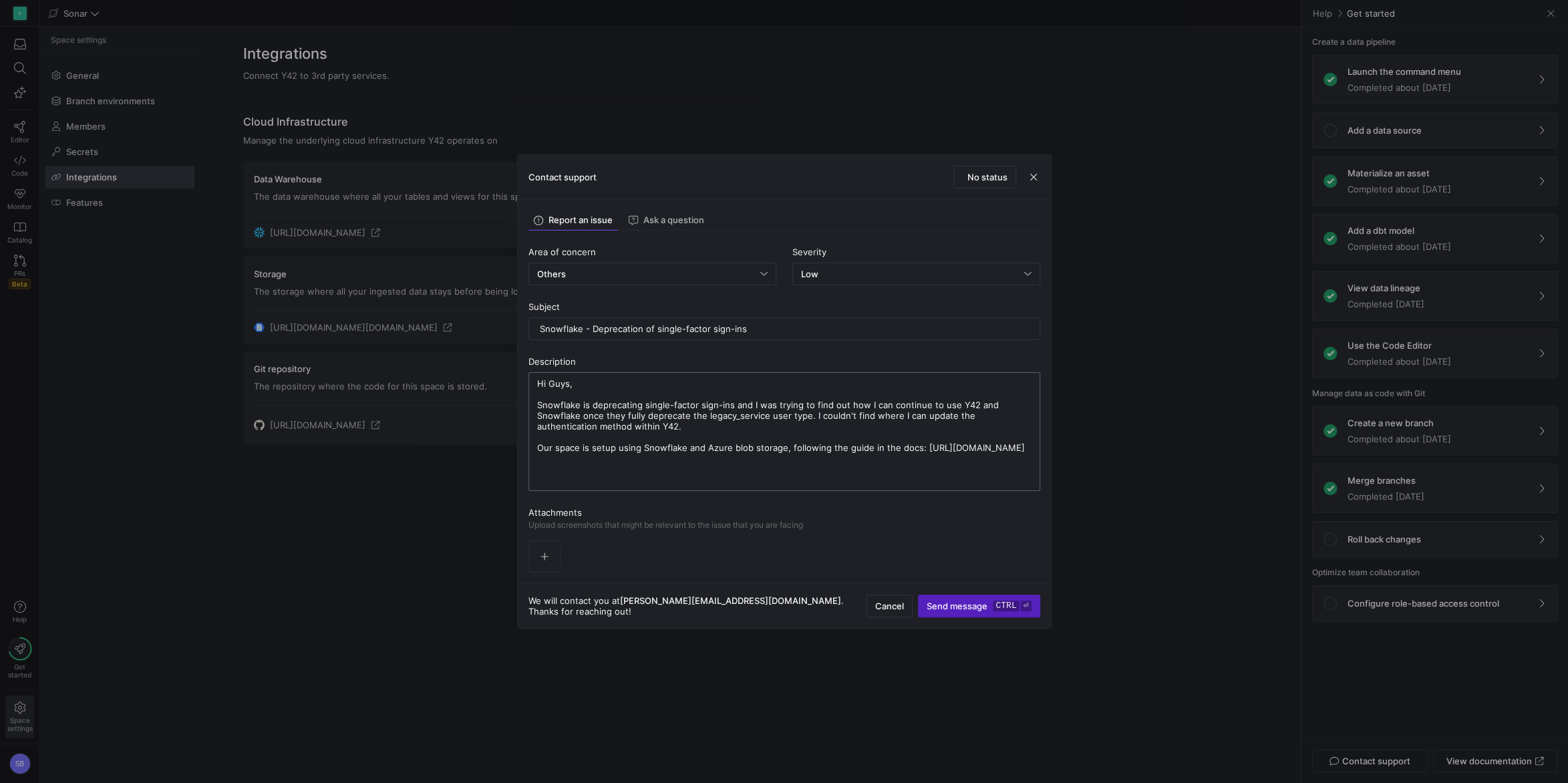
click at [604, 479] on textarea "Hi Guys, Snowflake is deprecating single-factor sign-ins and I was trying to fi…" at bounding box center [784, 432] width 494 height 107
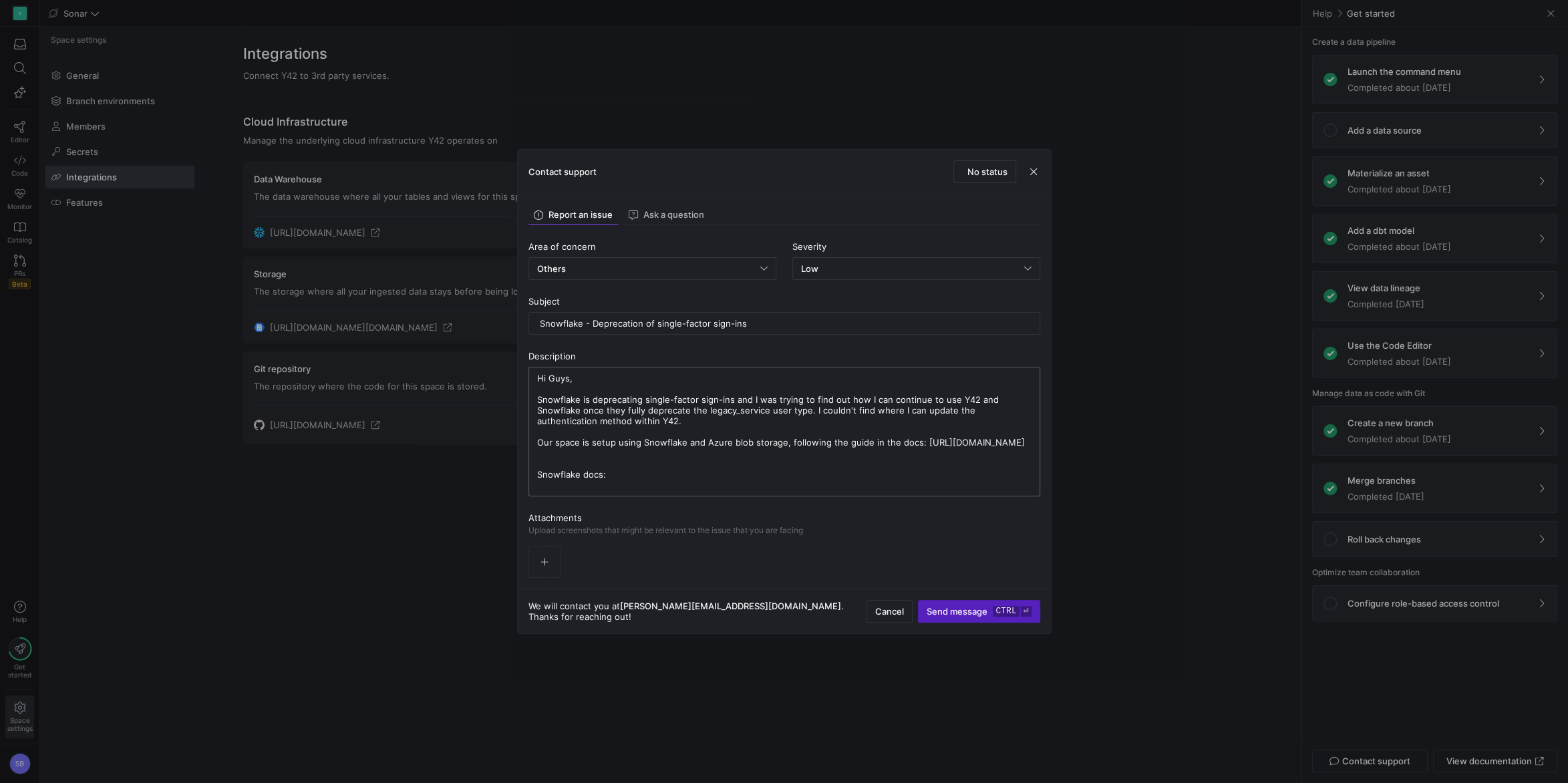
paste textarea "[URL][DOMAIN_NAME]"
click at [593, 417] on textarea "Hi Guys, Snowflake is deprecating single-factor sign-ins and I was trying to fi…" at bounding box center [784, 431] width 494 height 118
click at [904, 458] on textarea "Hi Guys, Snowflake is deprecating single-factor sign-ins and I was trying to fi…" at bounding box center [784, 431] width 494 height 118
click at [891, 455] on textarea "Hi Guys, Snowflake is deprecating single-factor sign-ins and I was trying to fi…" at bounding box center [784, 431] width 494 height 118
click at [545, 483] on textarea "Hi Guys, Snowflake is deprecating single-factor sign-ins and I was trying to fi…" at bounding box center [784, 431] width 494 height 118
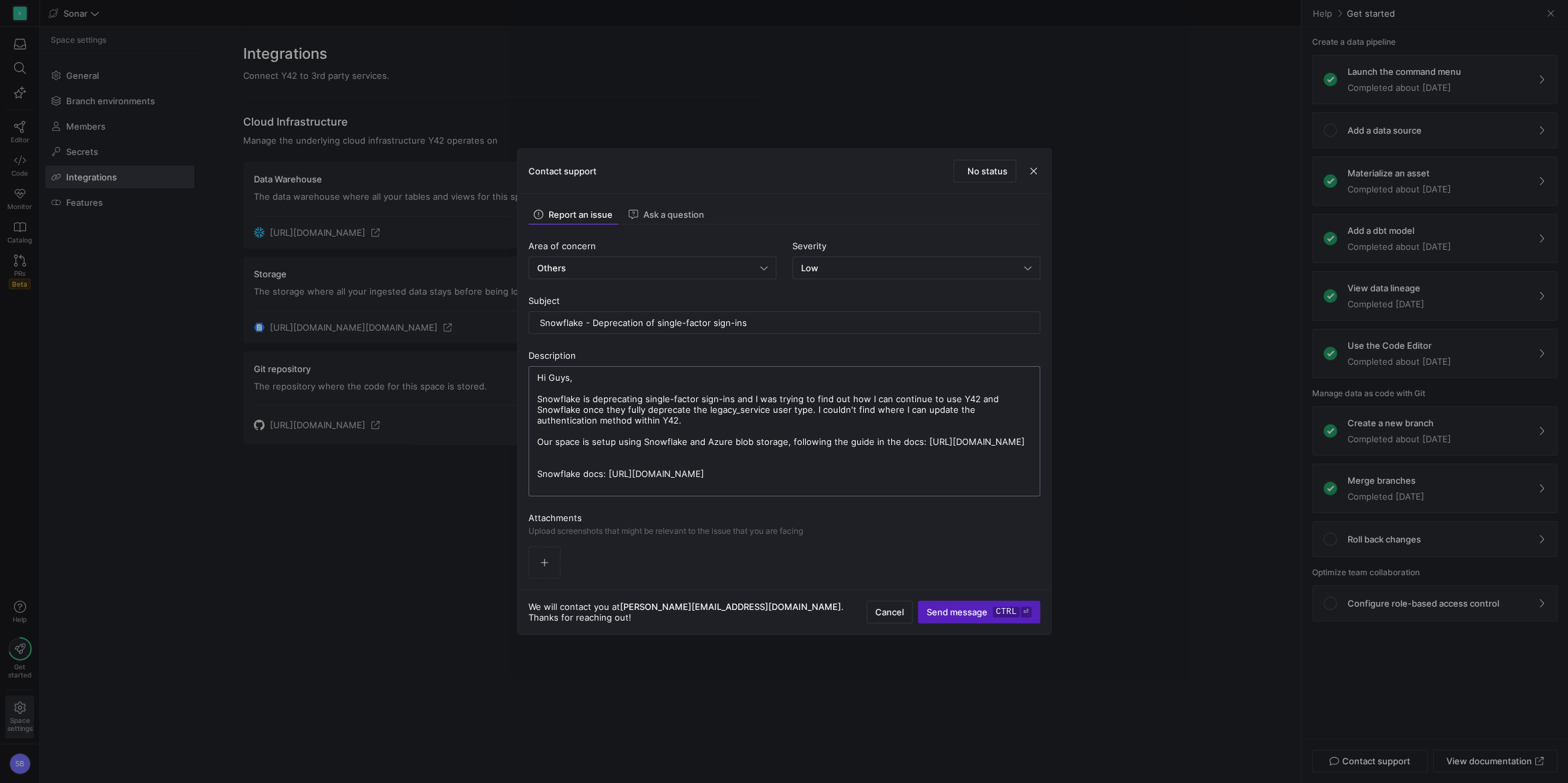
click at [537, 482] on textarea "Hi Guys, Snowflake is deprecating single-factor sign-ins and I was trying to fi…" at bounding box center [784, 431] width 494 height 118
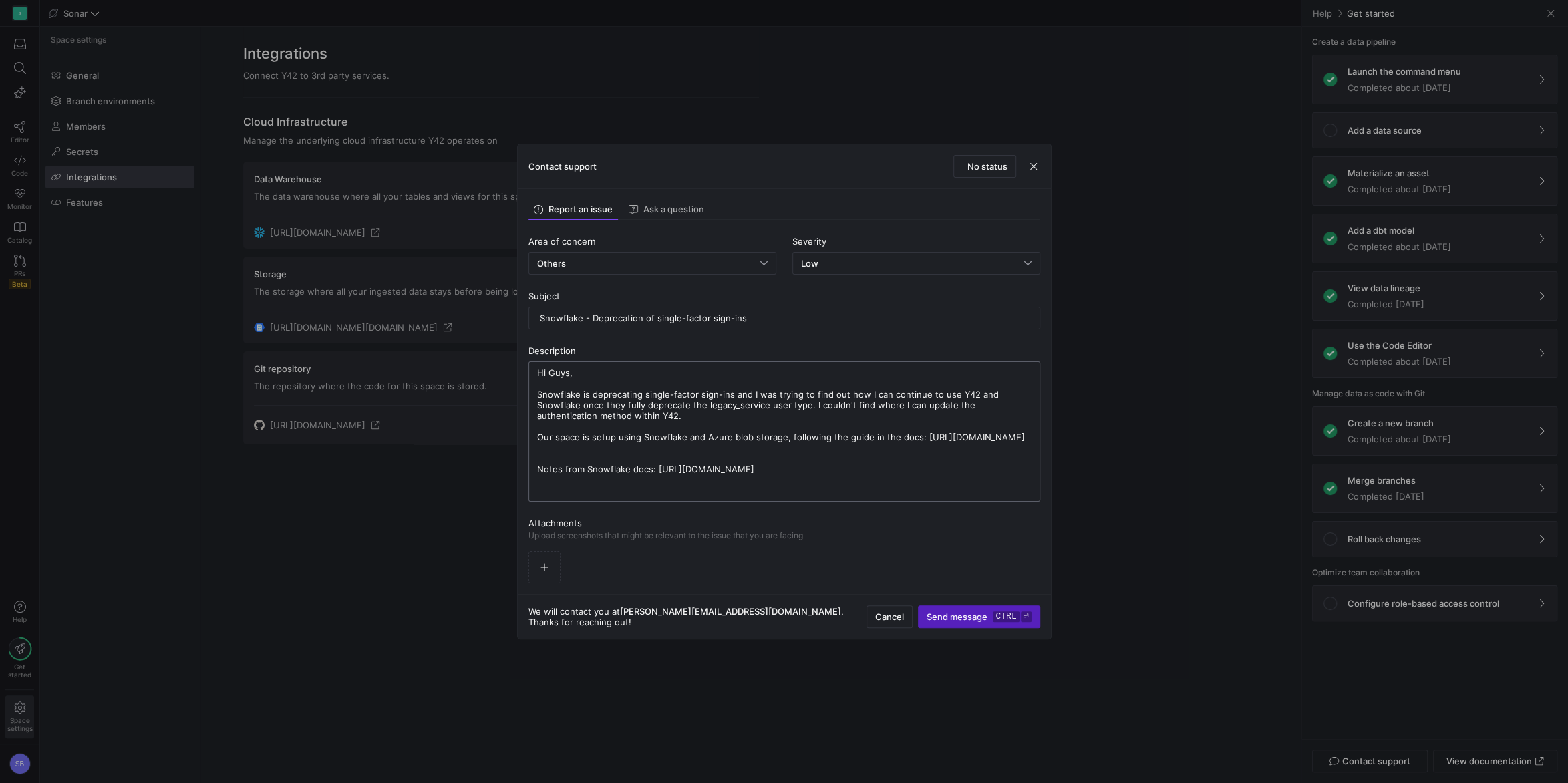
click at [636, 480] on textarea "Hi Guys, Snowflake is deprecating single-factor sign-ins and I was trying to fi…" at bounding box center [784, 431] width 494 height 128
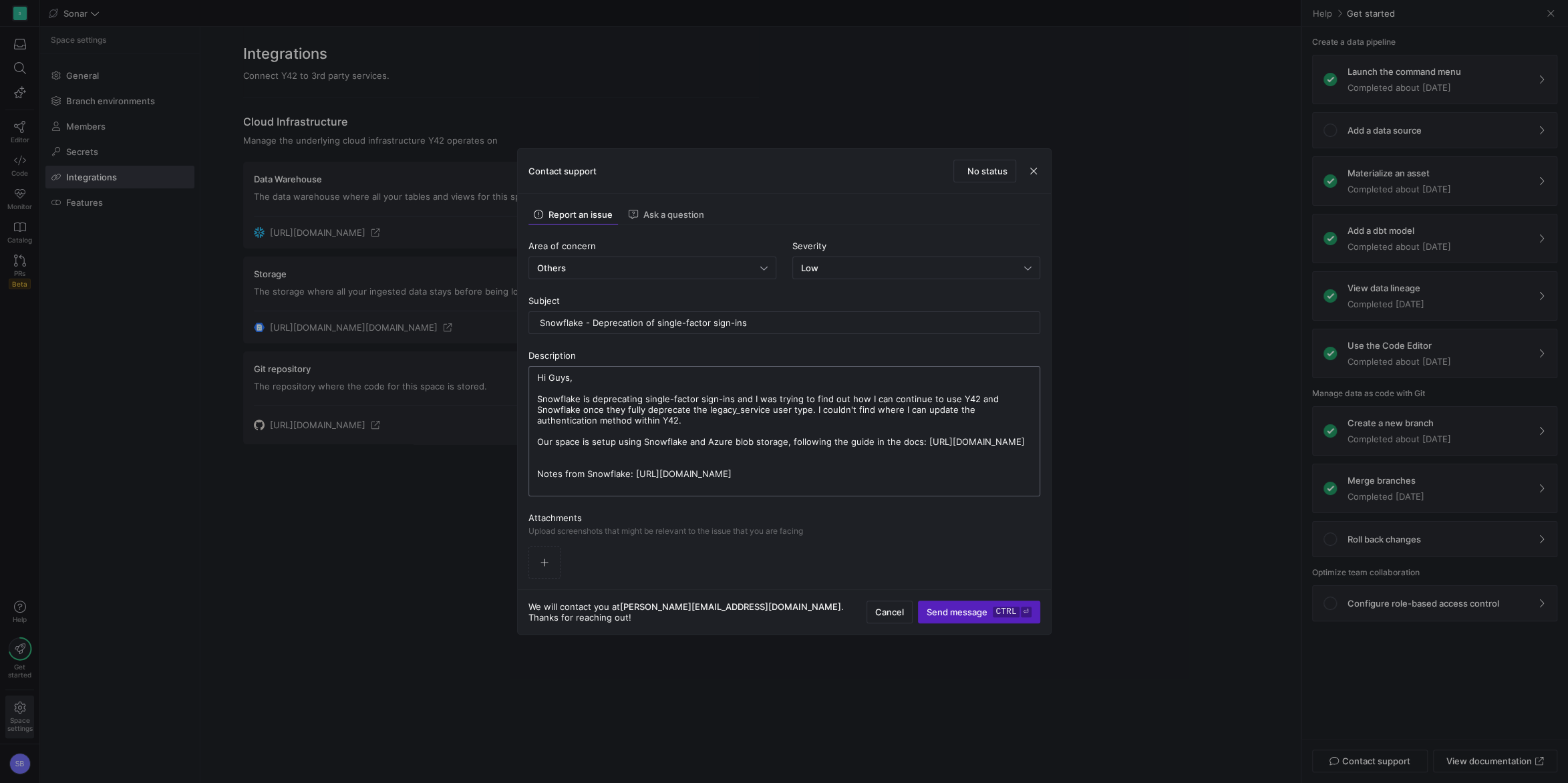
click at [786, 420] on textarea "Hi Guys, Snowflake is deprecating single-factor sign-ins and I was trying to fi…" at bounding box center [784, 431] width 494 height 118
type textarea "Hi Guys, Snowflake is deprecating single-factor sign-ins and I was trying to fi…"
click at [975, 562] on span "submit" at bounding box center [978, 612] width 121 height 21
